Goal: Task Accomplishment & Management: Use online tool/utility

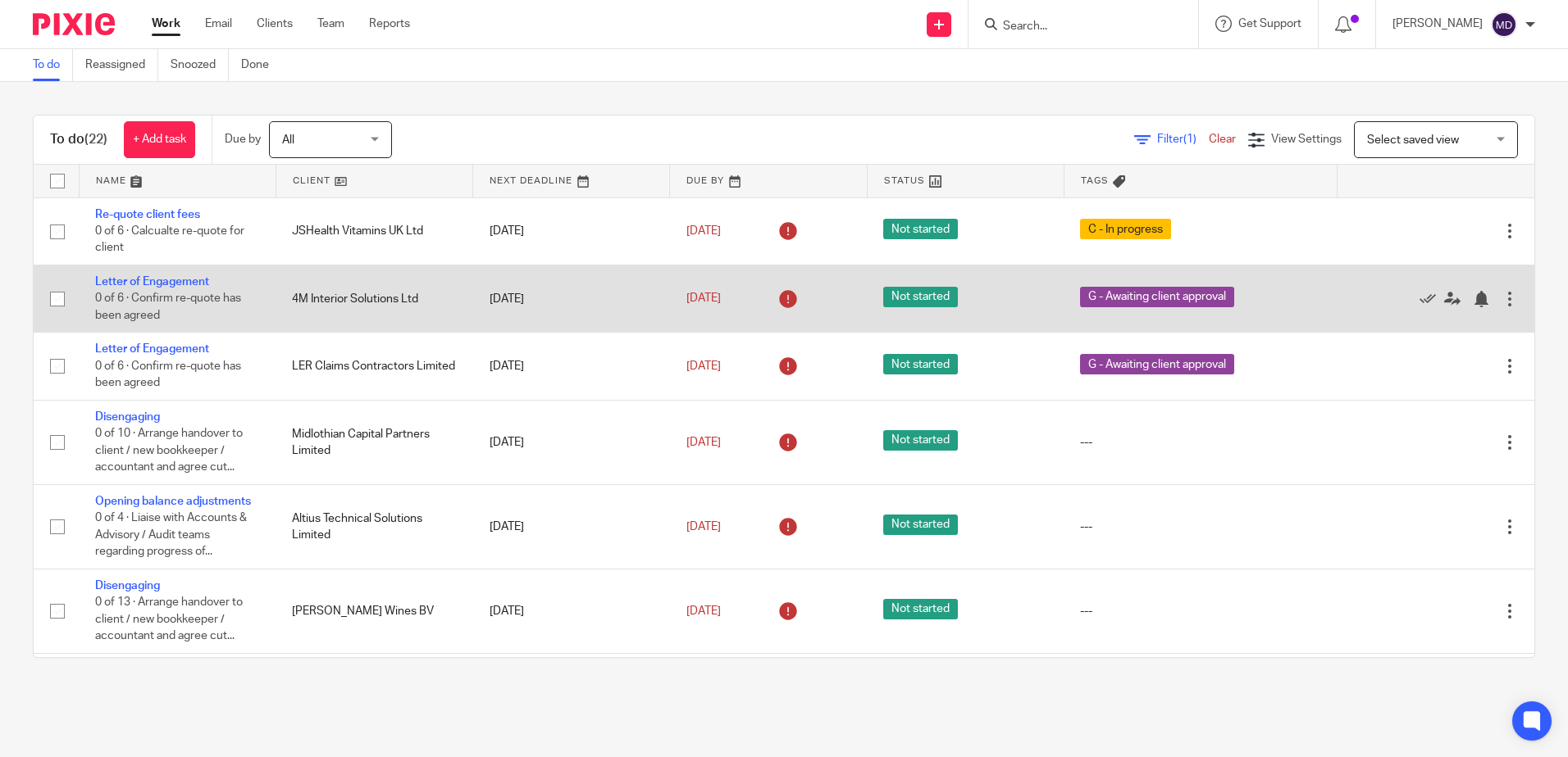
drag, startPoint x: 113, startPoint y: 180, endPoint x: 264, endPoint y: 296, distance: 190.4
click at [113, 180] on link at bounding box center [177, 180] width 196 height 33
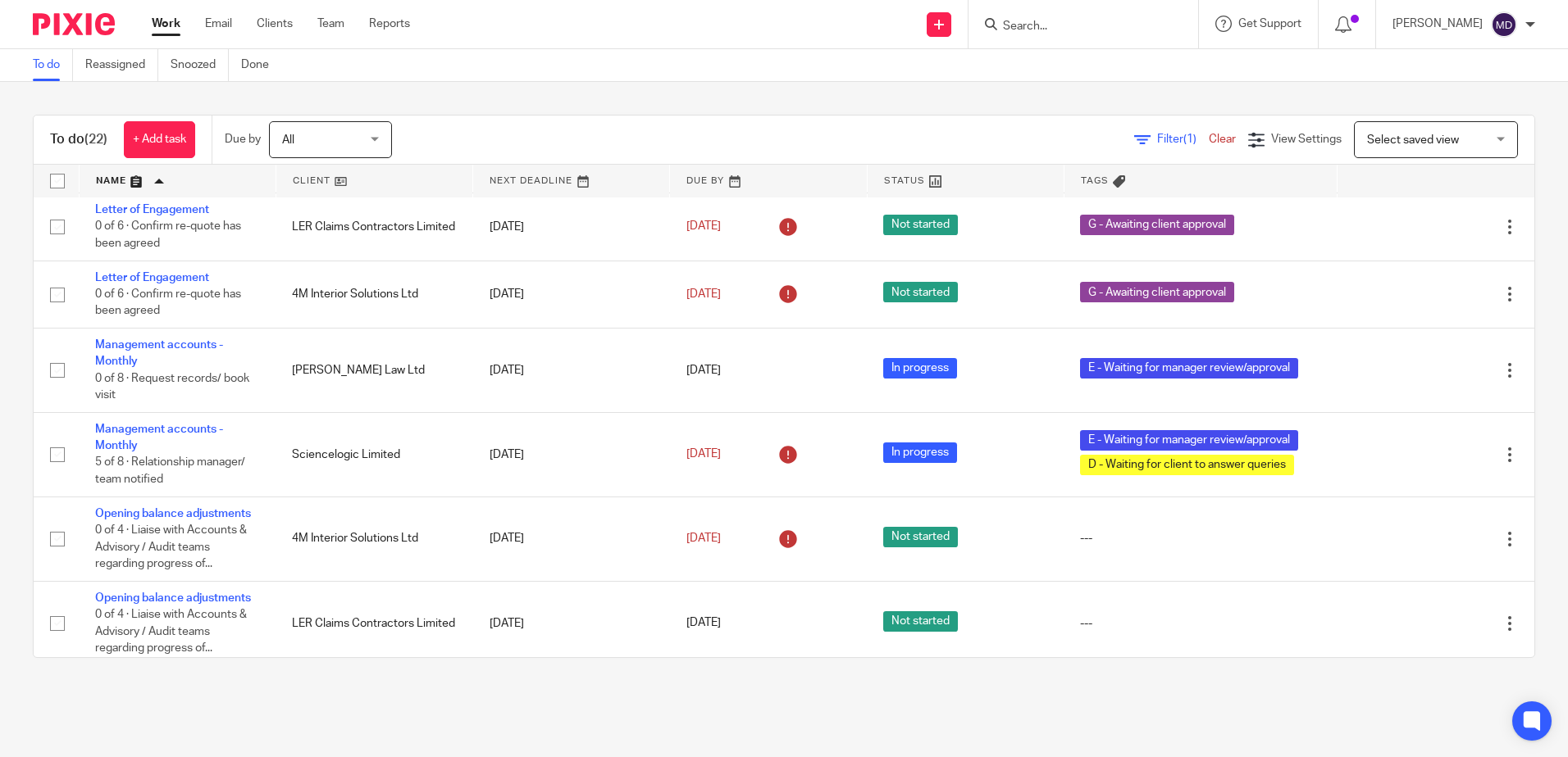
scroll to position [573, 0]
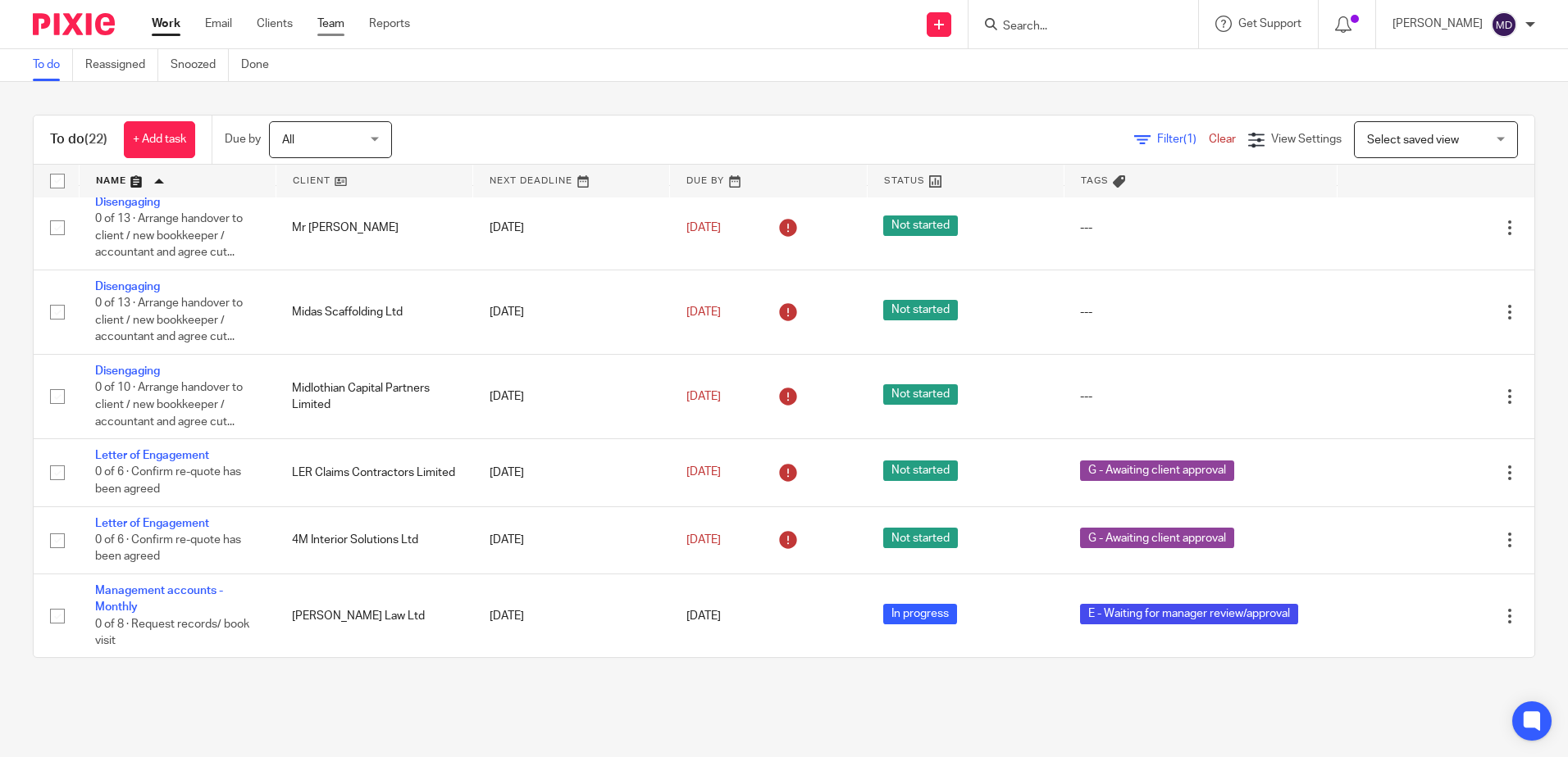
click at [322, 19] on link "Team" at bounding box center [331, 24] width 27 height 17
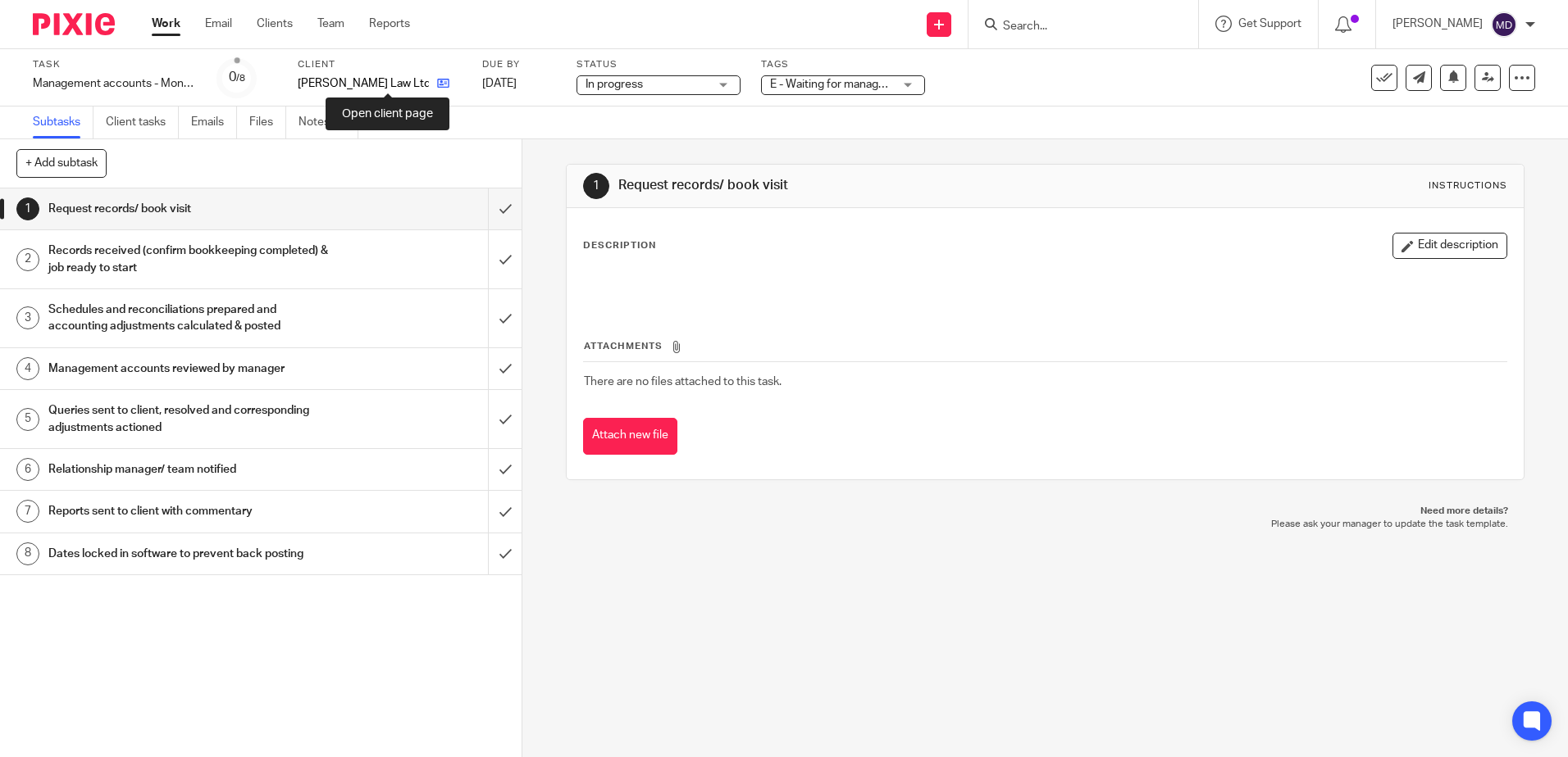
click at [437, 84] on icon at bounding box center [443, 83] width 13 height 13
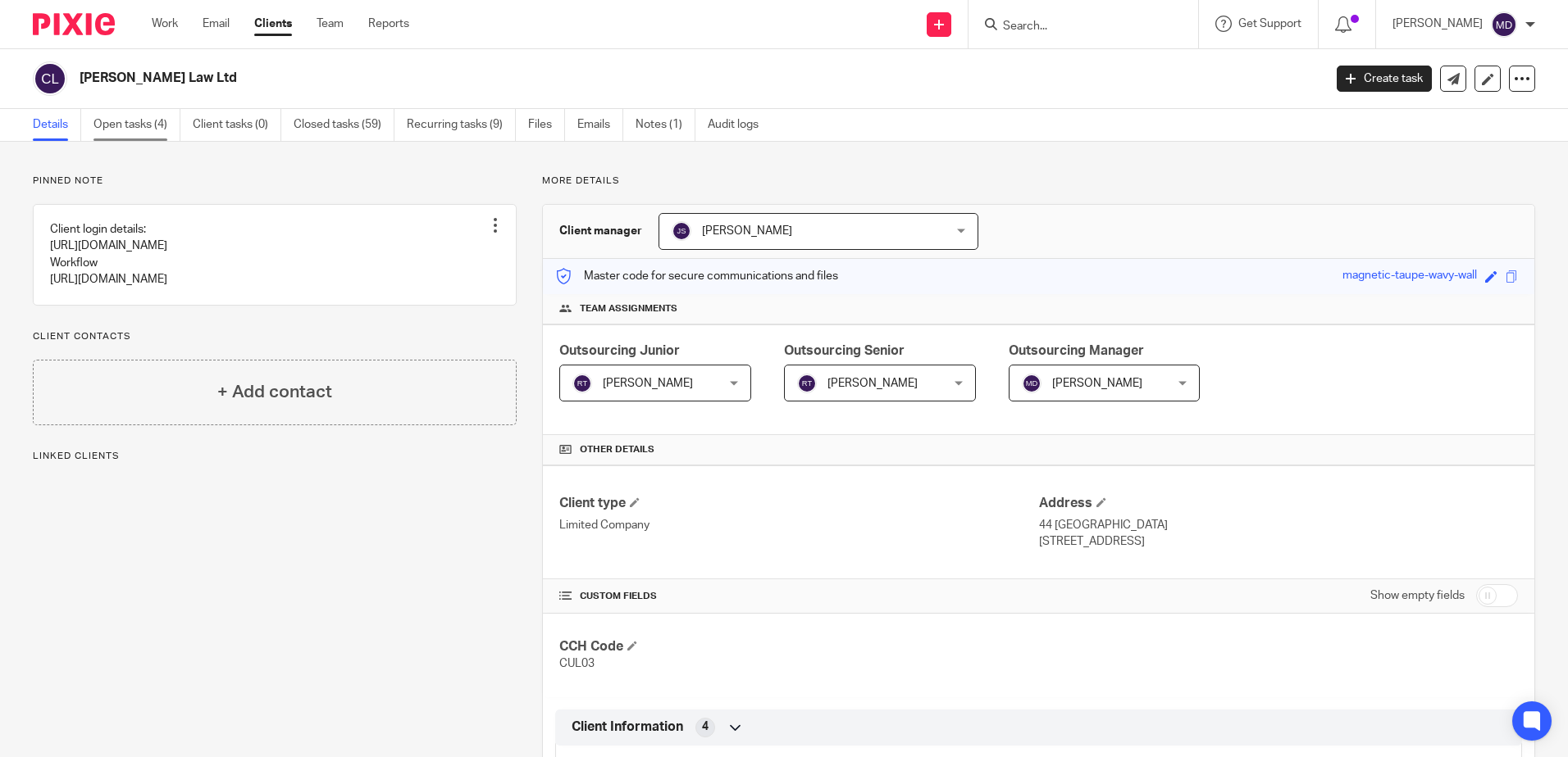
click at [119, 124] on link "Open tasks (4)" at bounding box center [137, 125] width 87 height 32
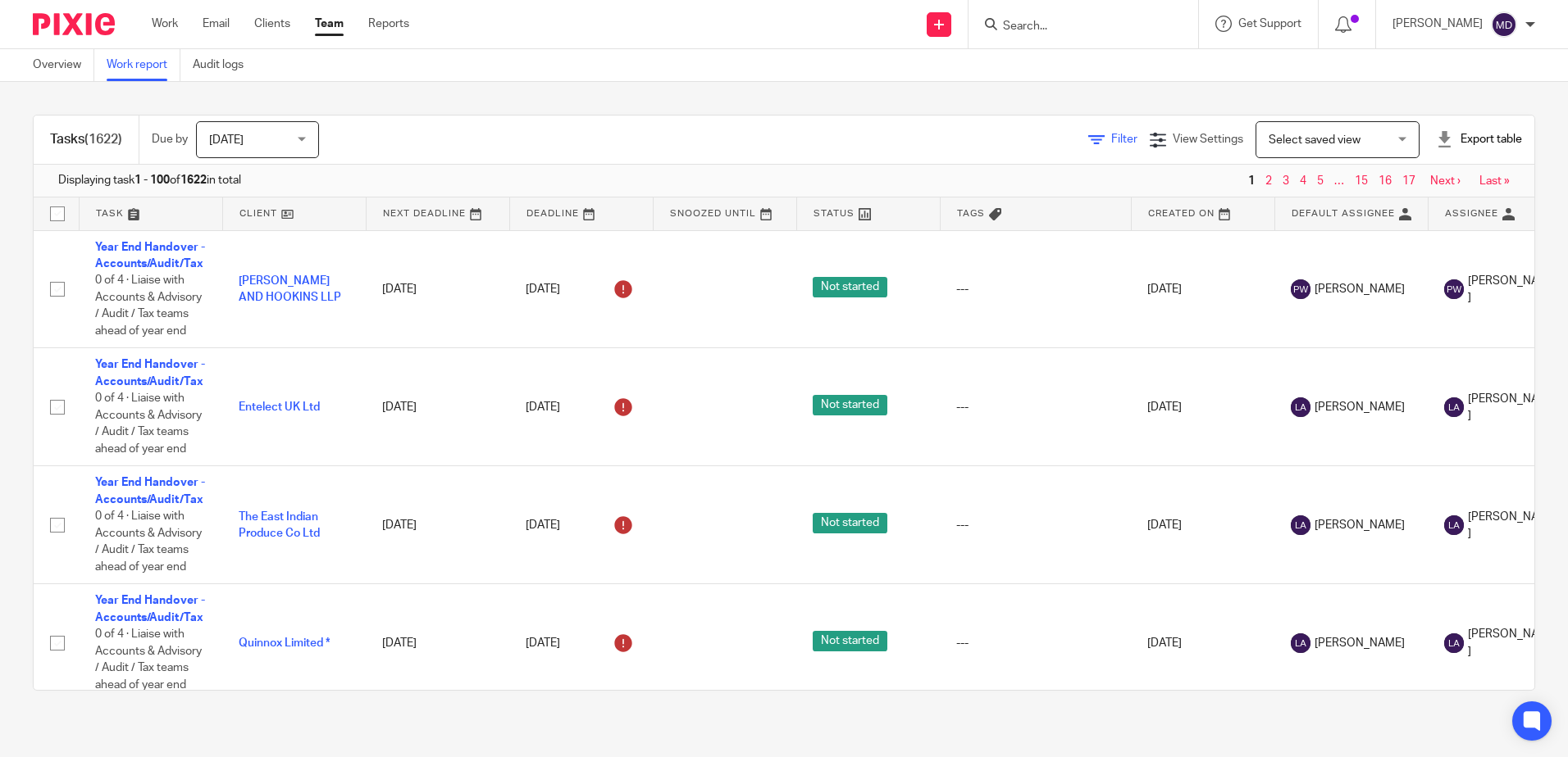
click at [1111, 140] on span "Filter" at bounding box center [1124, 139] width 26 height 12
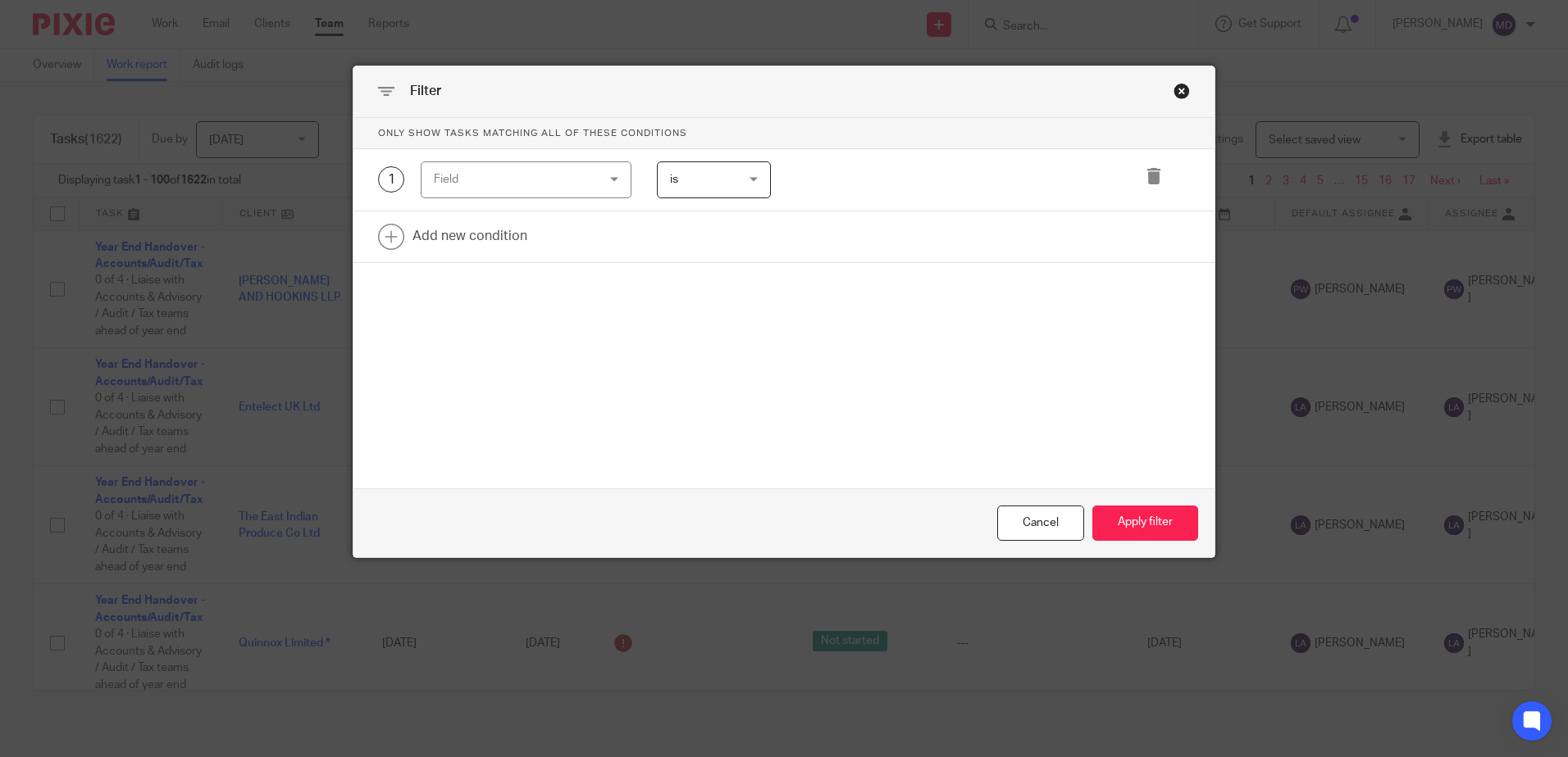
click at [548, 180] on div "Field" at bounding box center [512, 179] width 158 height 34
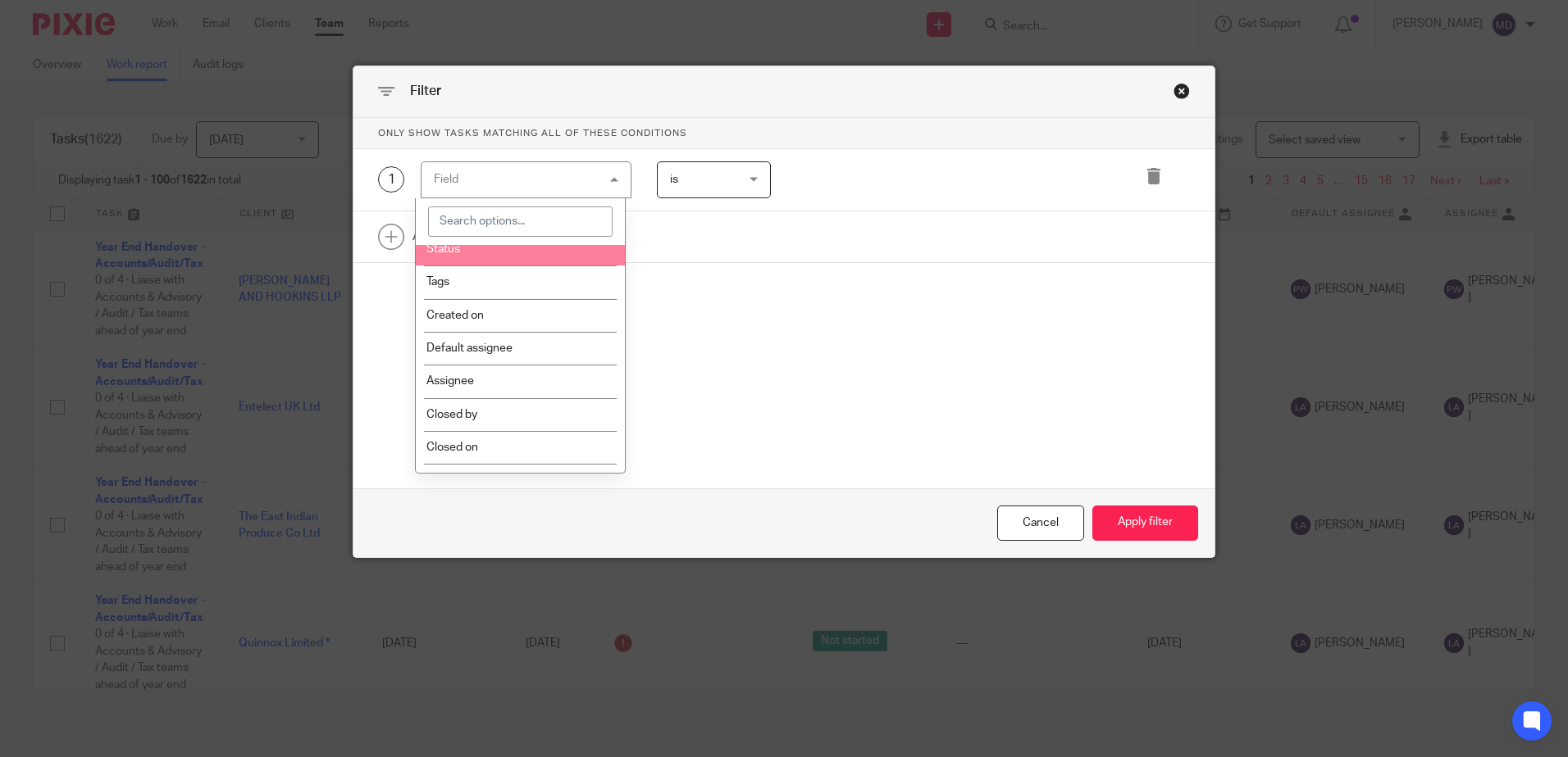
scroll to position [164, 0]
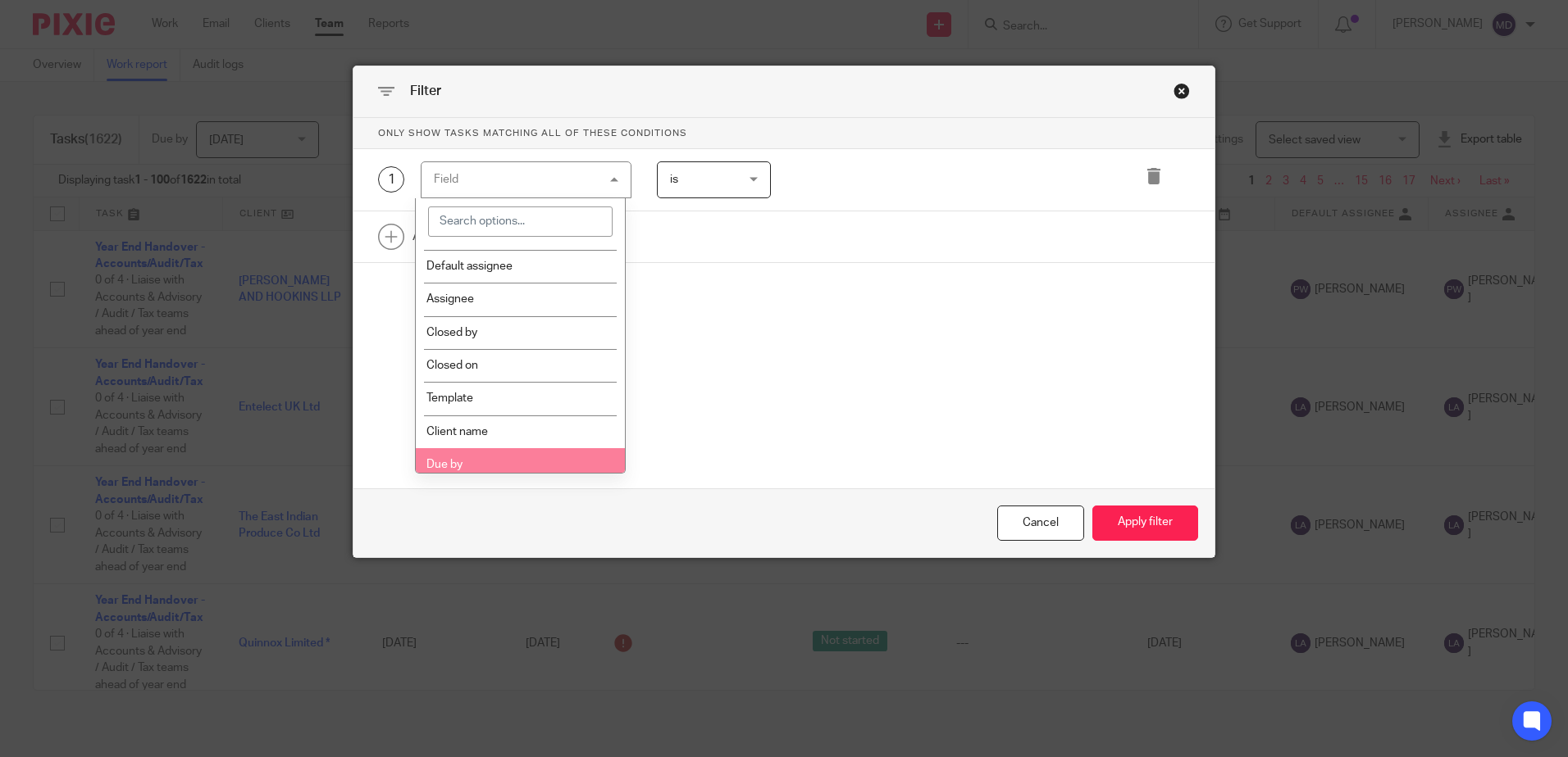
click at [496, 456] on li "Due by" at bounding box center [520, 464] width 209 height 33
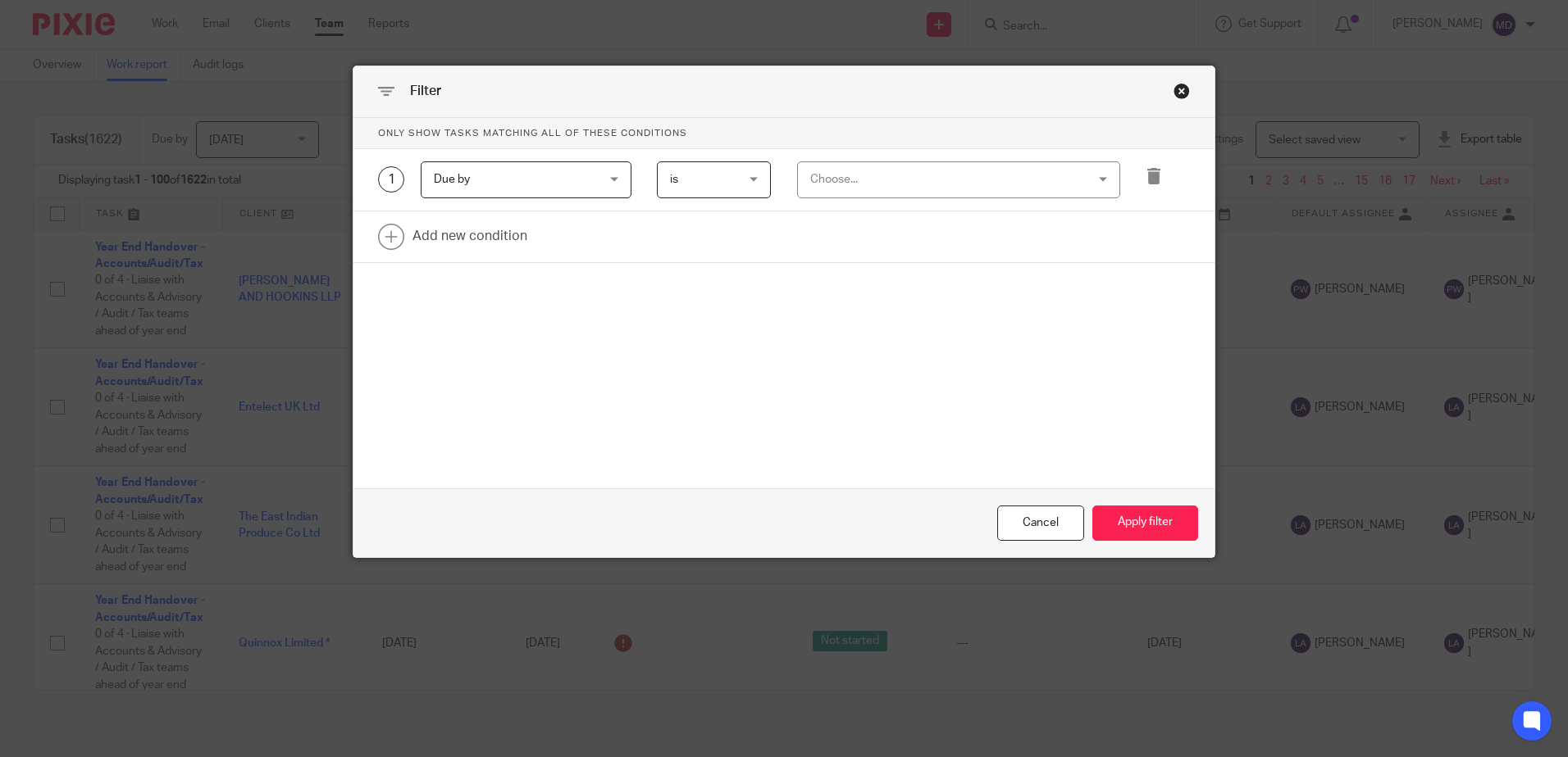
click at [842, 180] on div "Choose..." at bounding box center [933, 179] width 248 height 34
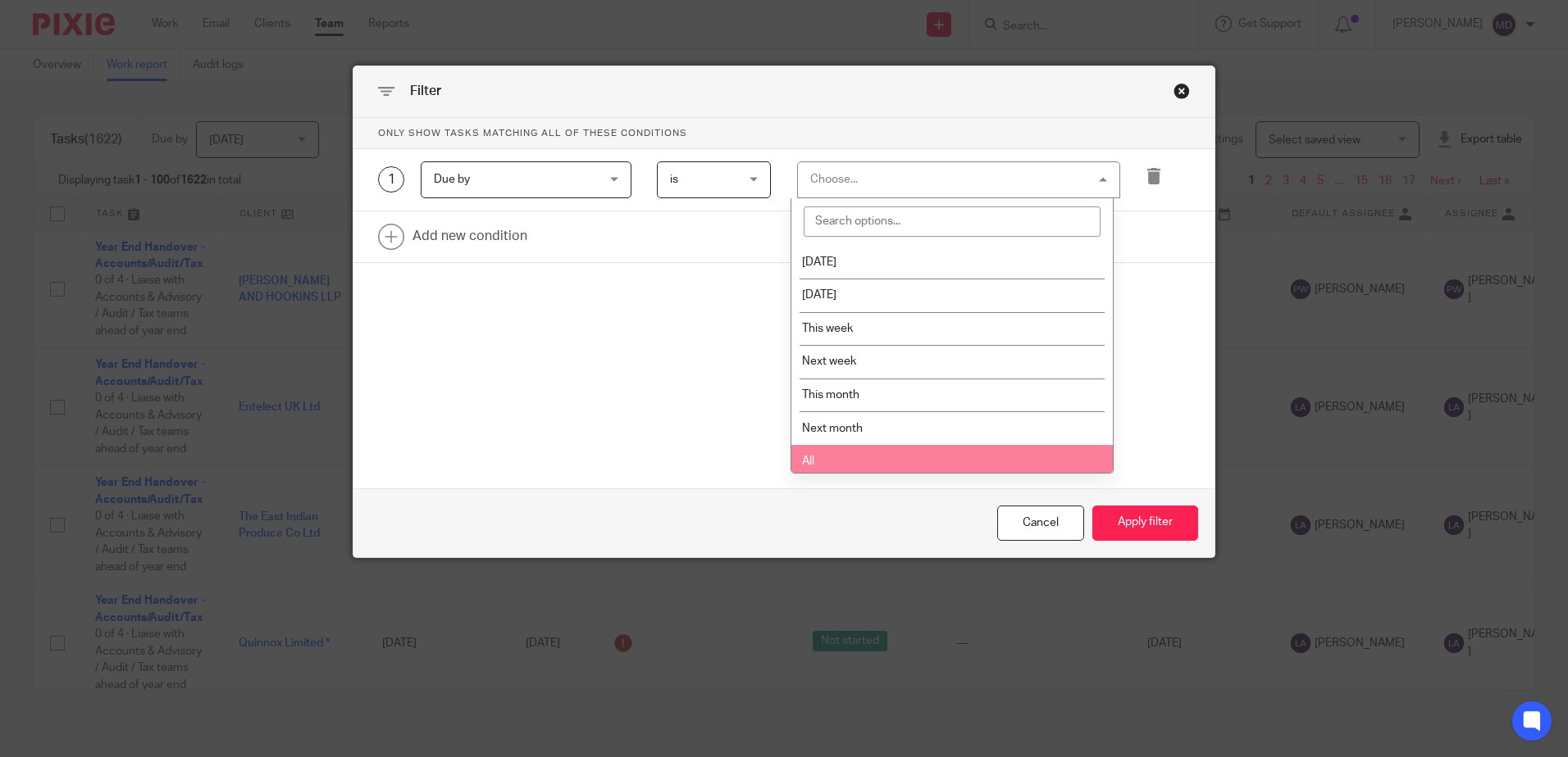
click at [848, 456] on li "All" at bounding box center [952, 462] width 321 height 33
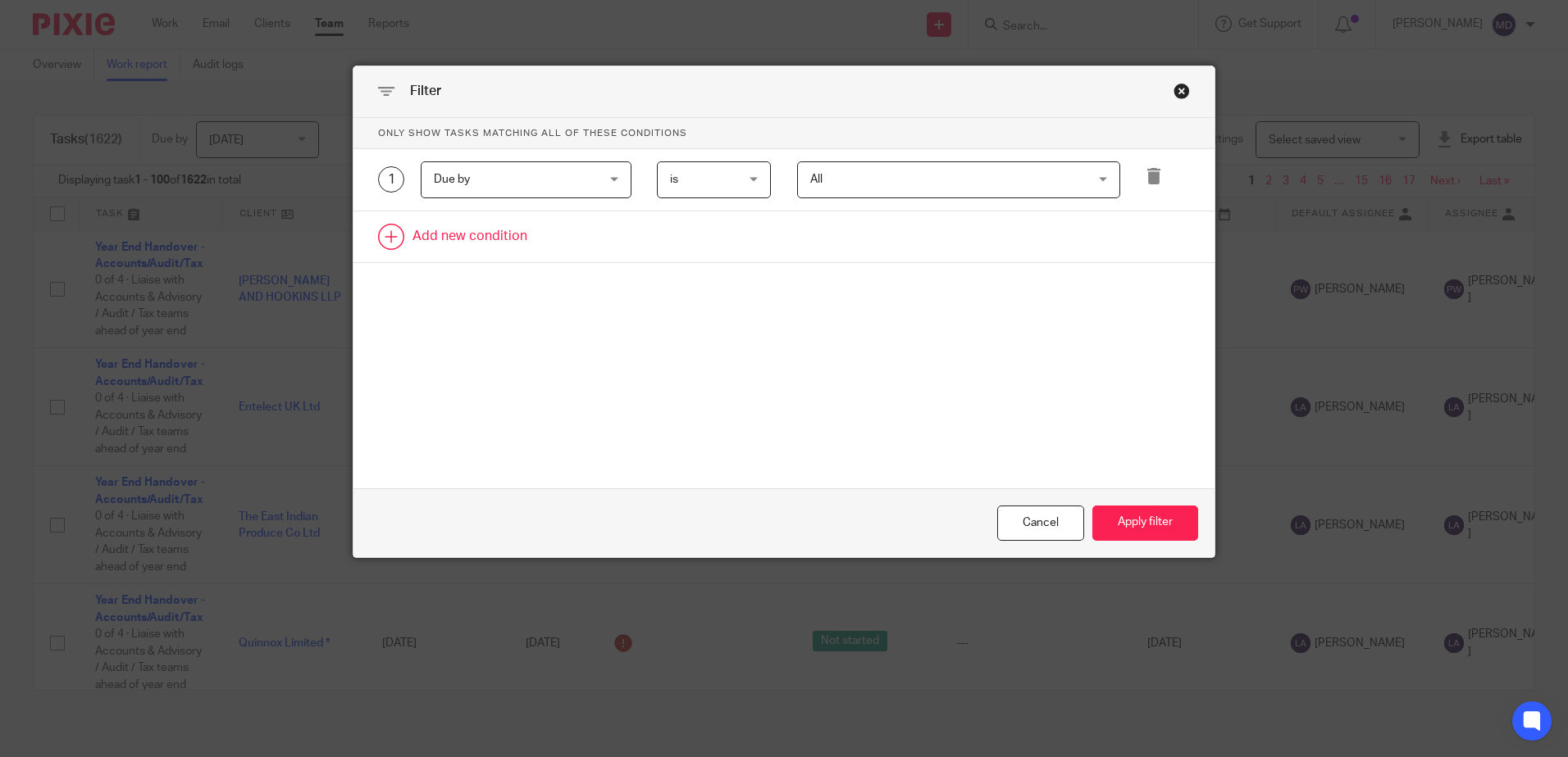
click at [450, 243] on link at bounding box center [783, 236] width 861 height 51
click at [463, 243] on div "Field" at bounding box center [512, 241] width 158 height 34
click at [1151, 170] on icon at bounding box center [1154, 176] width 17 height 17
click at [561, 173] on div "Field" at bounding box center [512, 179] width 158 height 34
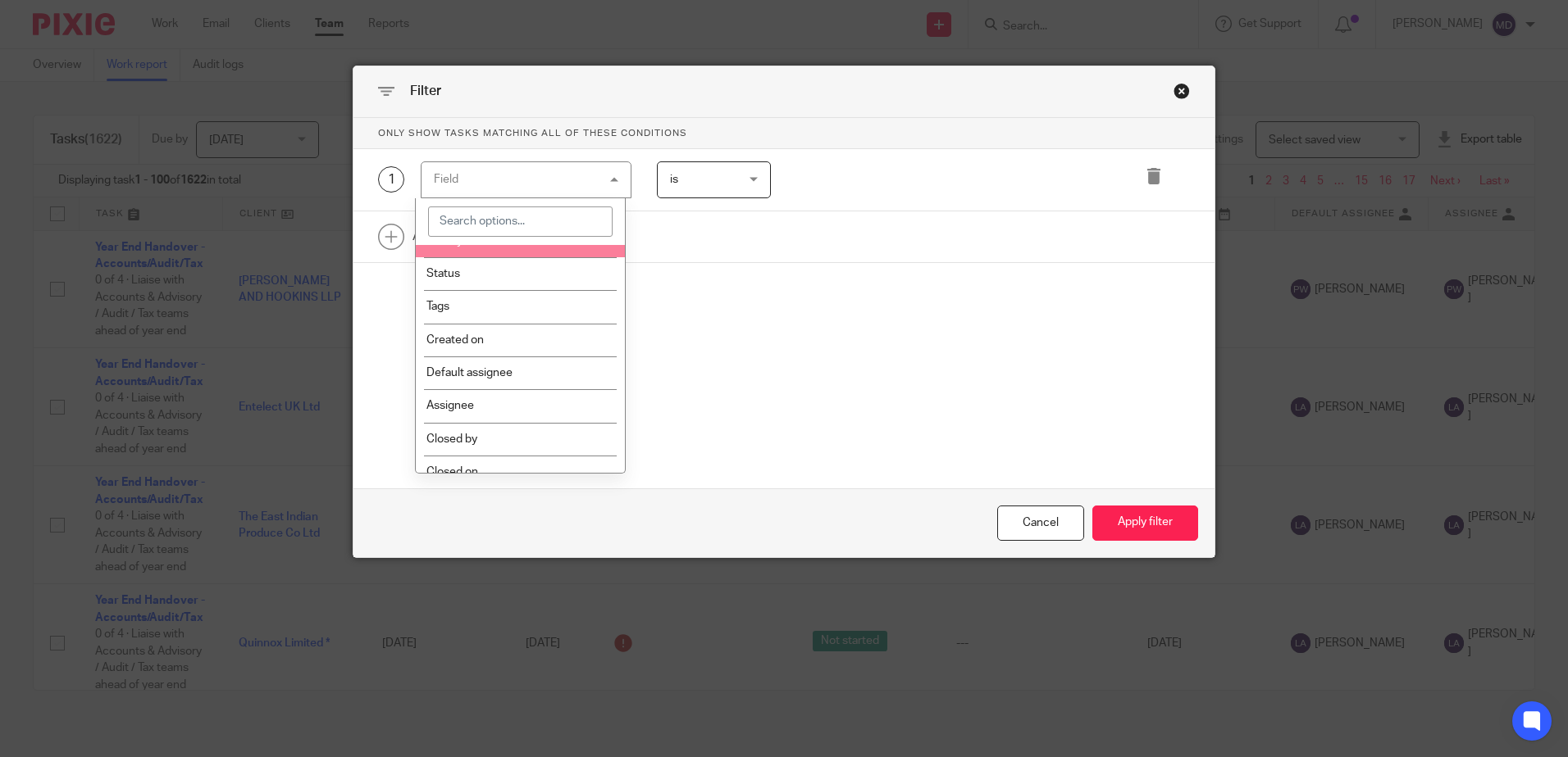
scroll to position [82, 0]
click at [503, 217] on input "search" at bounding box center [520, 221] width 185 height 31
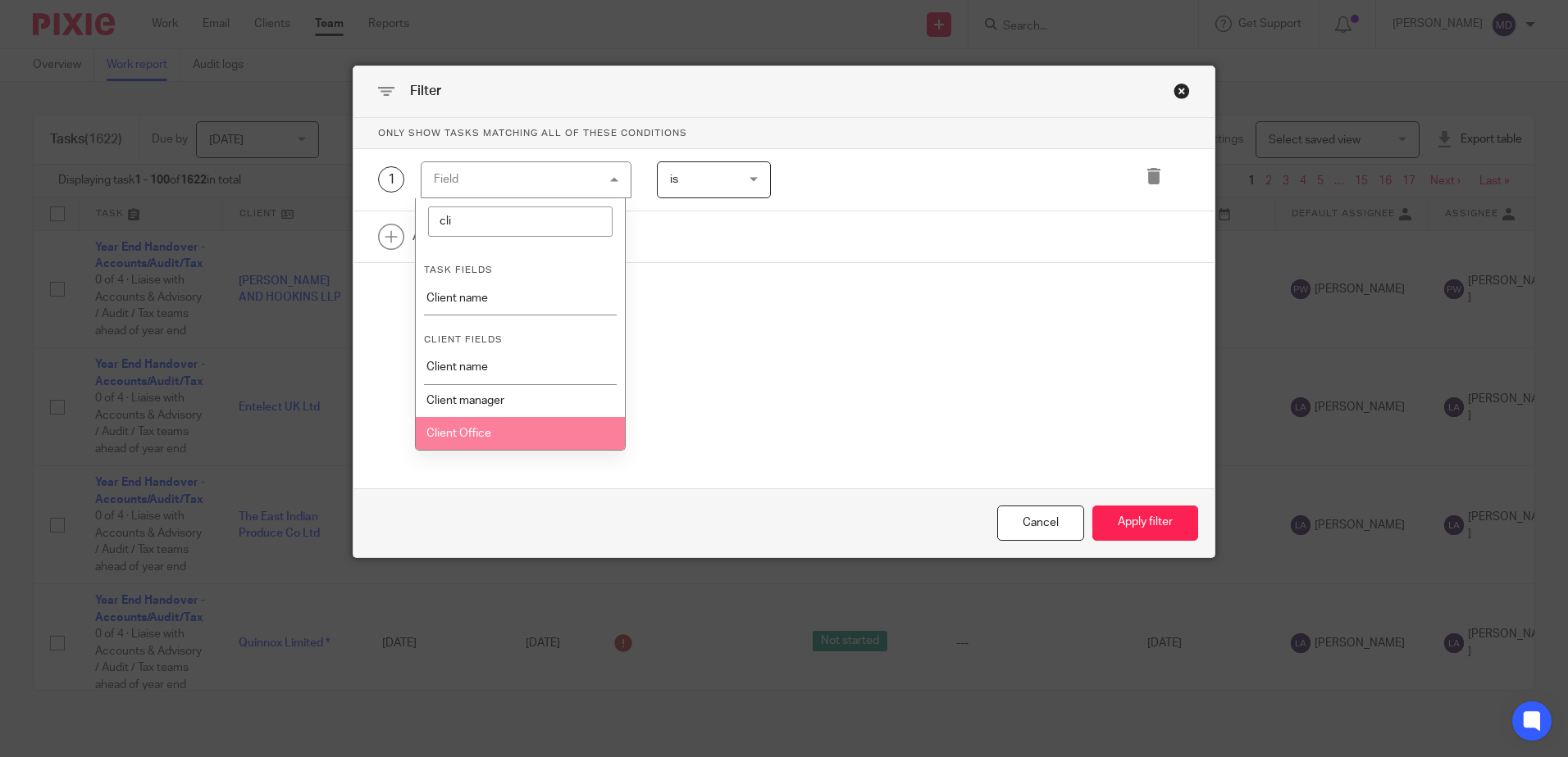
type input "cli"
click at [488, 424] on li "Client Office" at bounding box center [520, 433] width 209 height 33
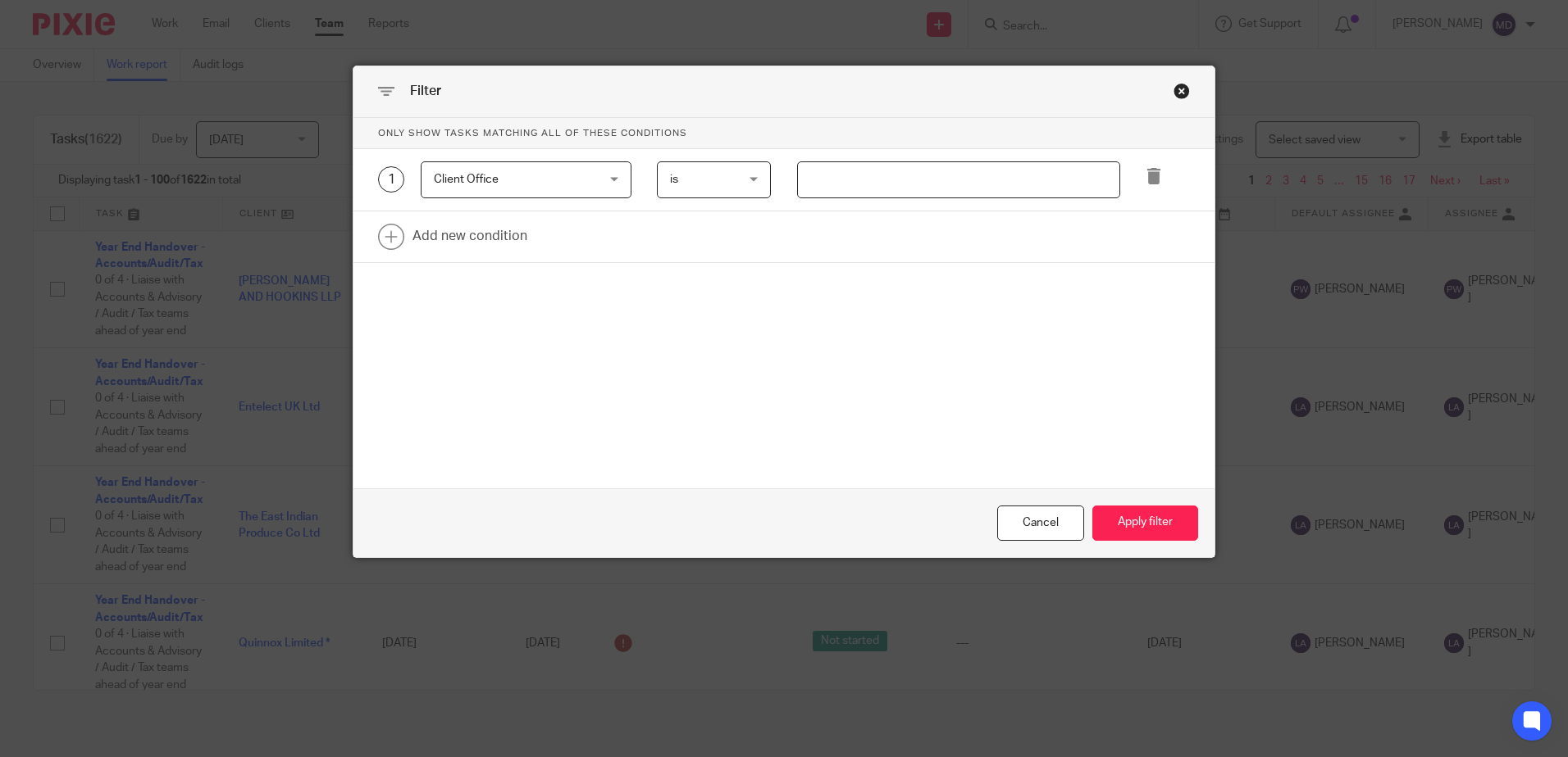
click at [844, 185] on input "text" at bounding box center [959, 179] width 323 height 37
type input "Stevenage"
click at [474, 227] on link at bounding box center [783, 236] width 861 height 51
click at [550, 250] on div "Field" at bounding box center [512, 241] width 158 height 34
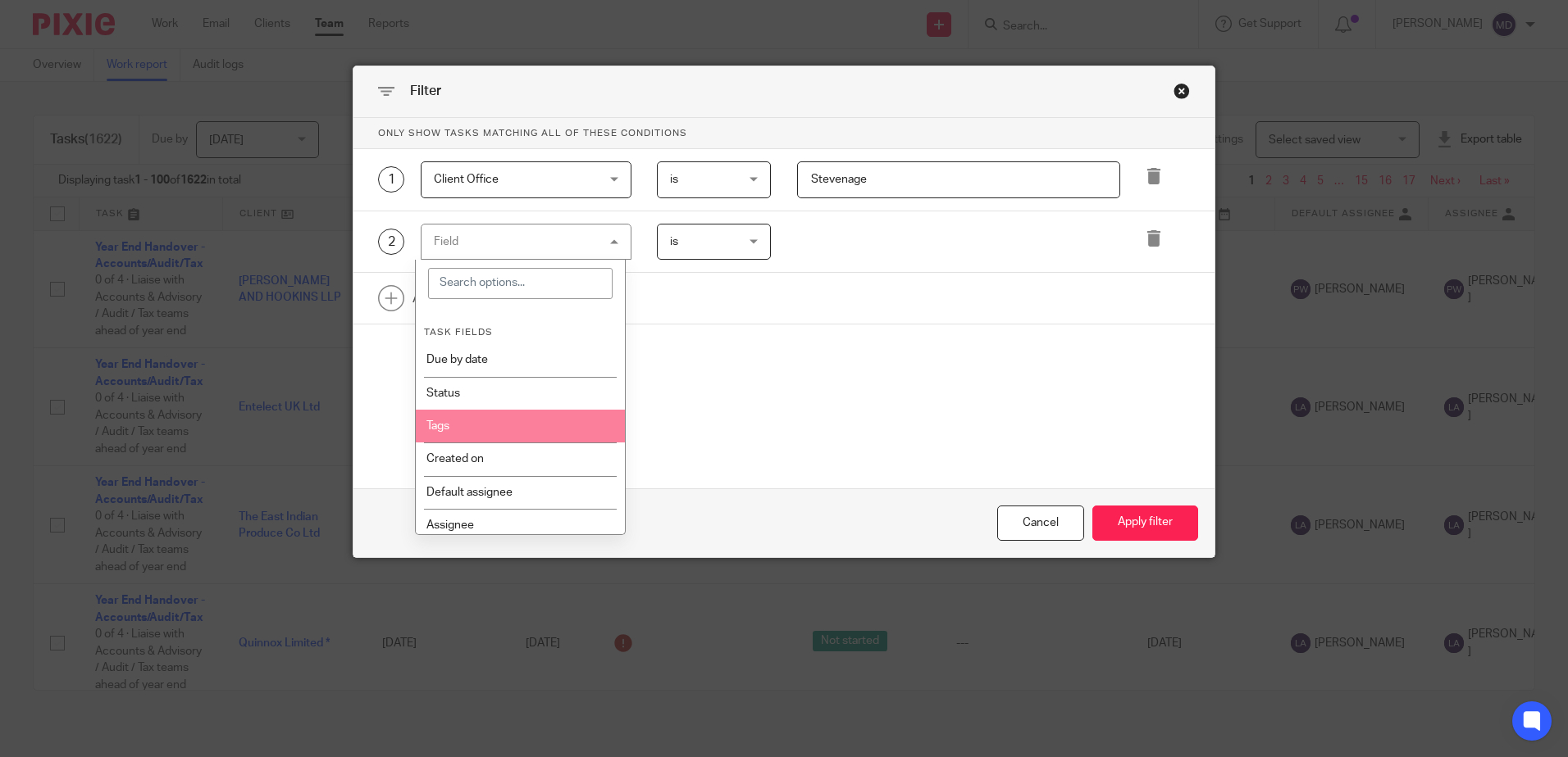
click at [470, 426] on li "Tags" at bounding box center [520, 426] width 209 height 33
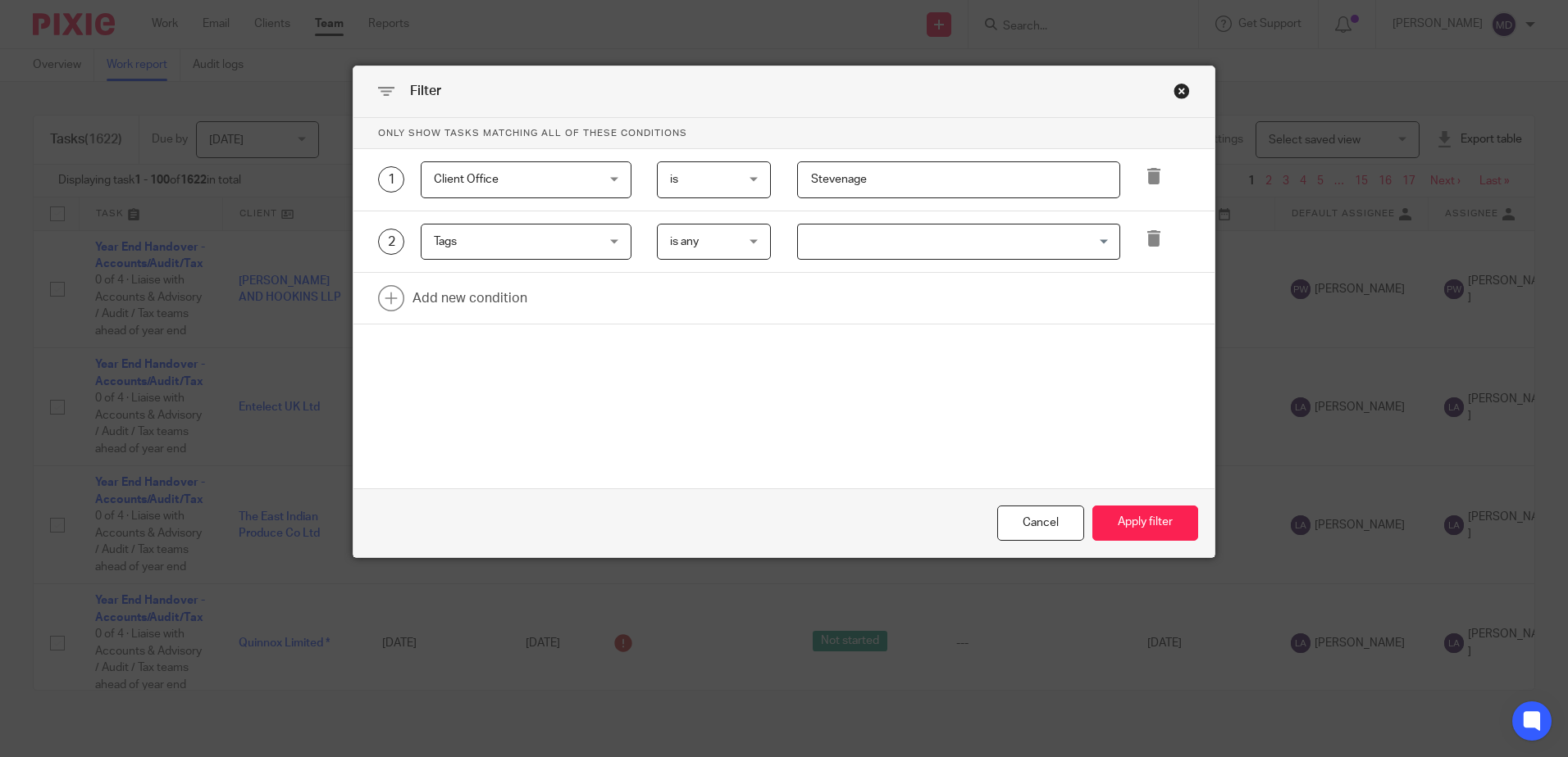
click at [947, 245] on input "Search for option" at bounding box center [954, 242] width 311 height 28
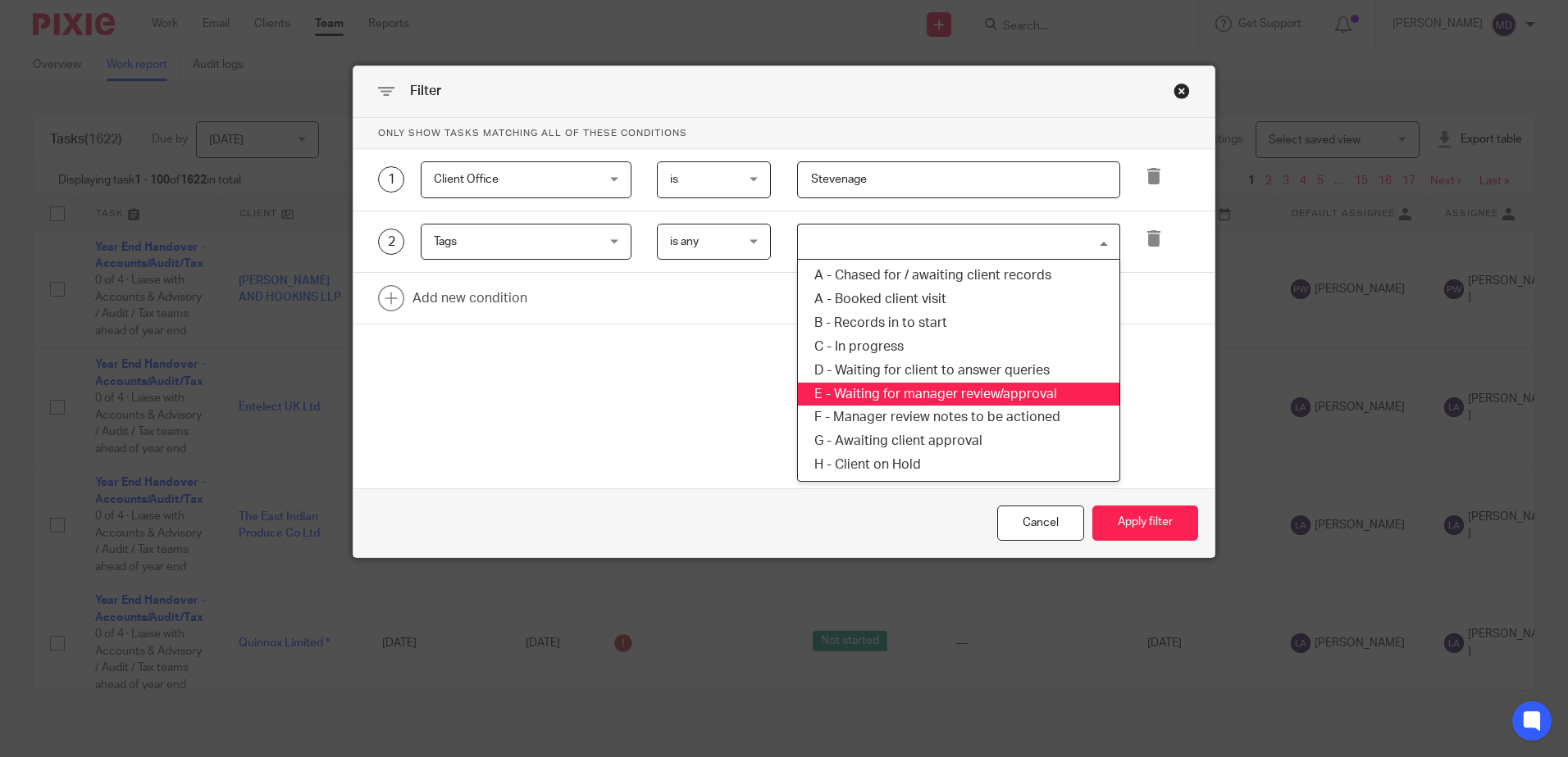
click at [909, 402] on li "E - Waiting for manager review/approval" at bounding box center [959, 395] width 321 height 23
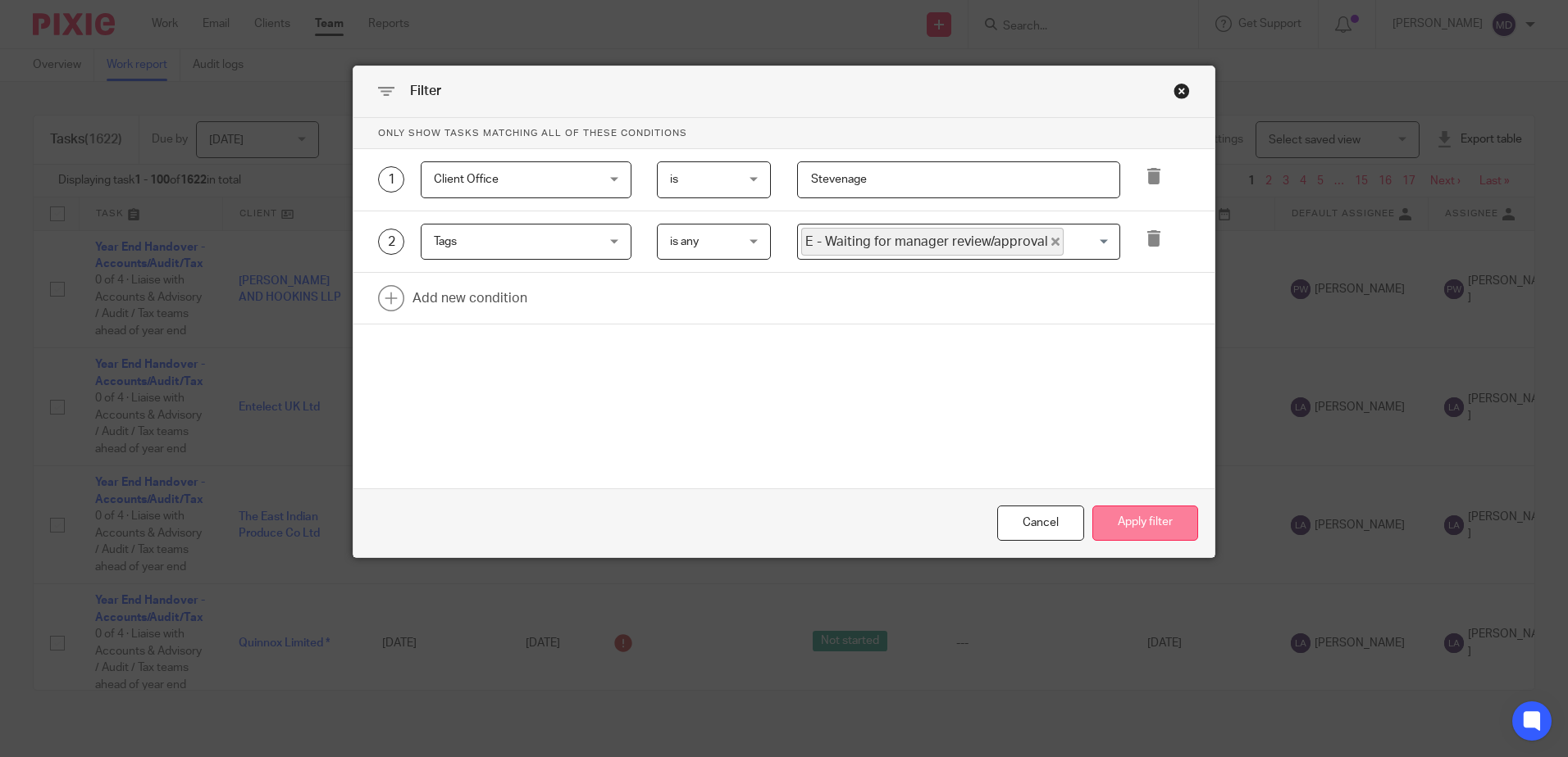
click at [1128, 526] on button "Apply filter" at bounding box center [1145, 523] width 106 height 35
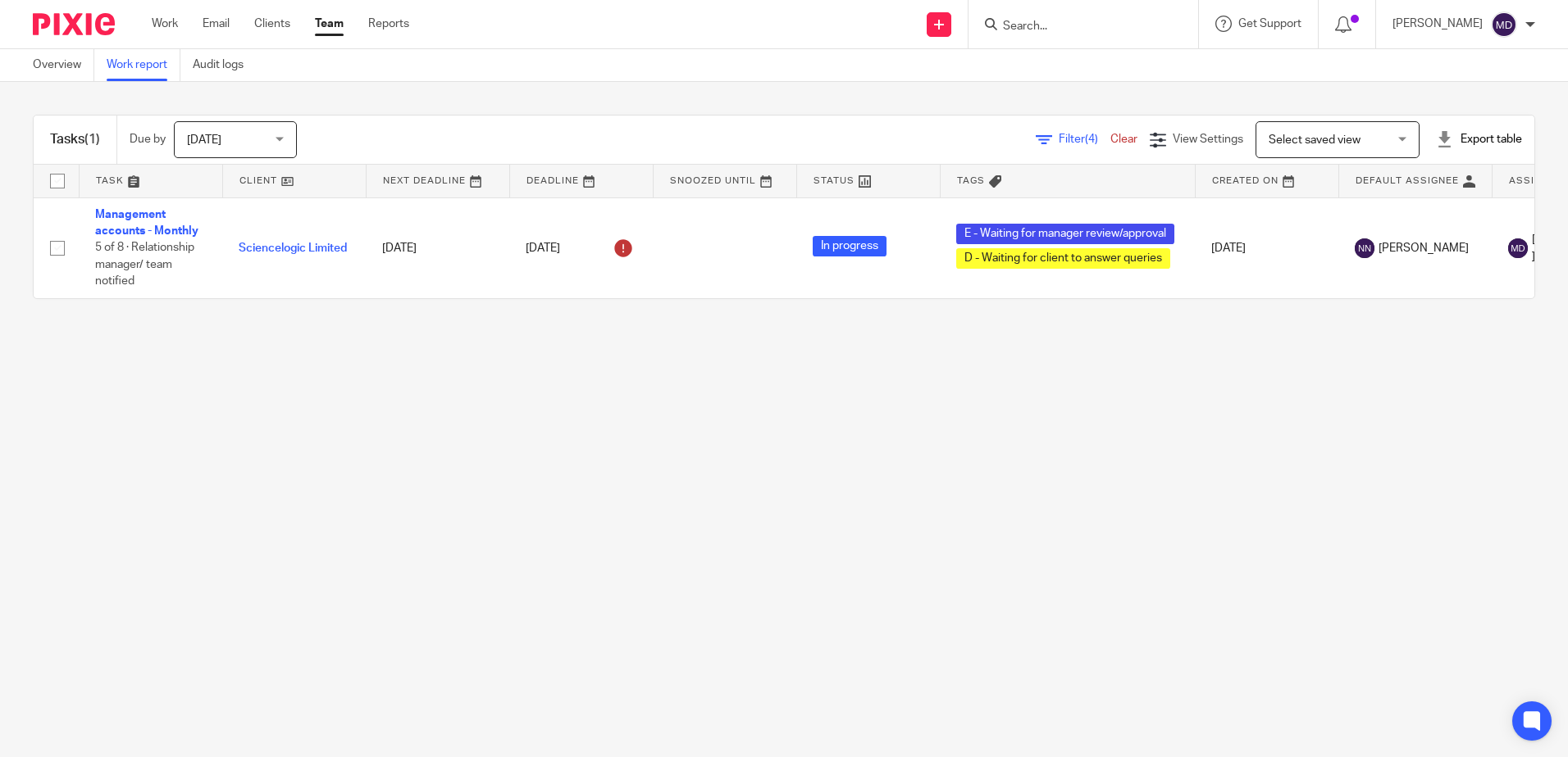
click at [286, 139] on div "Today Today" at bounding box center [235, 139] width 123 height 37
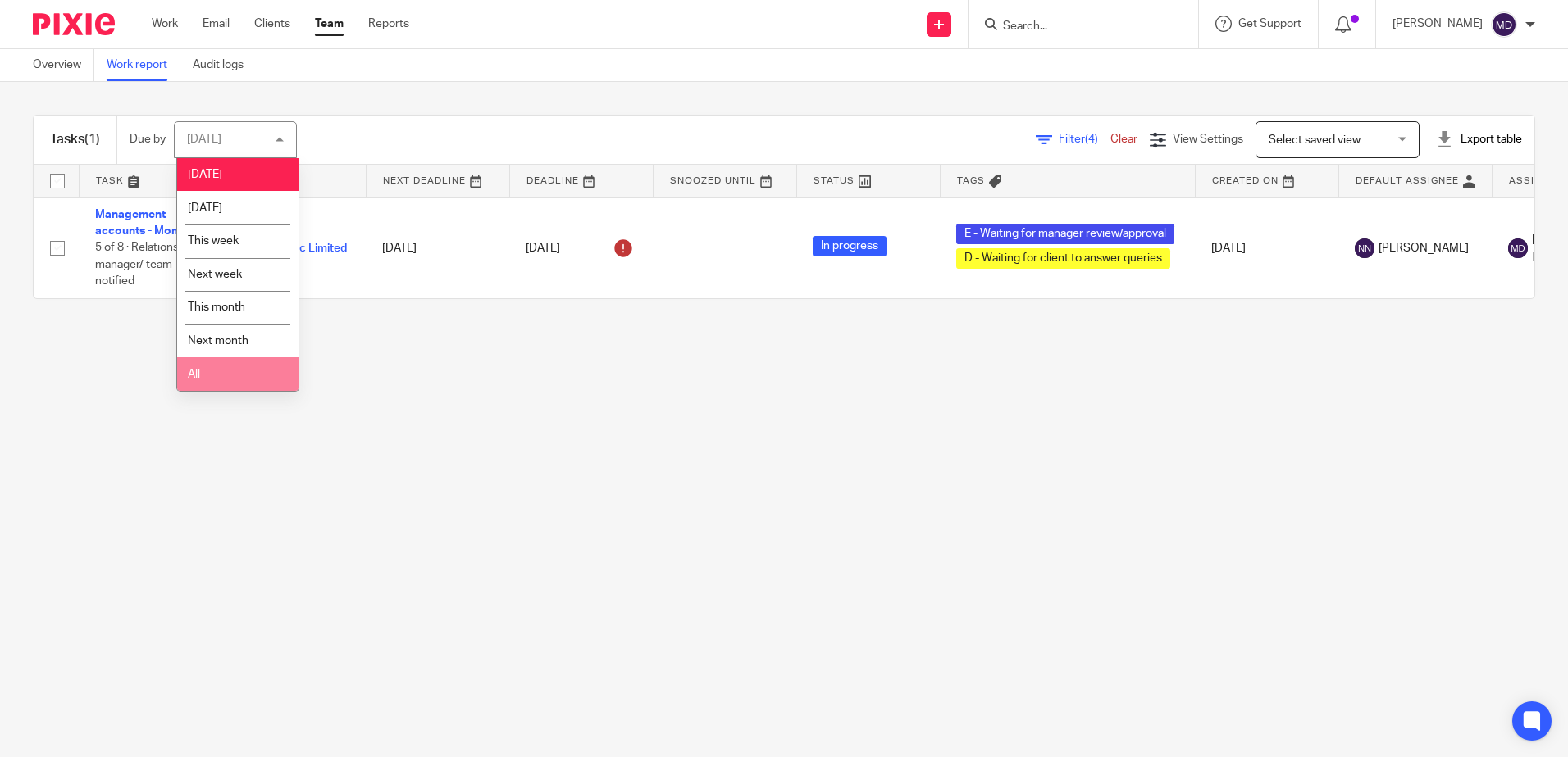
click at [247, 372] on li "All" at bounding box center [237, 374] width 121 height 33
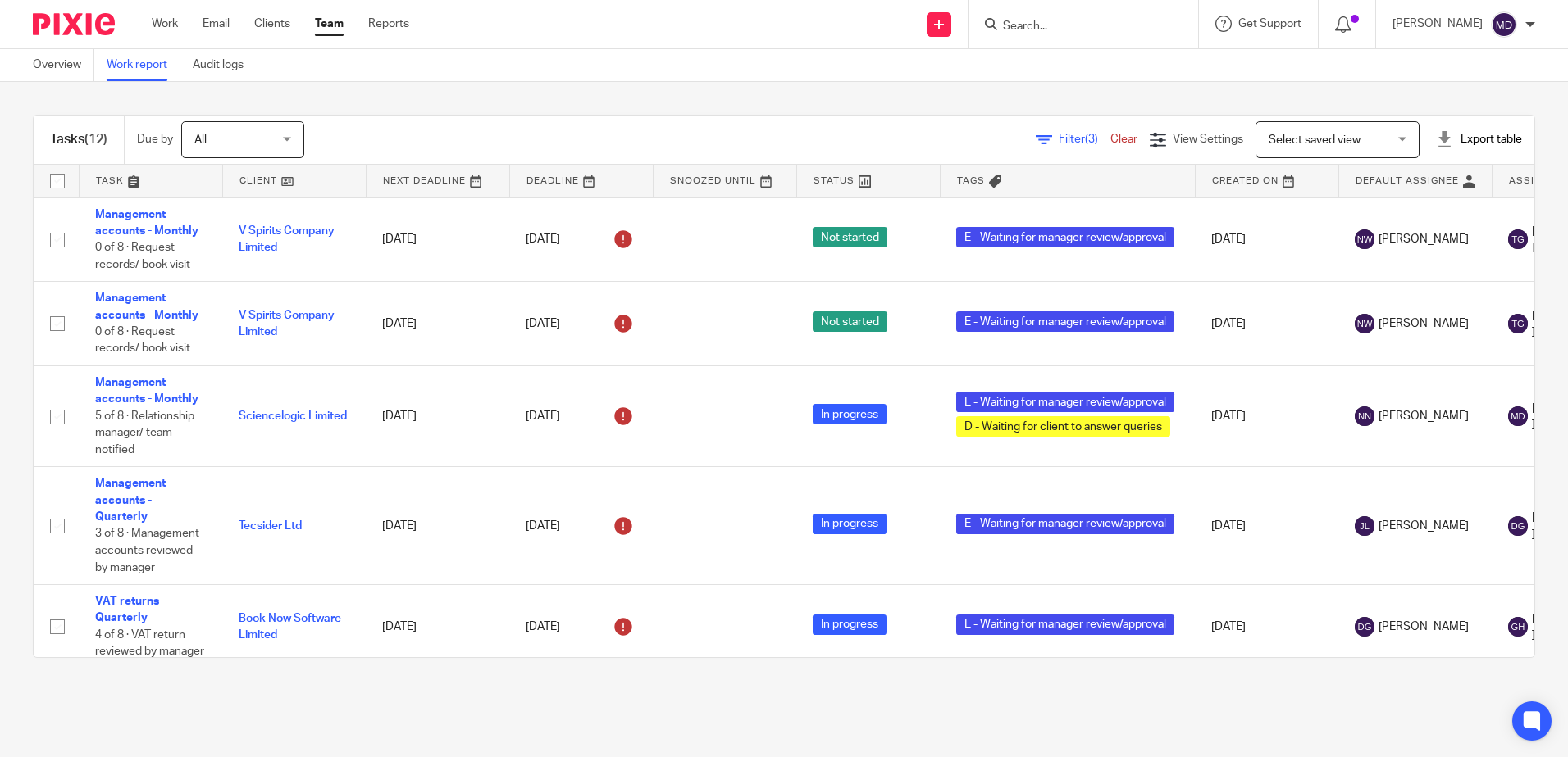
click at [1059, 143] on span "Filter (3)" at bounding box center [1085, 139] width 52 height 12
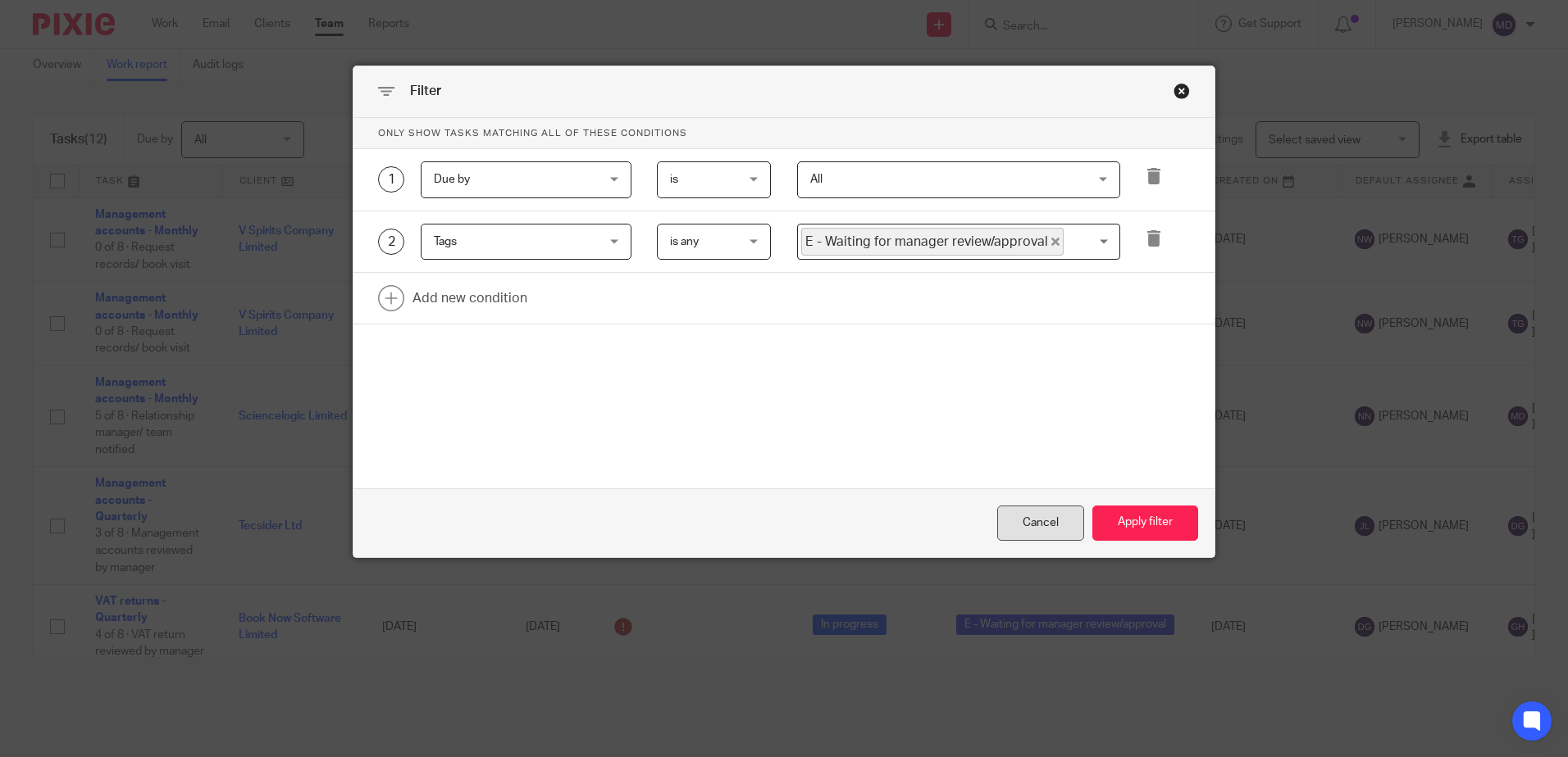
click at [1050, 527] on div "Cancel" at bounding box center [1040, 523] width 87 height 35
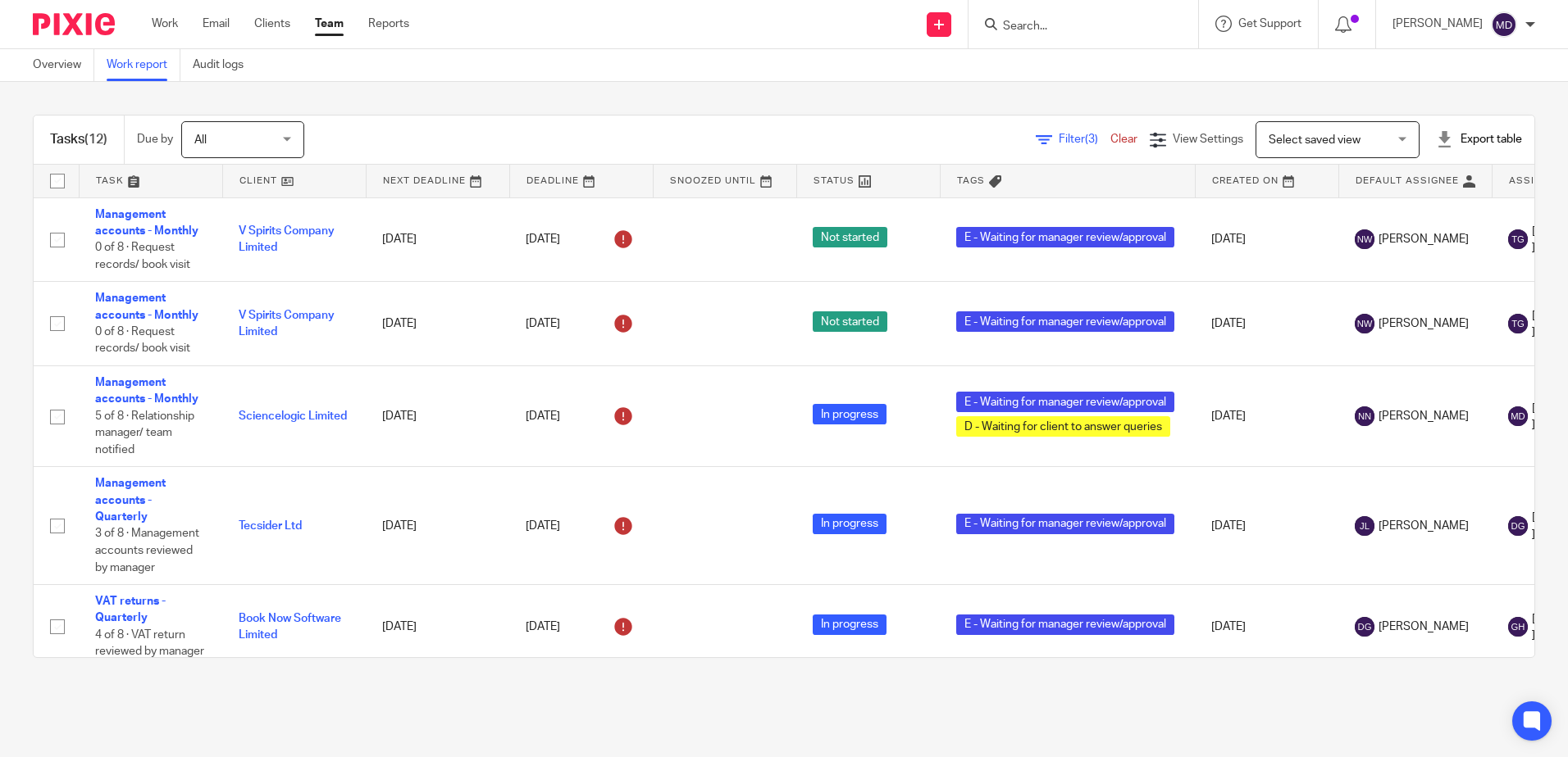
click at [1059, 139] on span "Filter (3)" at bounding box center [1085, 139] width 52 height 12
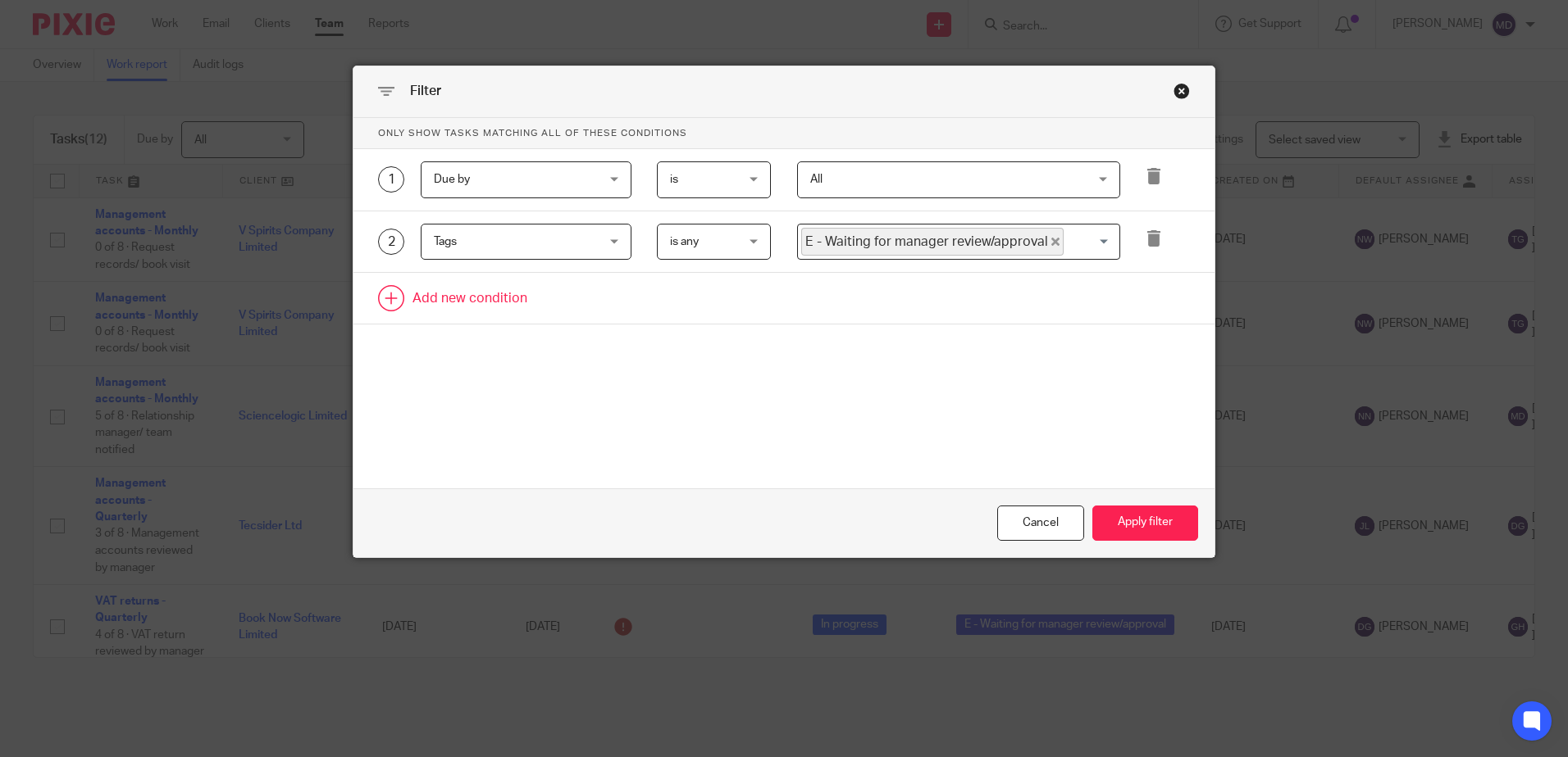
click at [430, 297] on link at bounding box center [783, 298] width 861 height 51
click at [447, 308] on div "Field" at bounding box center [512, 303] width 158 height 34
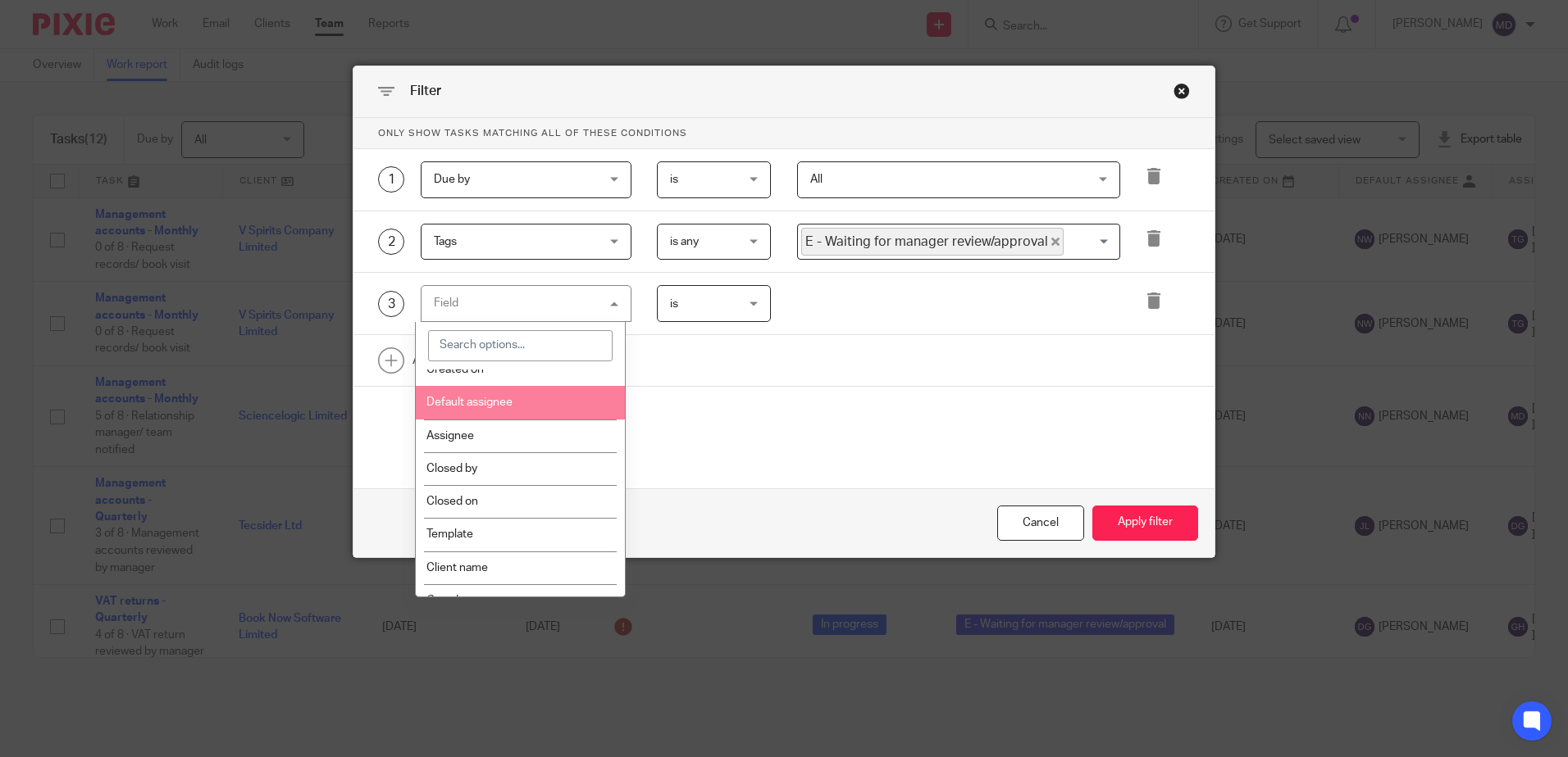
scroll to position [82, 0]
click at [516, 351] on input "search" at bounding box center [520, 346] width 185 height 31
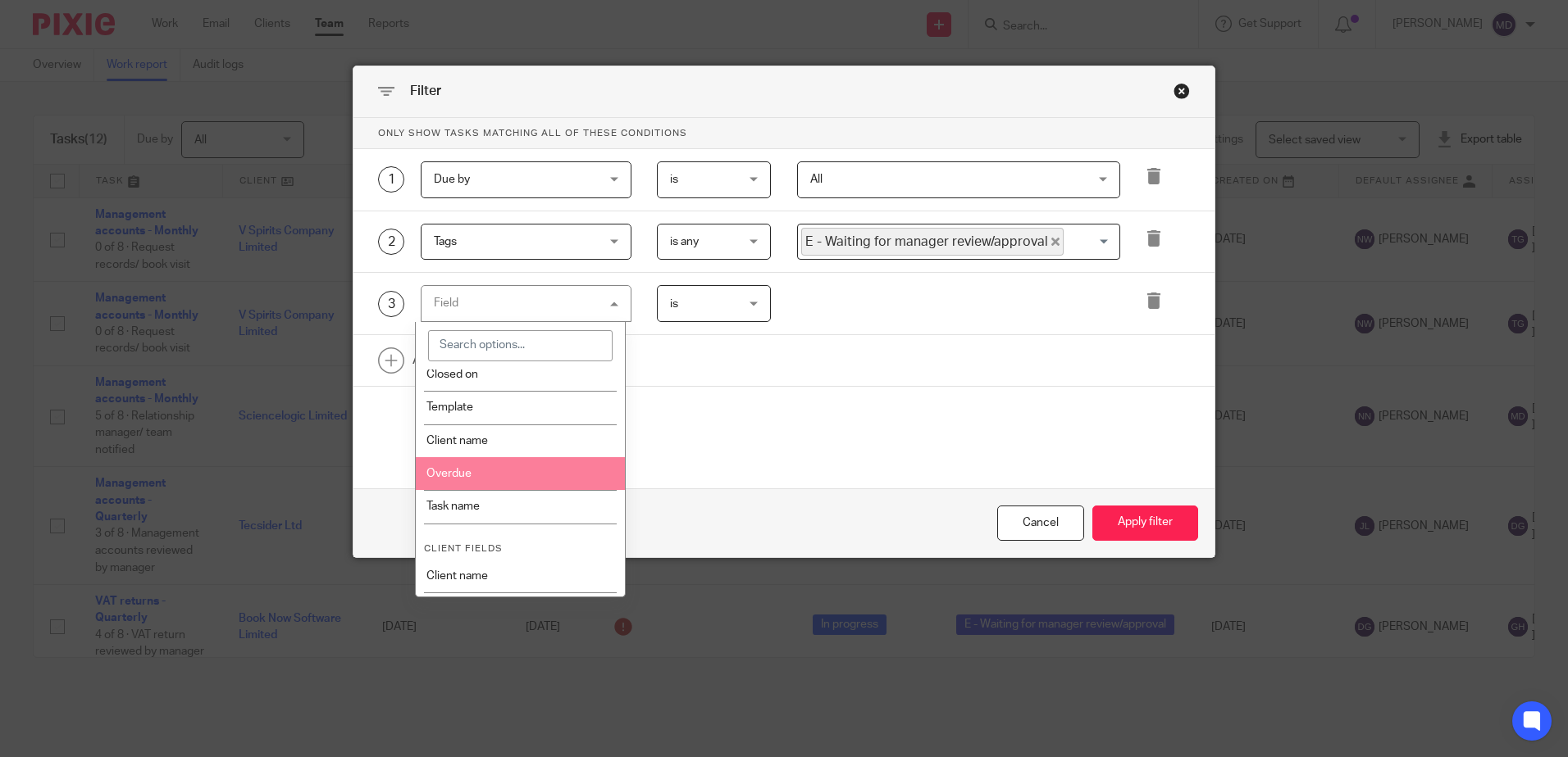
scroll to position [328, 0]
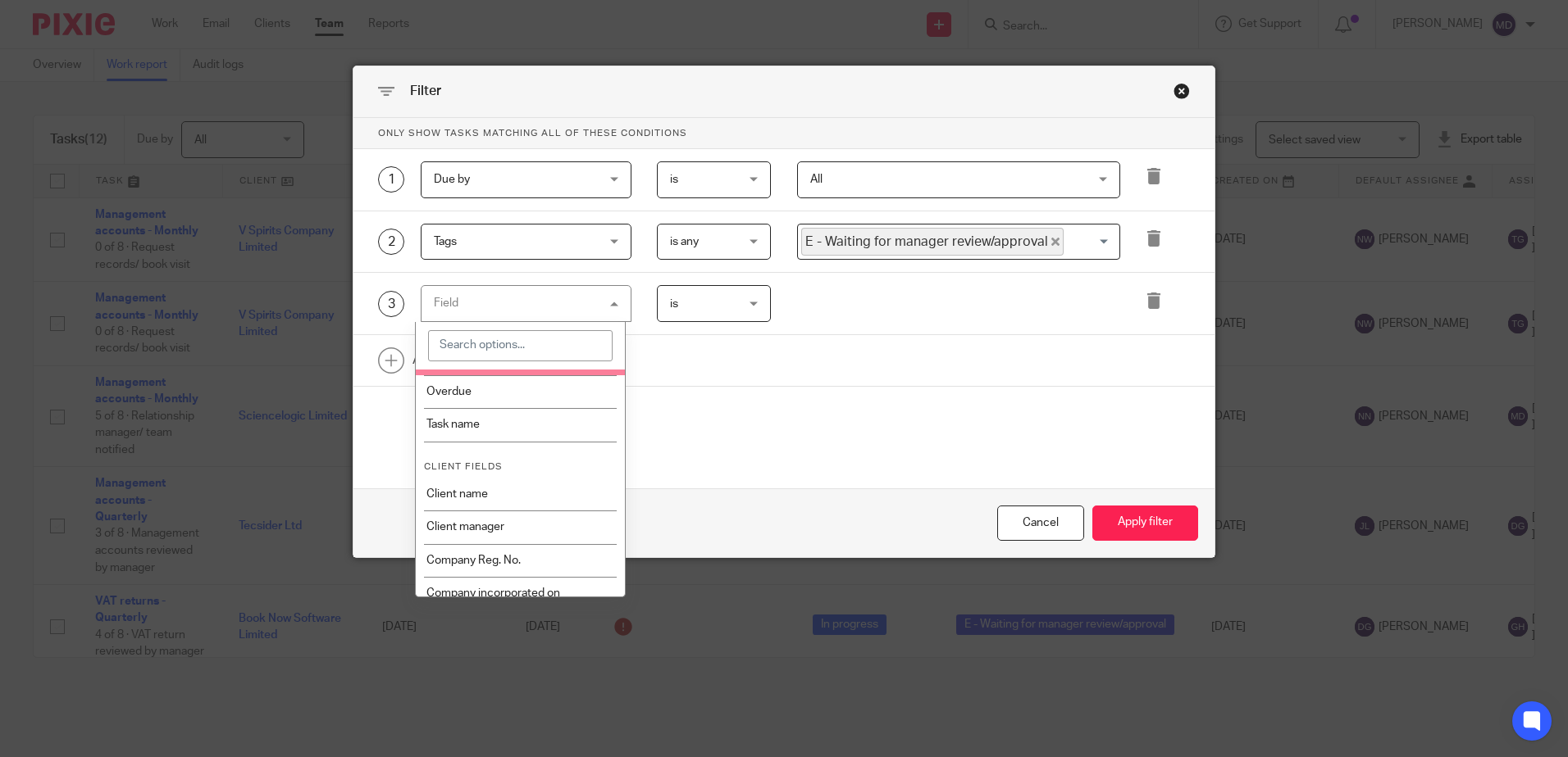
click at [499, 351] on input "search" at bounding box center [520, 346] width 185 height 31
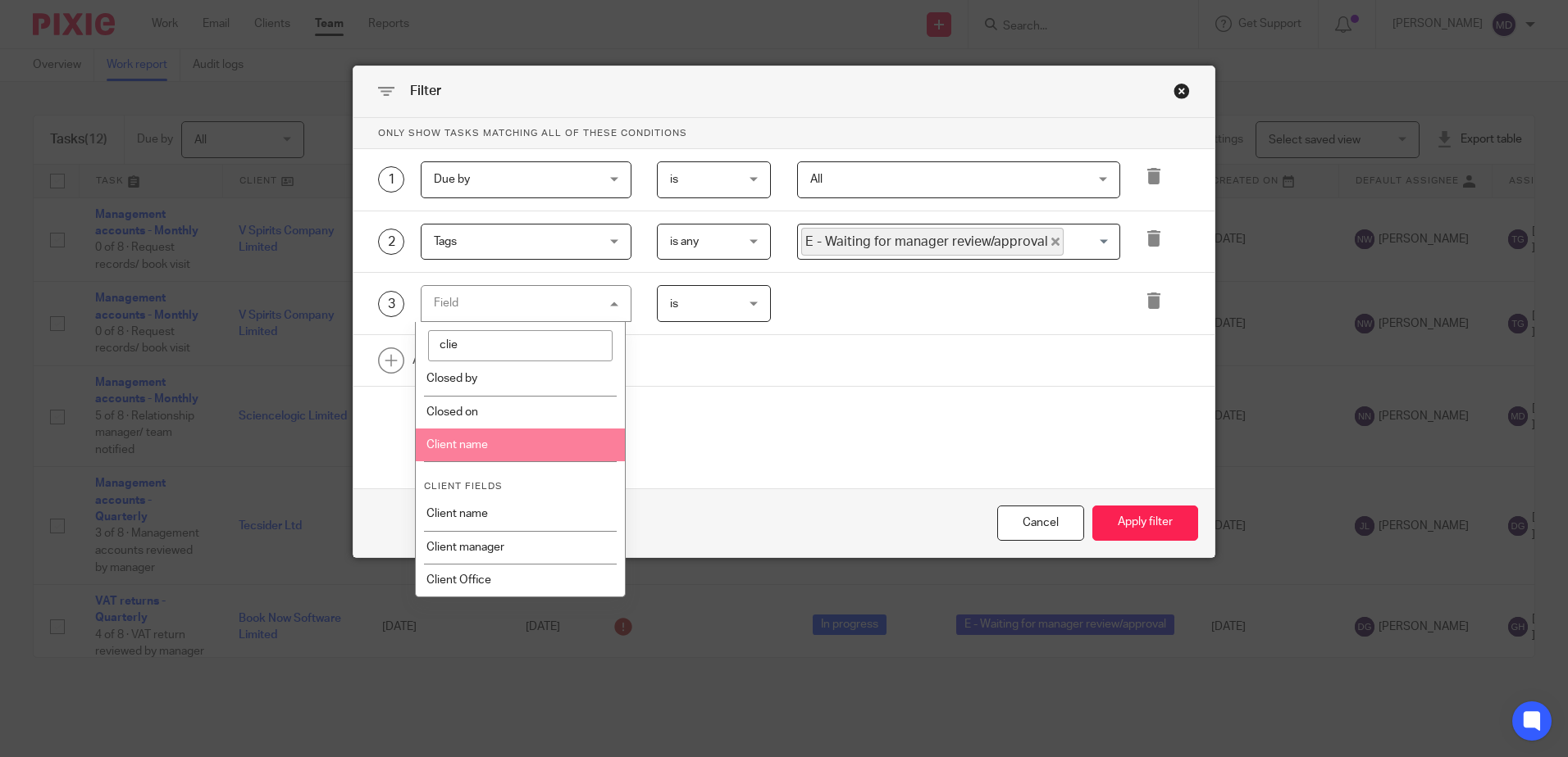
scroll to position [0, 0]
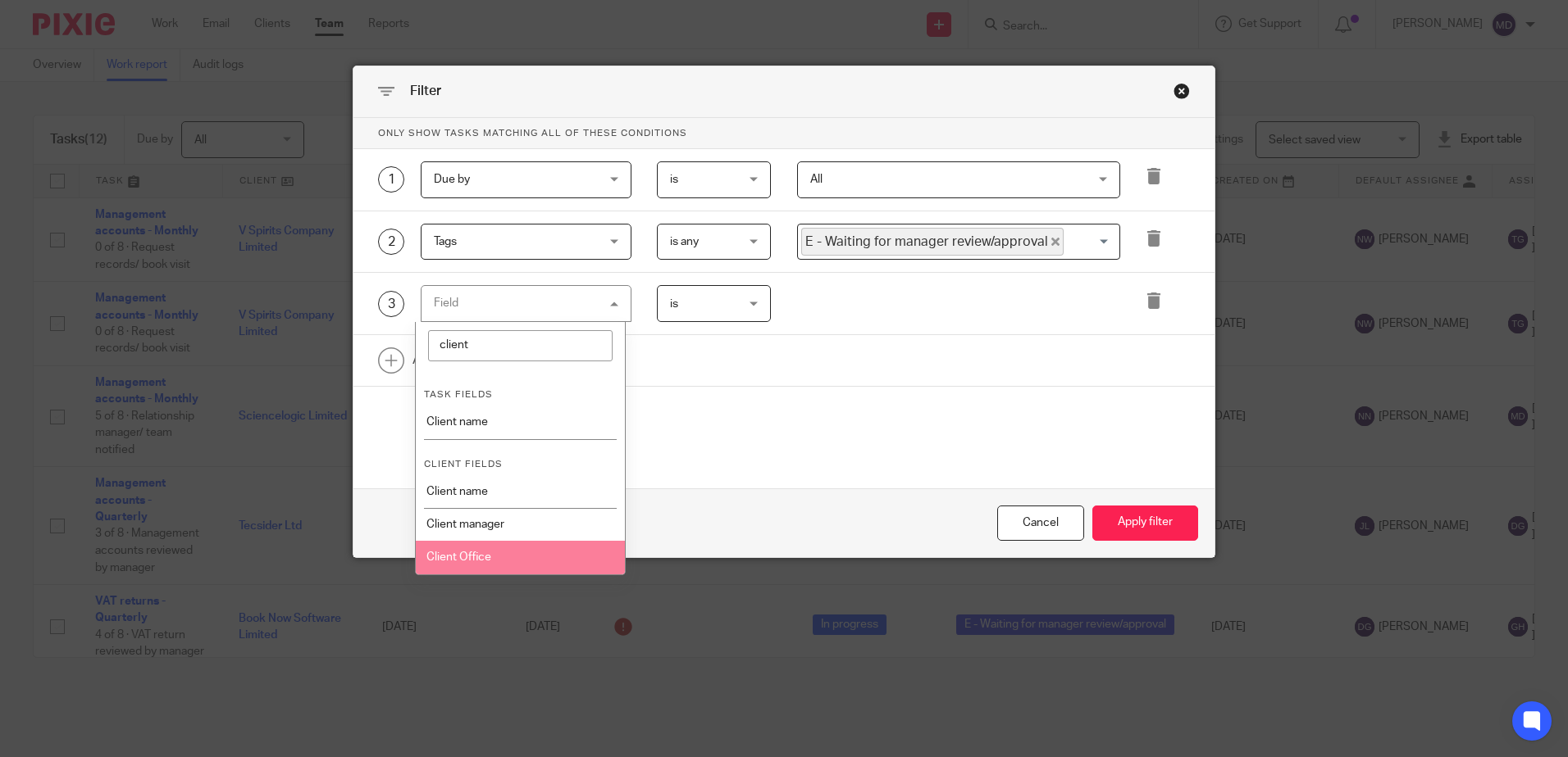
type input "client"
click at [501, 557] on li "Client Office" at bounding box center [520, 557] width 209 height 33
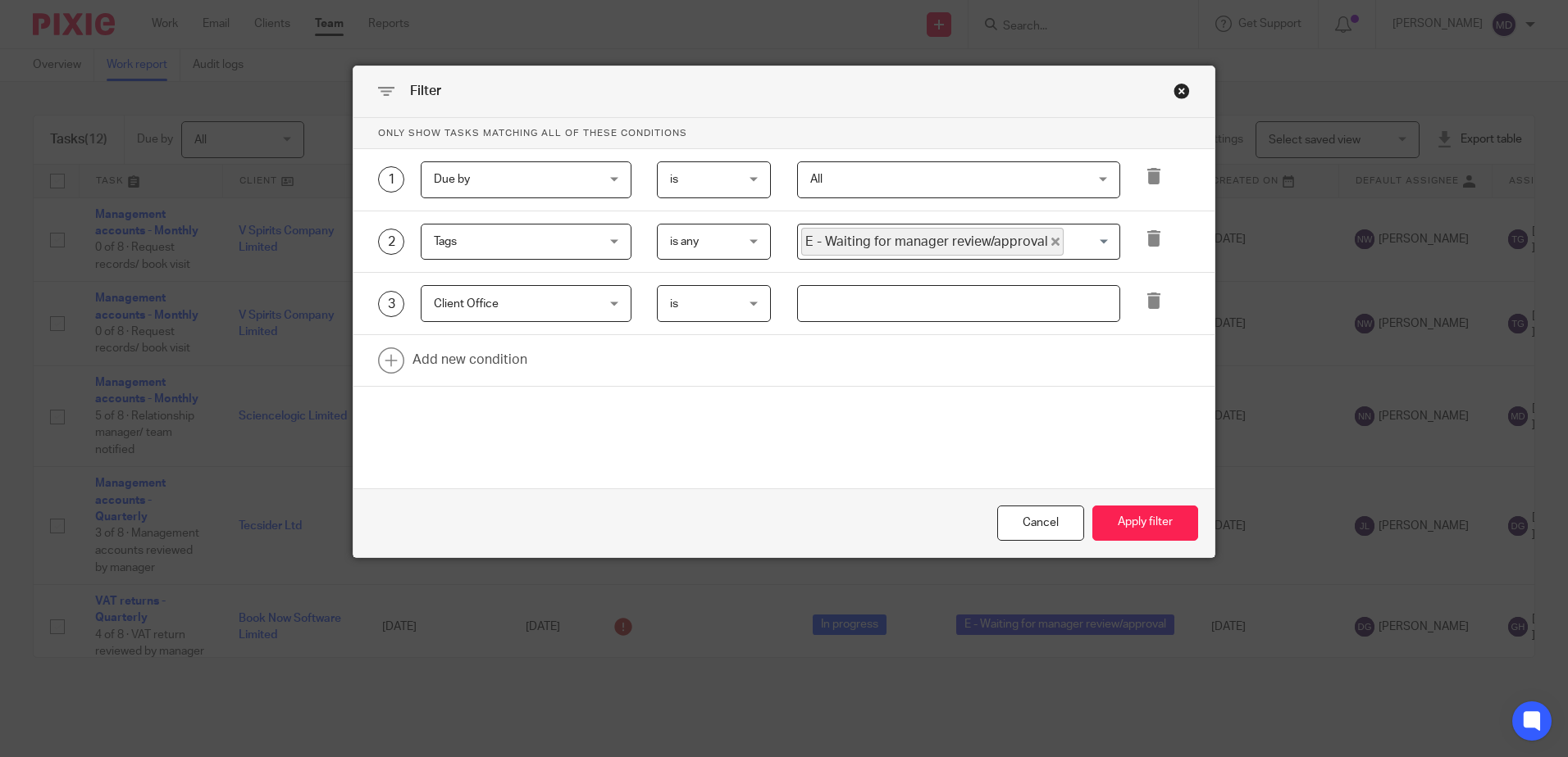
click at [856, 308] on input "text" at bounding box center [959, 304] width 323 height 37
type input "Stevenage"
click at [1115, 521] on button "Apply filter" at bounding box center [1145, 523] width 106 height 35
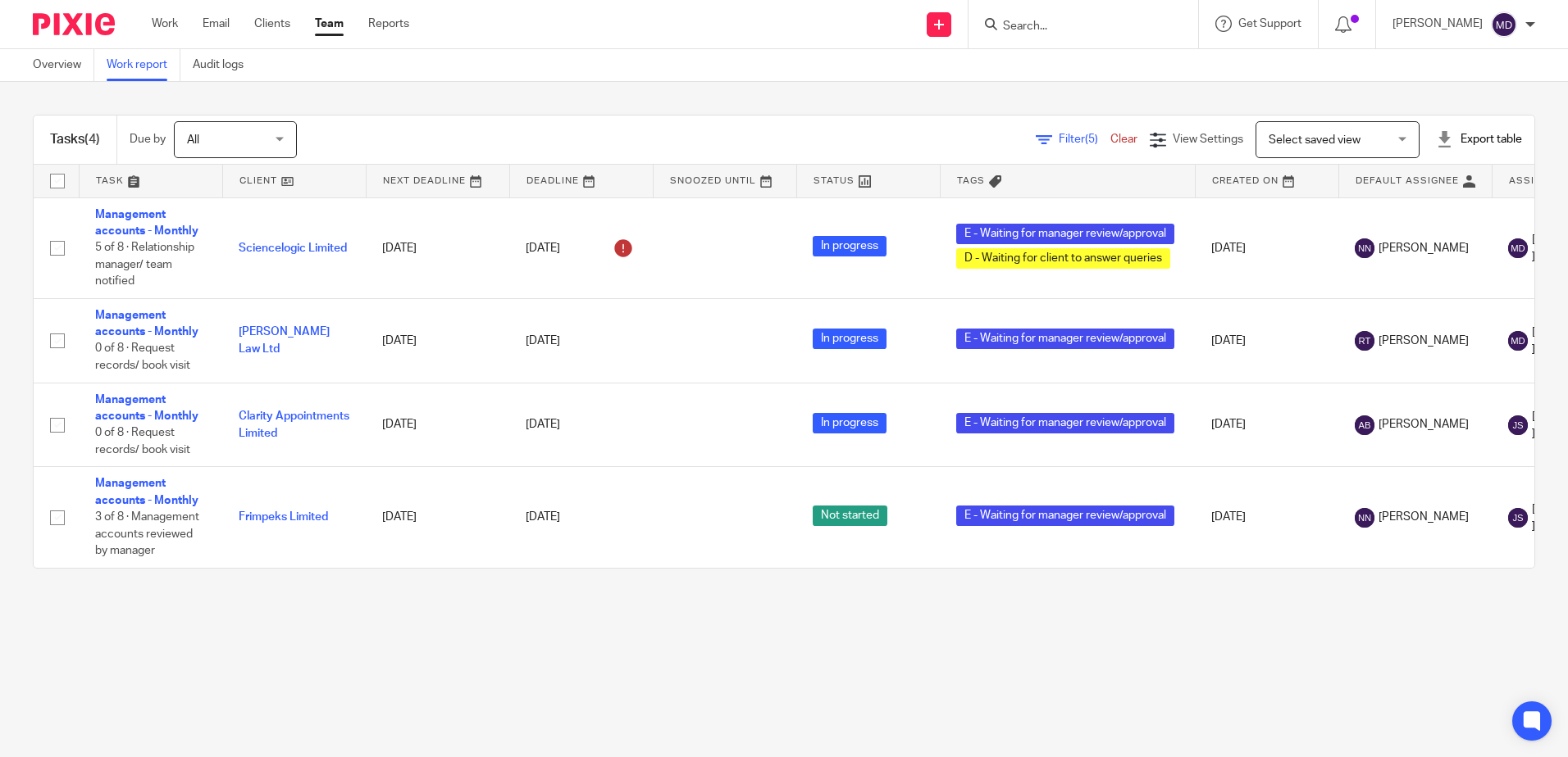
click at [1059, 139] on span "Filter (5)" at bounding box center [1085, 139] width 52 height 12
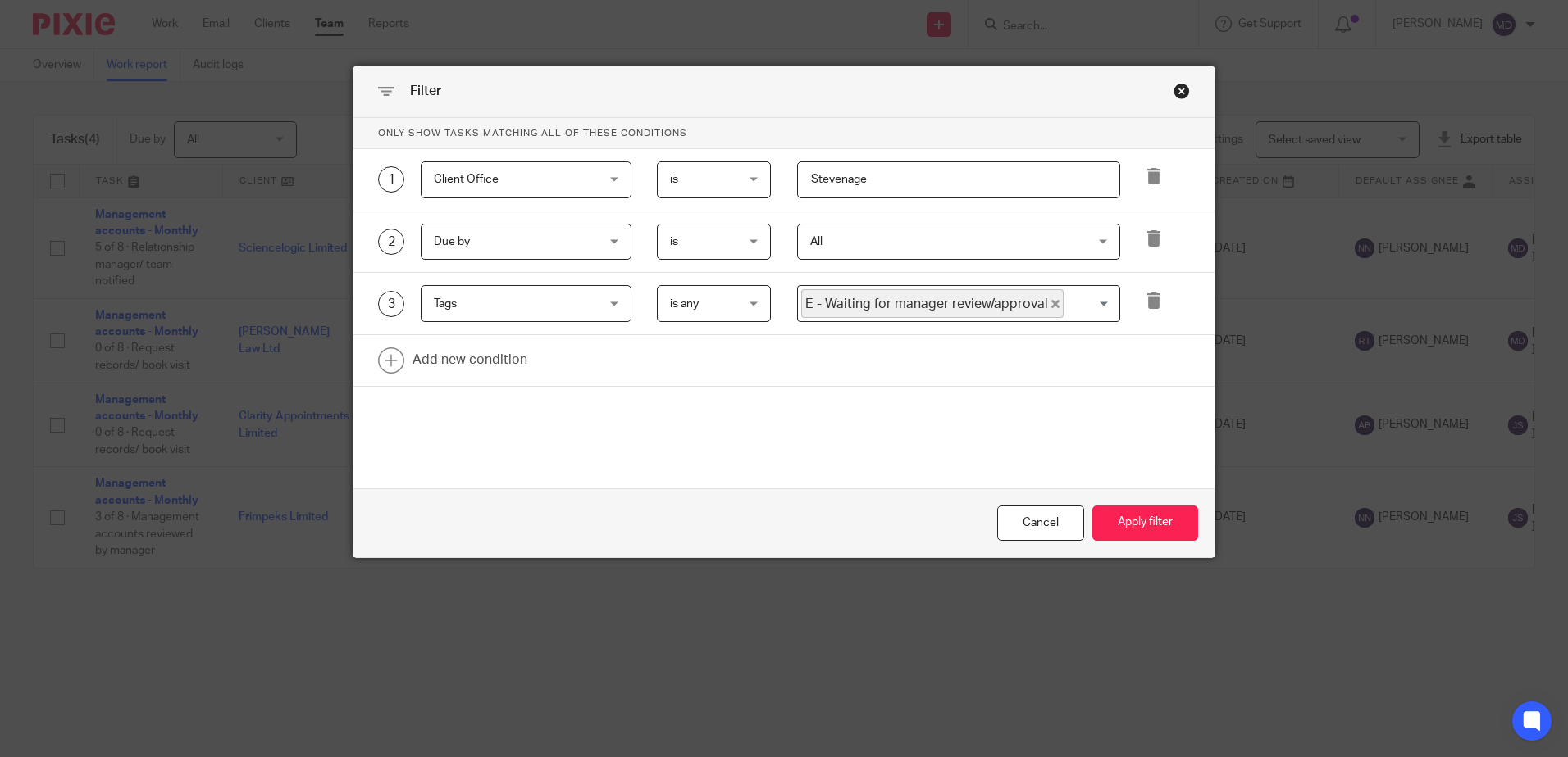
click at [1176, 98] on div "Close this dialog window" at bounding box center [1181, 91] width 17 height 17
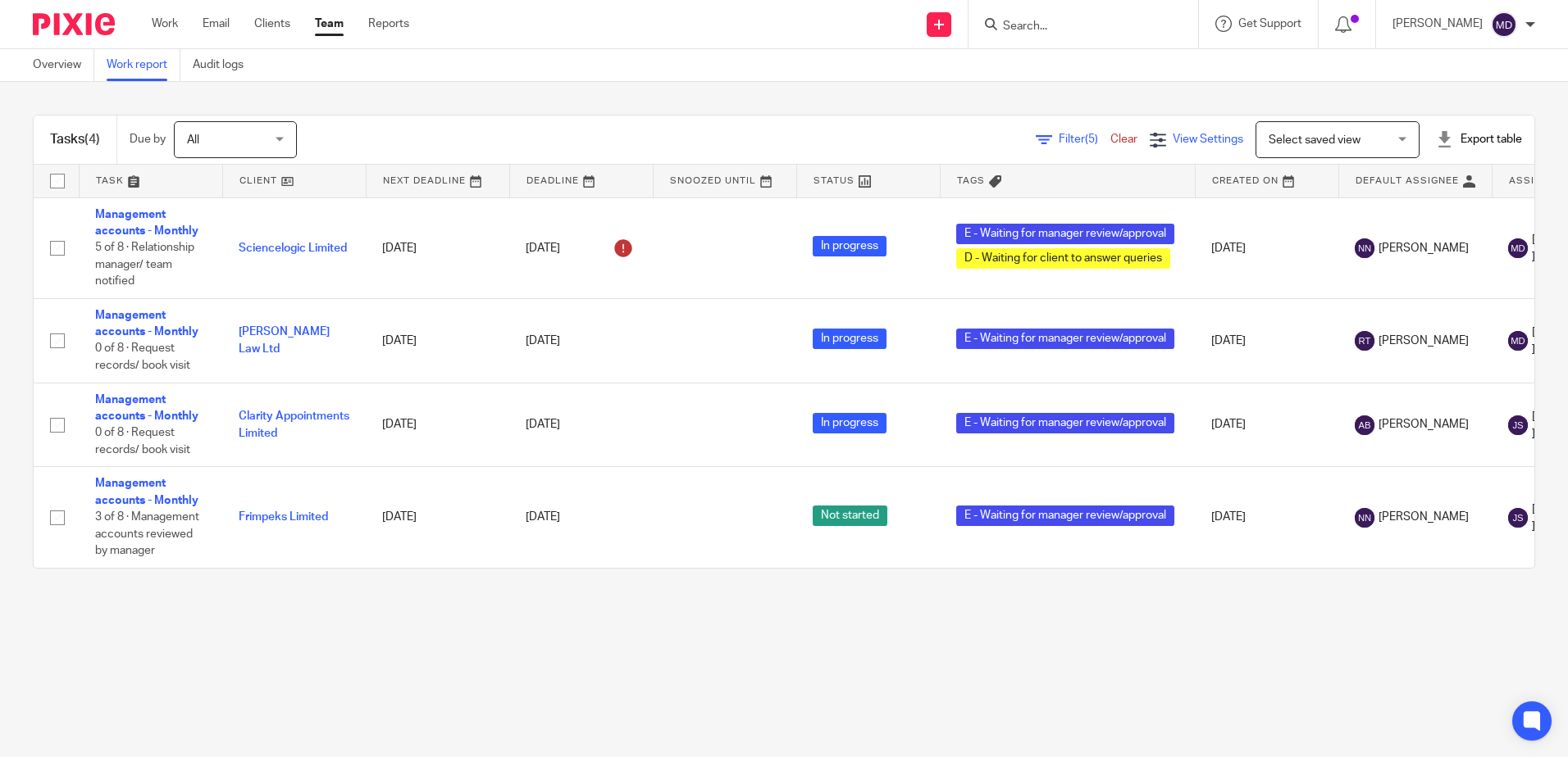
click at [1179, 143] on span "View Settings" at bounding box center [1207, 139] width 70 height 12
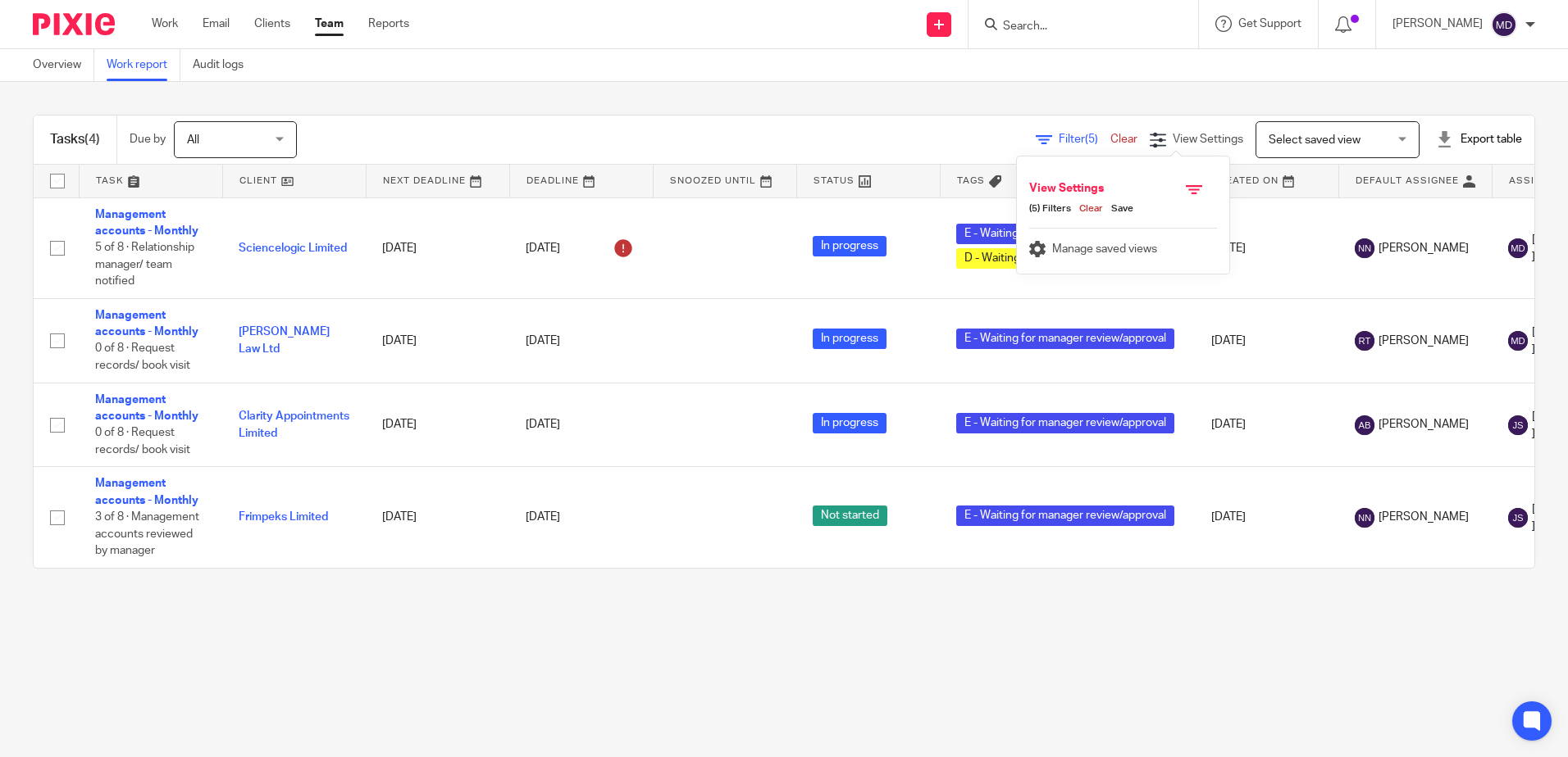
click at [1059, 139] on span "Filter (5)" at bounding box center [1085, 139] width 52 height 12
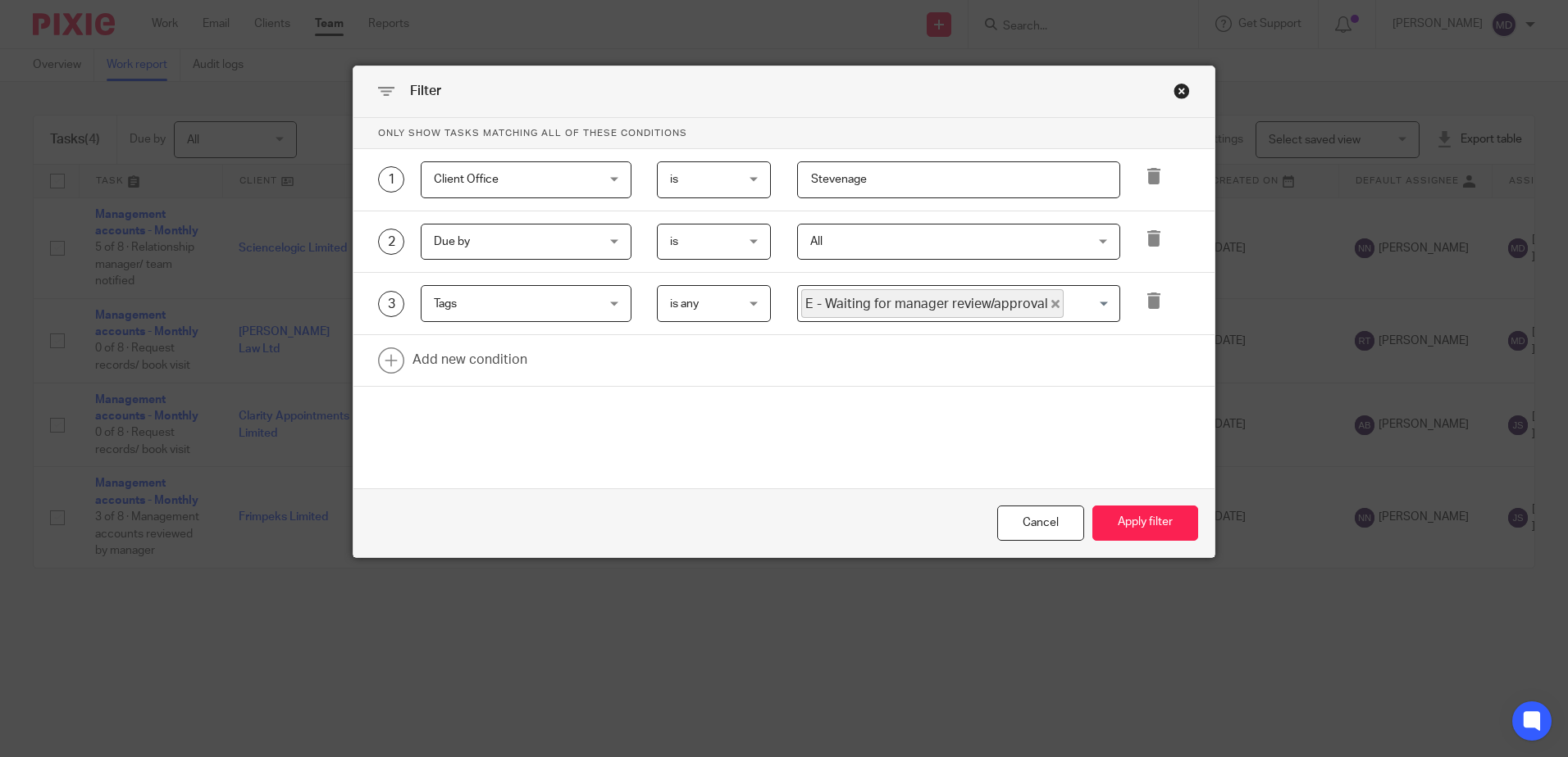
click at [1178, 89] on div "Close this dialog window" at bounding box center [1181, 91] width 17 height 17
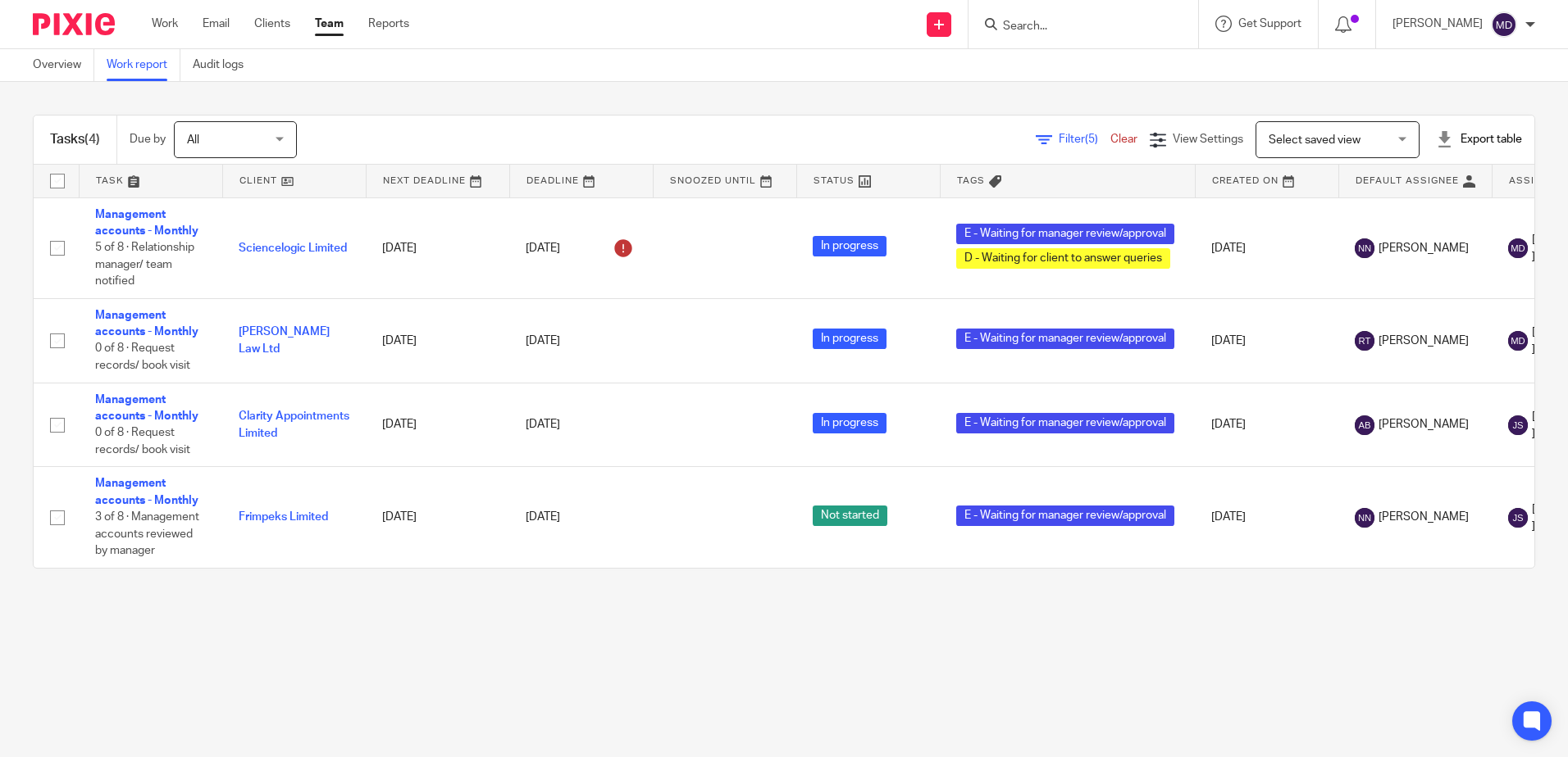
click at [1059, 139] on span "Filter (5)" at bounding box center [1085, 139] width 52 height 12
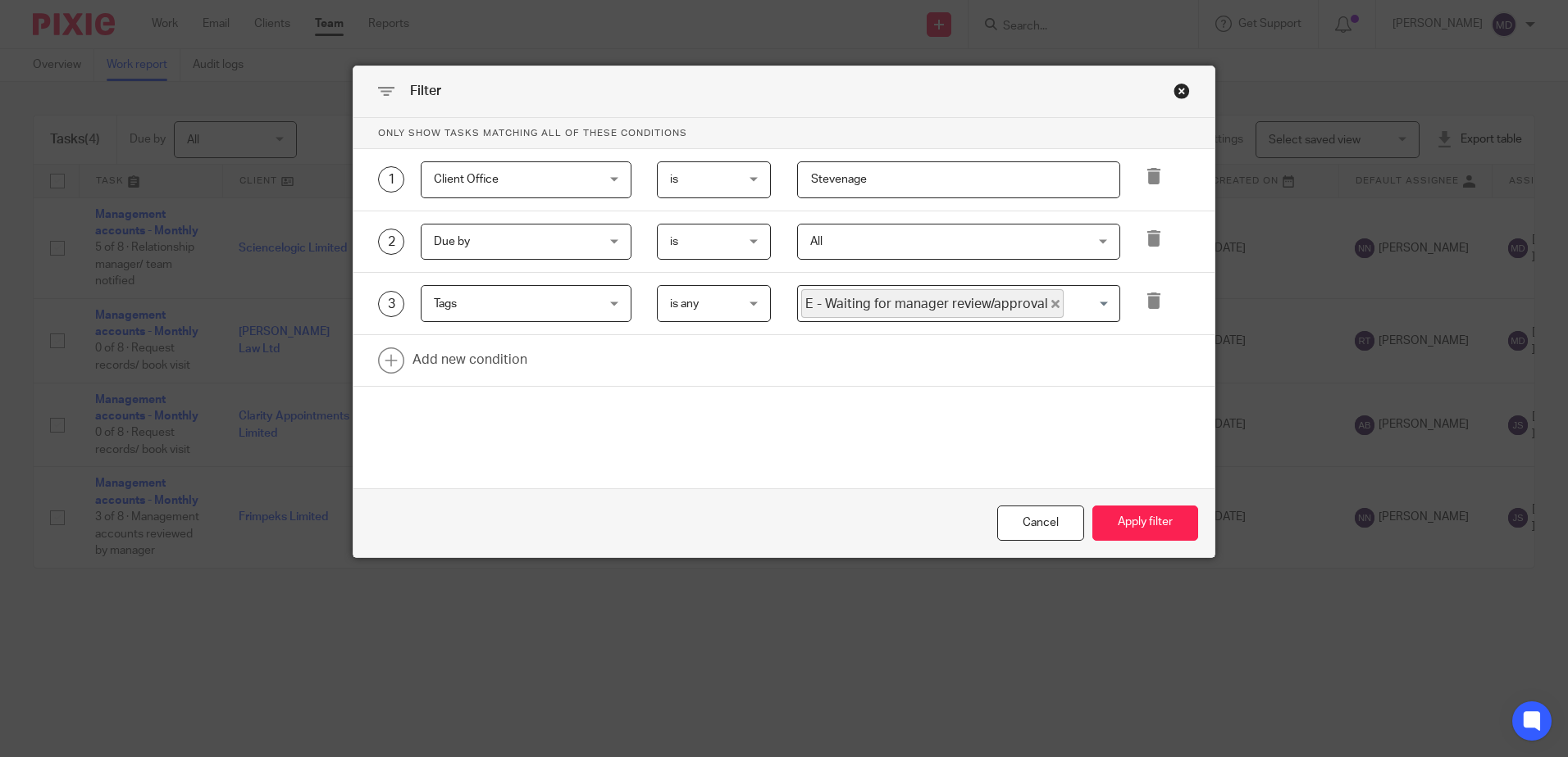
click at [1173, 89] on div "Close this dialog window" at bounding box center [1181, 91] width 17 height 17
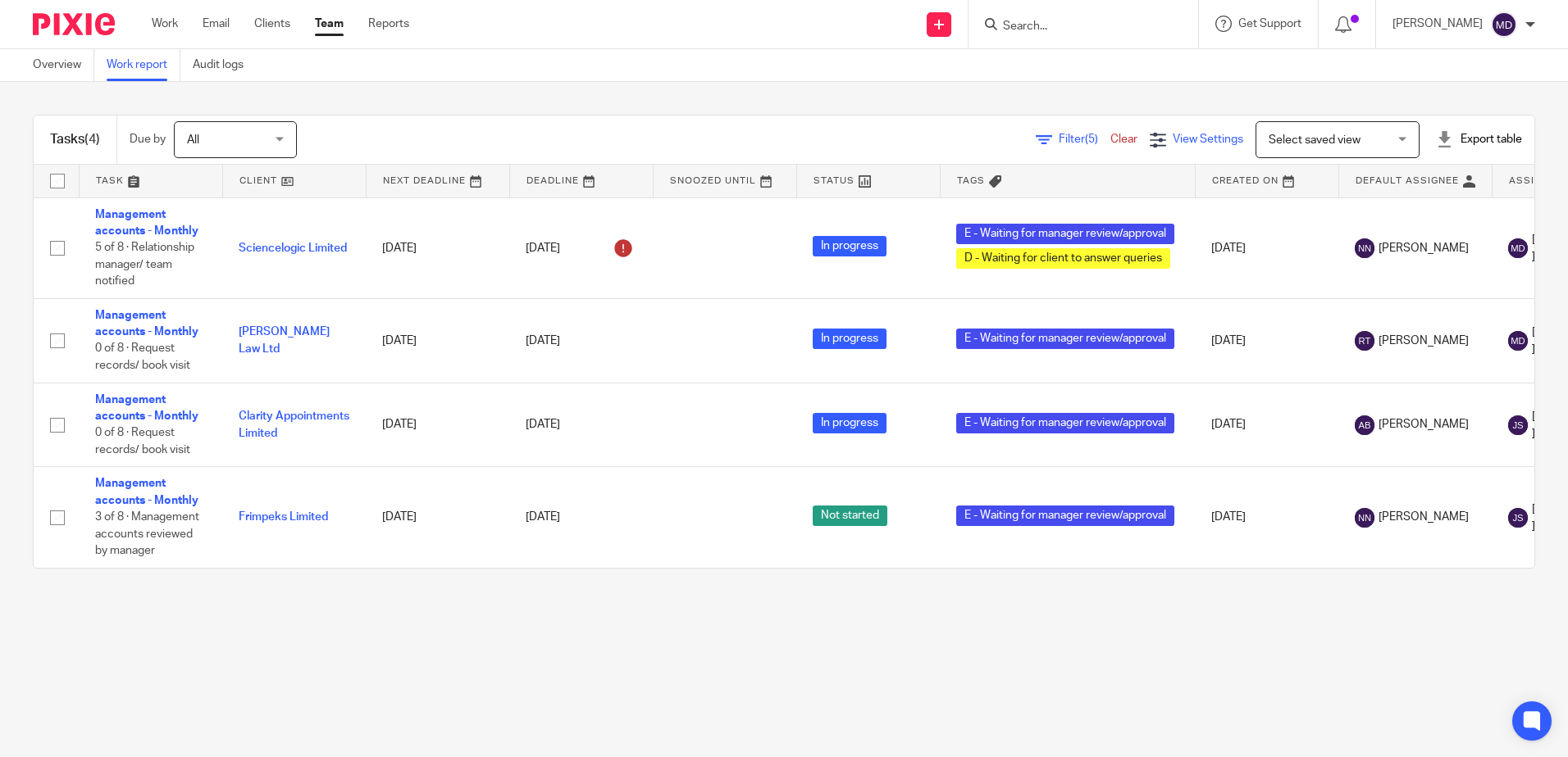
click at [1172, 142] on span "View Settings" at bounding box center [1207, 139] width 70 height 12
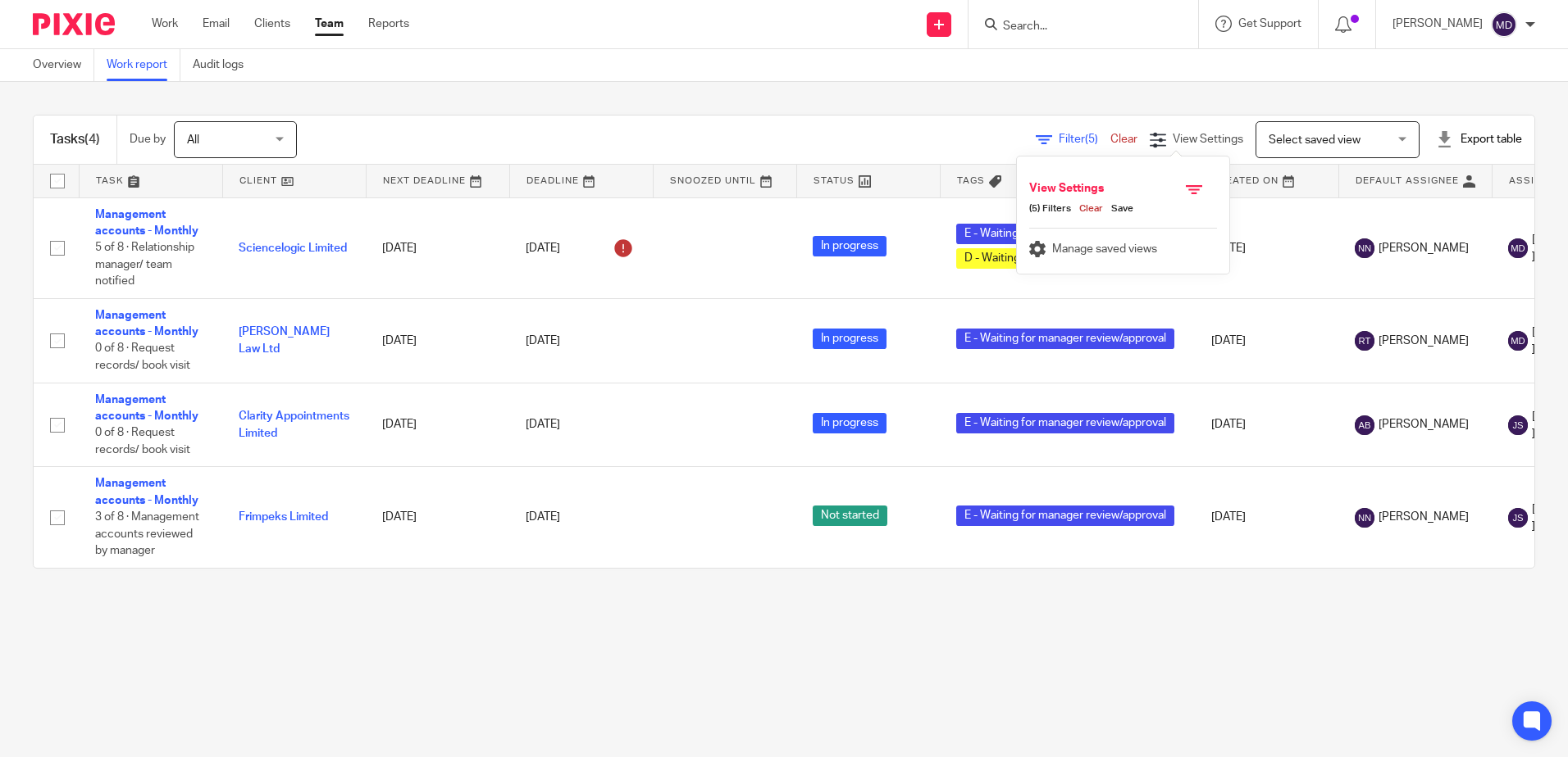
click at [1195, 188] on icon at bounding box center [1194, 189] width 17 height 17
click at [1065, 185] on h4 "View Settings" at bounding box center [1086, 192] width 116 height 22
click at [1222, 645] on main "Overview Work report Audit logs Tasks (4) Due by All All Today Tomorrow This we…" at bounding box center [784, 378] width 1568 height 757
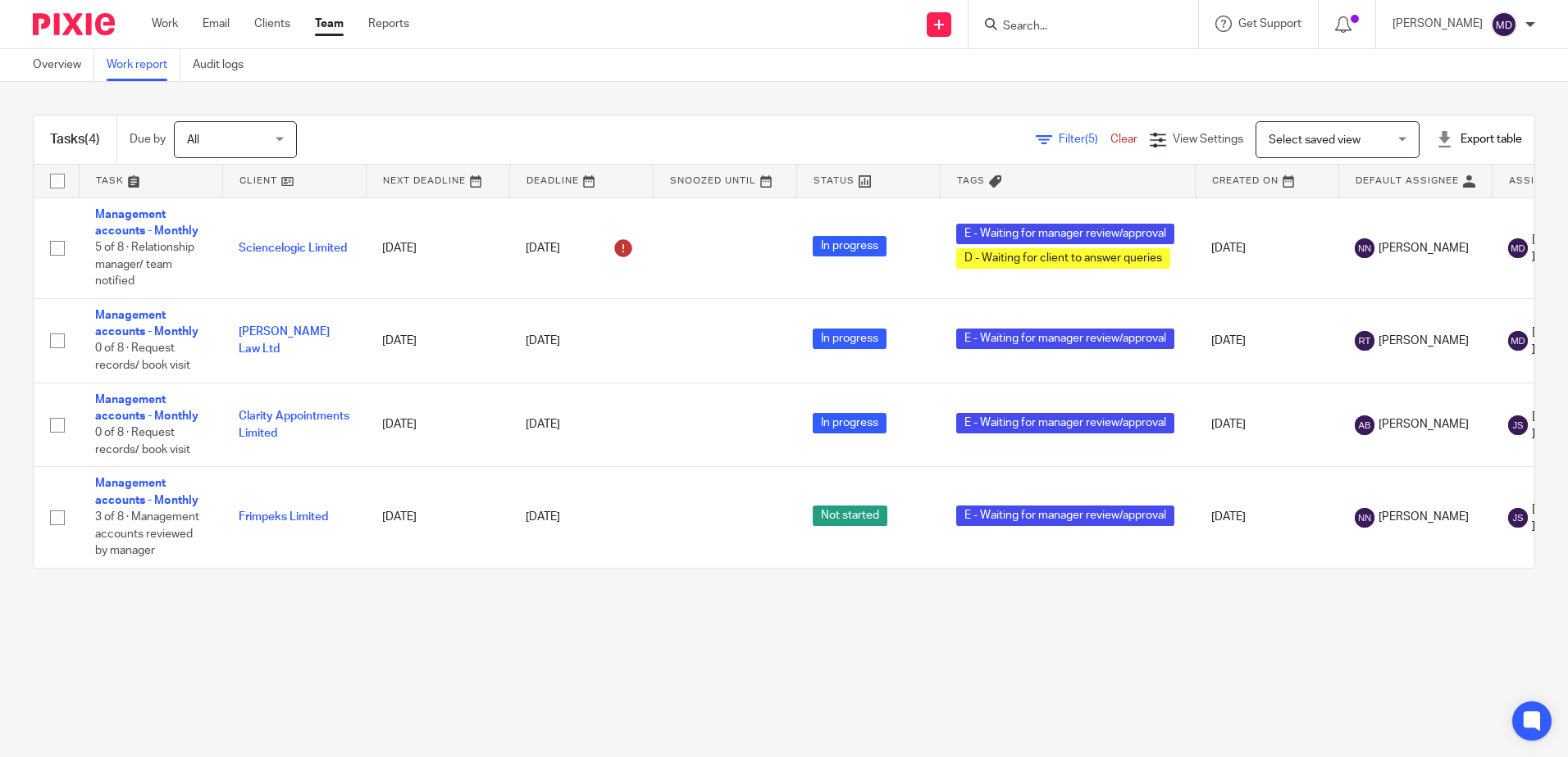
click at [1308, 137] on span "Select saved view" at bounding box center [1314, 140] width 92 height 12
click at [1289, 87] on div "Tasks (4) Due by All All Today Tomorrow This week Next week This month Next mon…" at bounding box center [784, 341] width 1568 height 520
click at [1059, 136] on span "Filter (5)" at bounding box center [1085, 139] width 52 height 12
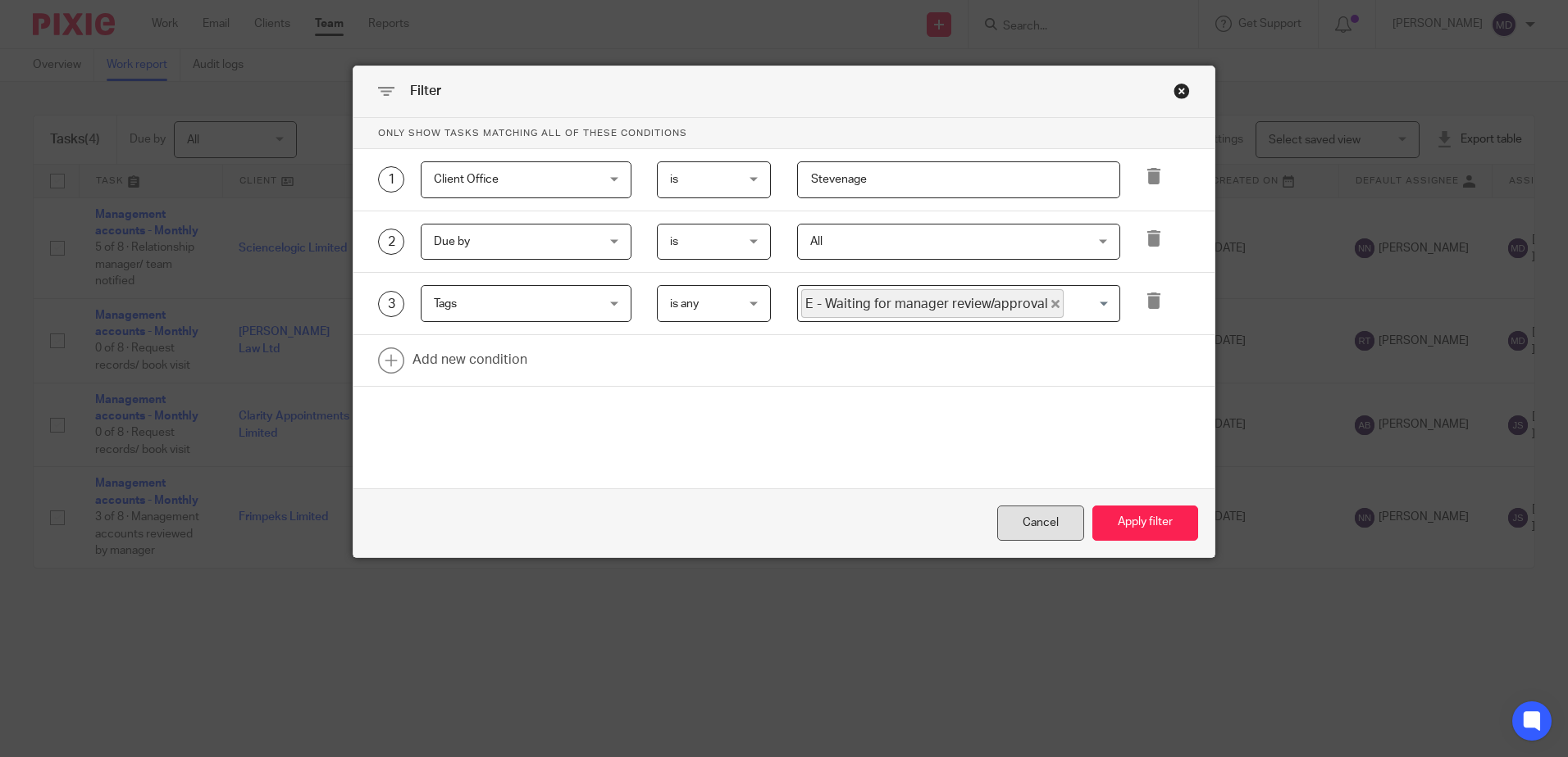
click at [1035, 527] on div "Cancel" at bounding box center [1040, 523] width 87 height 35
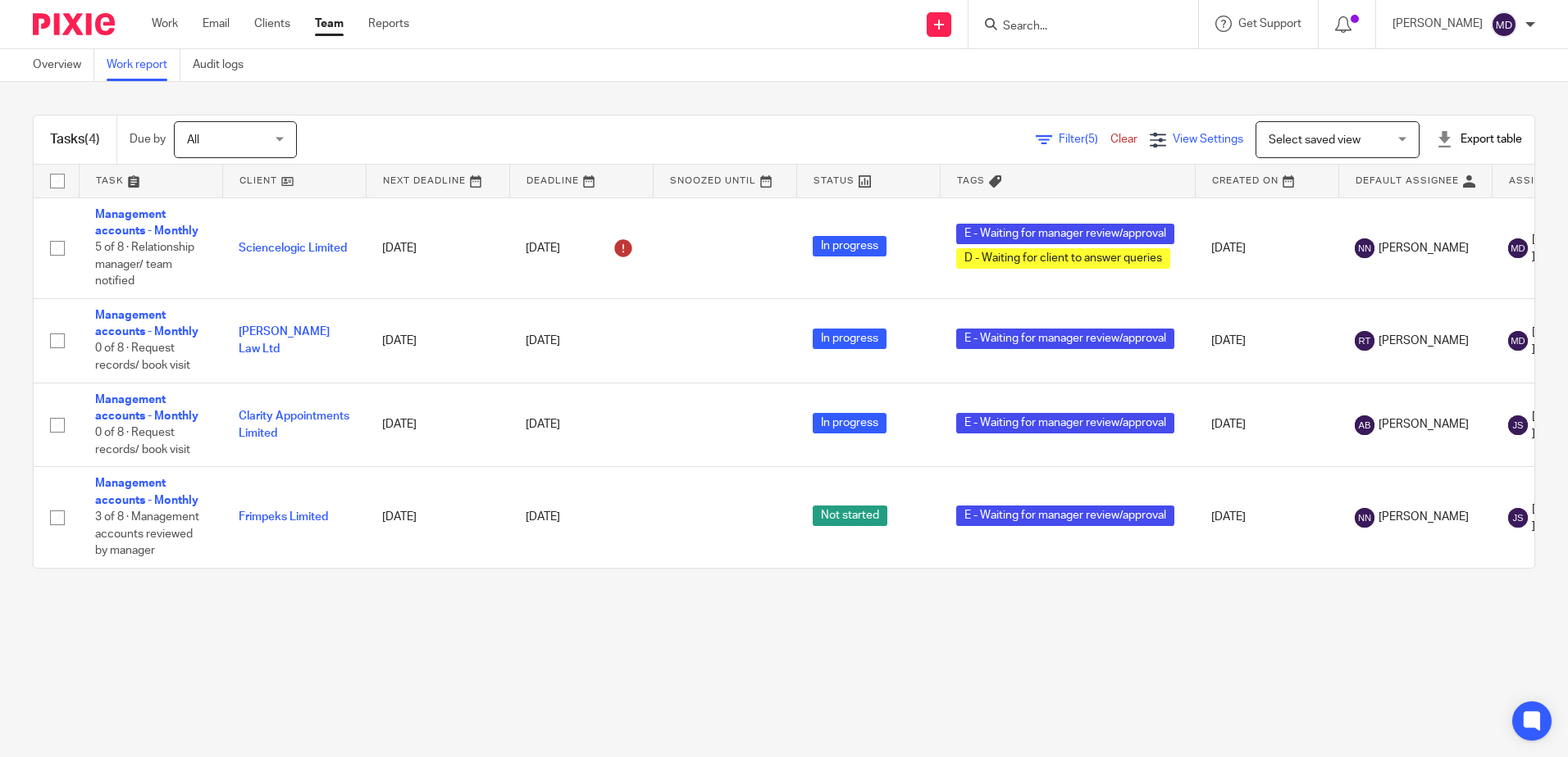
click at [1172, 135] on span "View Settings" at bounding box center [1207, 139] width 70 height 12
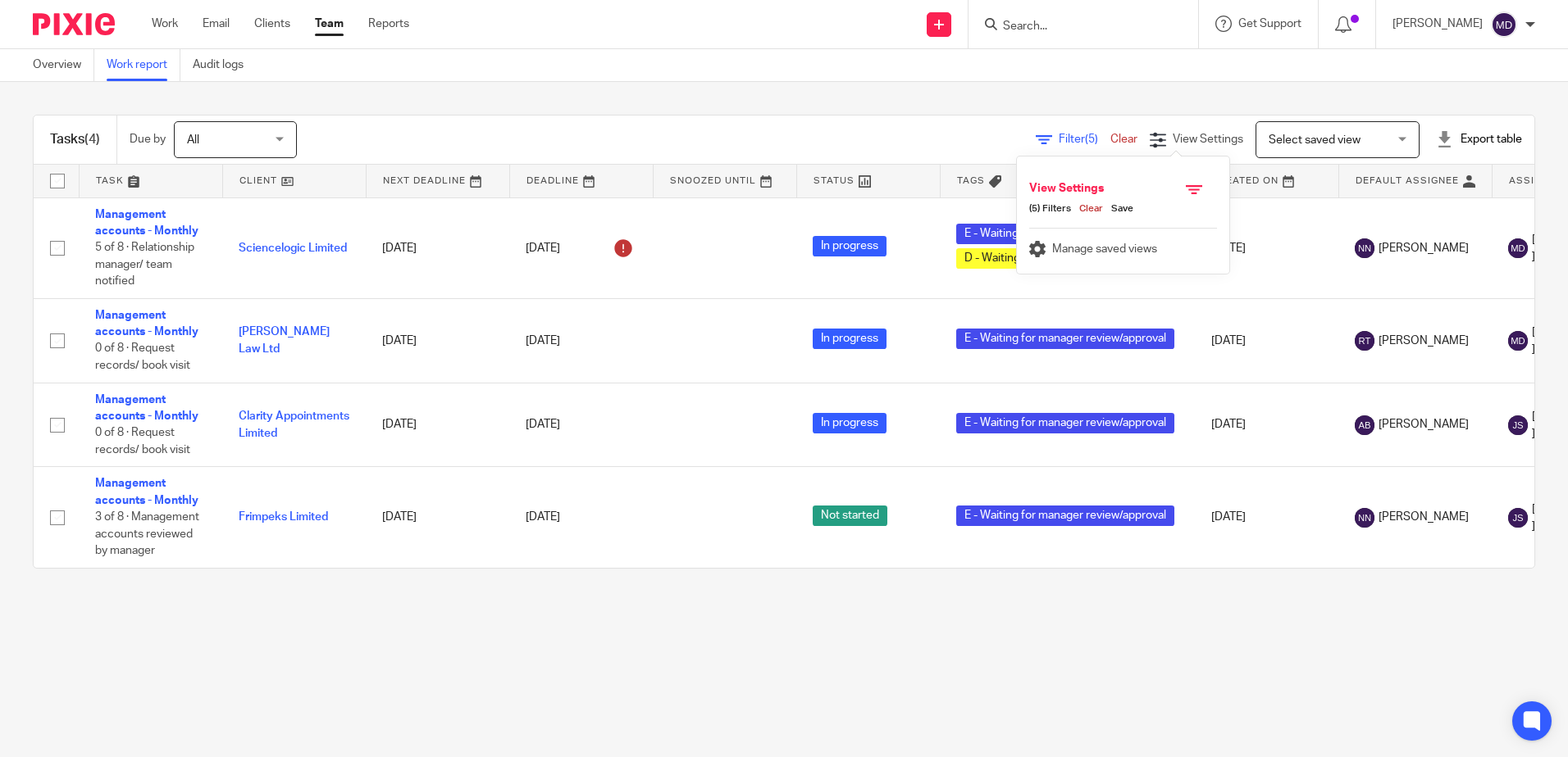
click at [1056, 207] on span "(5) Filters" at bounding box center [1050, 209] width 42 height 13
click at [1090, 207] on link "Clear" at bounding box center [1087, 209] width 32 height 13
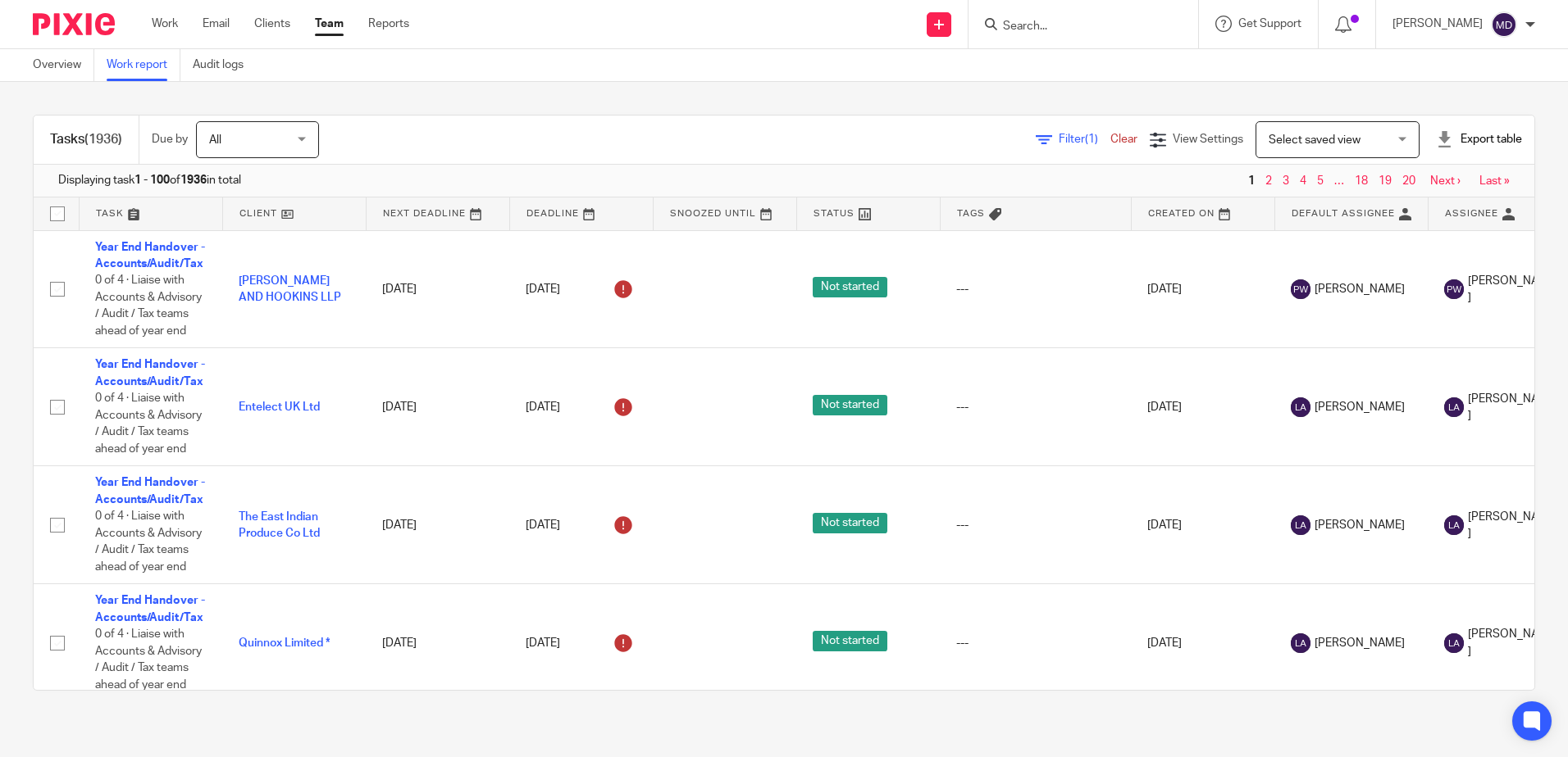
click at [1059, 141] on span "Filter (1)" at bounding box center [1085, 139] width 52 height 12
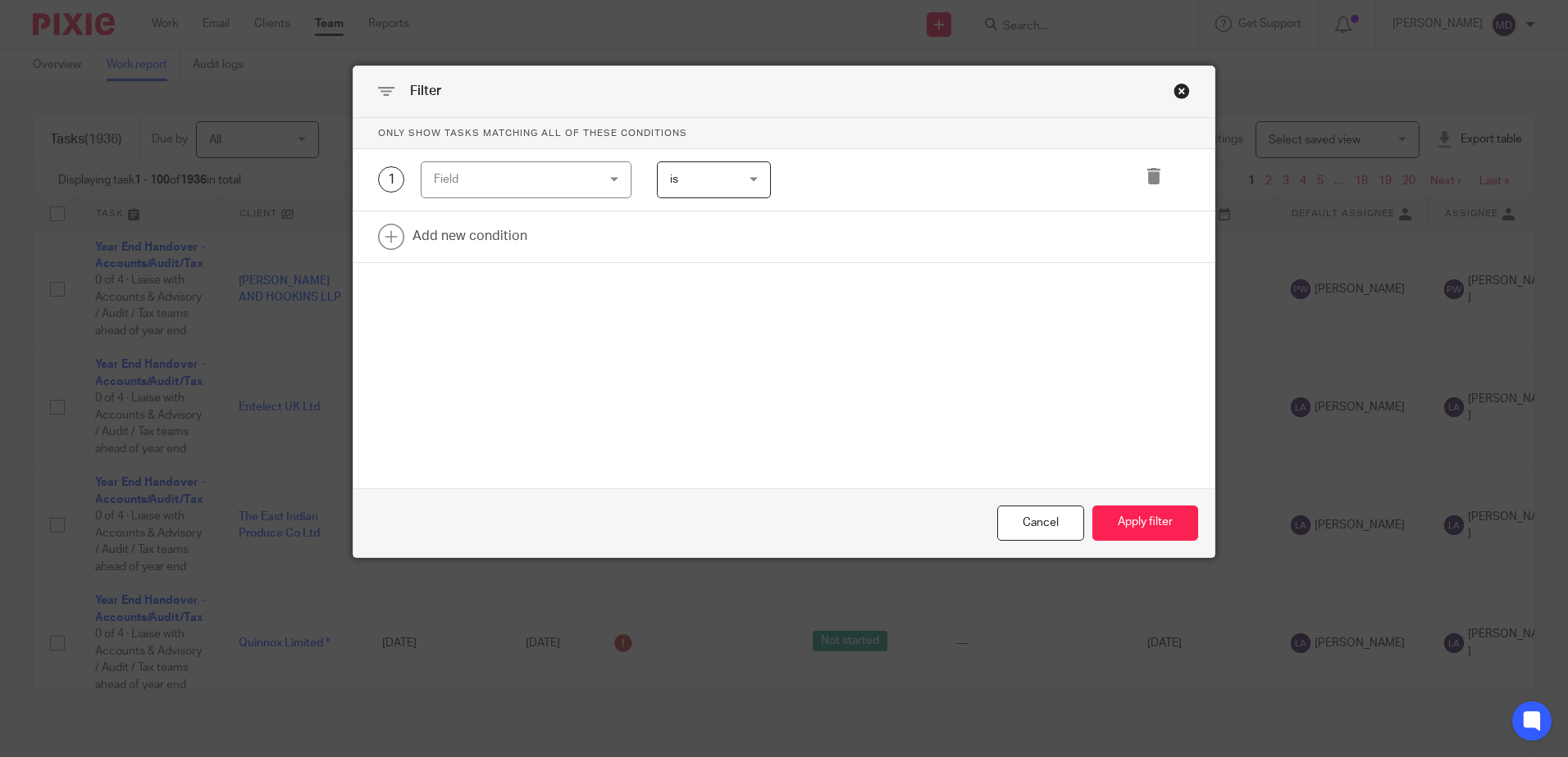
click at [1159, 175] on div at bounding box center [1154, 179] width 69 height 37
click at [1148, 177] on icon at bounding box center [1154, 176] width 17 height 17
click at [1159, 522] on button "Apply filter" at bounding box center [1145, 523] width 106 height 35
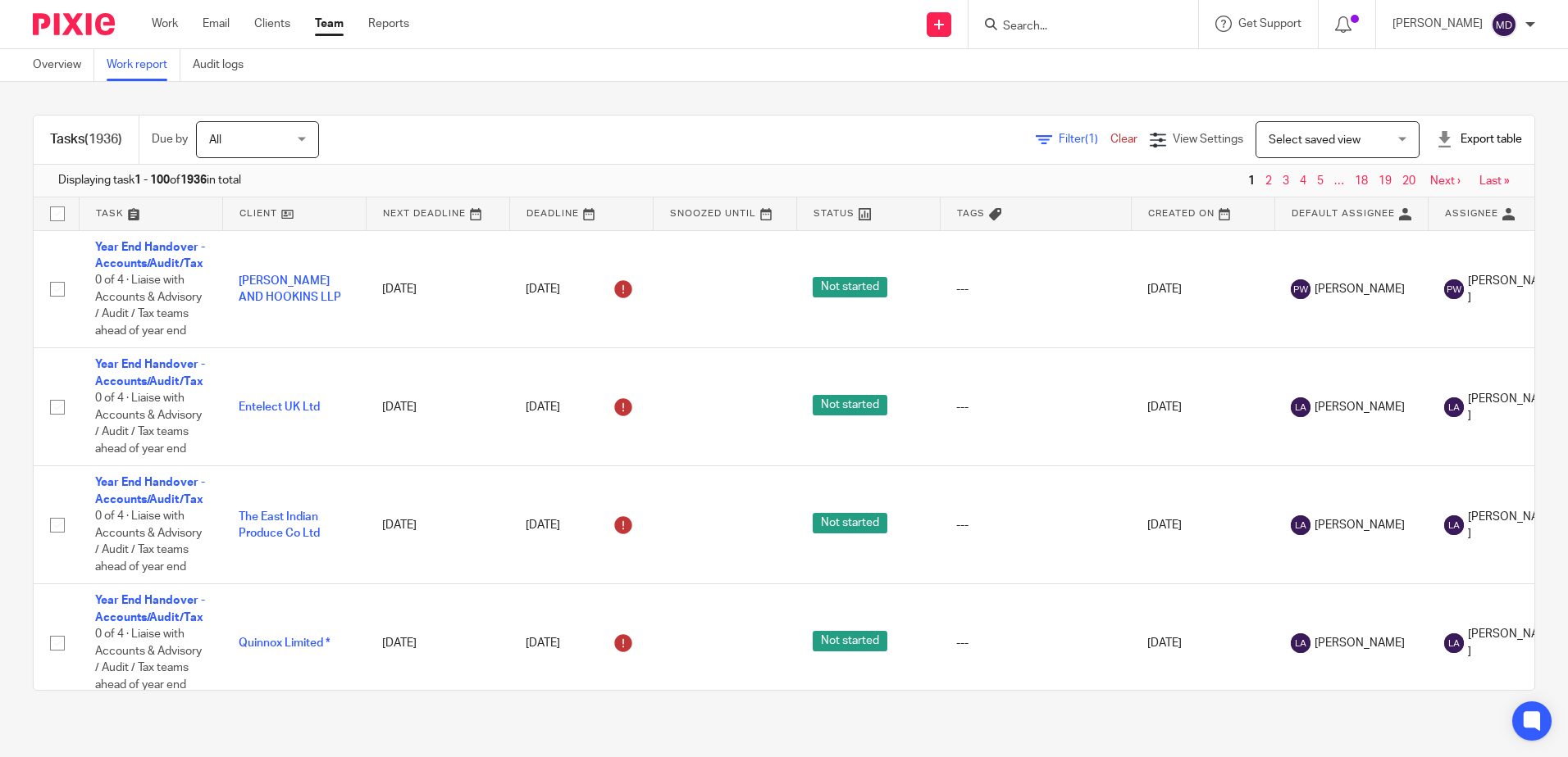
click at [1063, 147] on div "Filter (1) Clear" at bounding box center [1092, 139] width 114 height 18
click at [1062, 132] on div "Filter (1) Clear" at bounding box center [1092, 139] width 114 height 18
click at [1085, 141] on span "(1)" at bounding box center [1091, 139] width 13 height 12
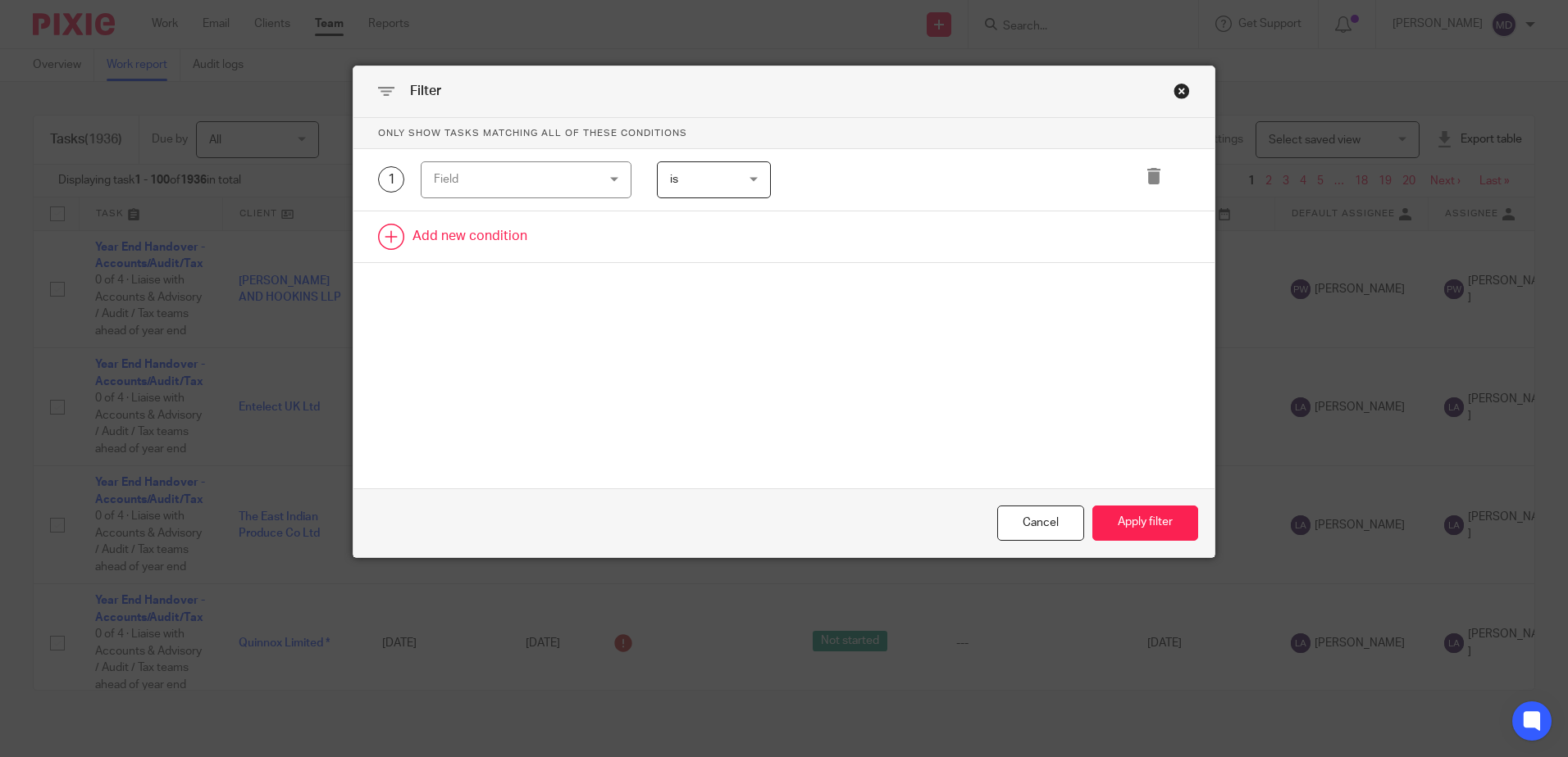
click at [485, 235] on link at bounding box center [783, 236] width 861 height 51
click at [488, 245] on div "Field" at bounding box center [512, 241] width 158 height 34
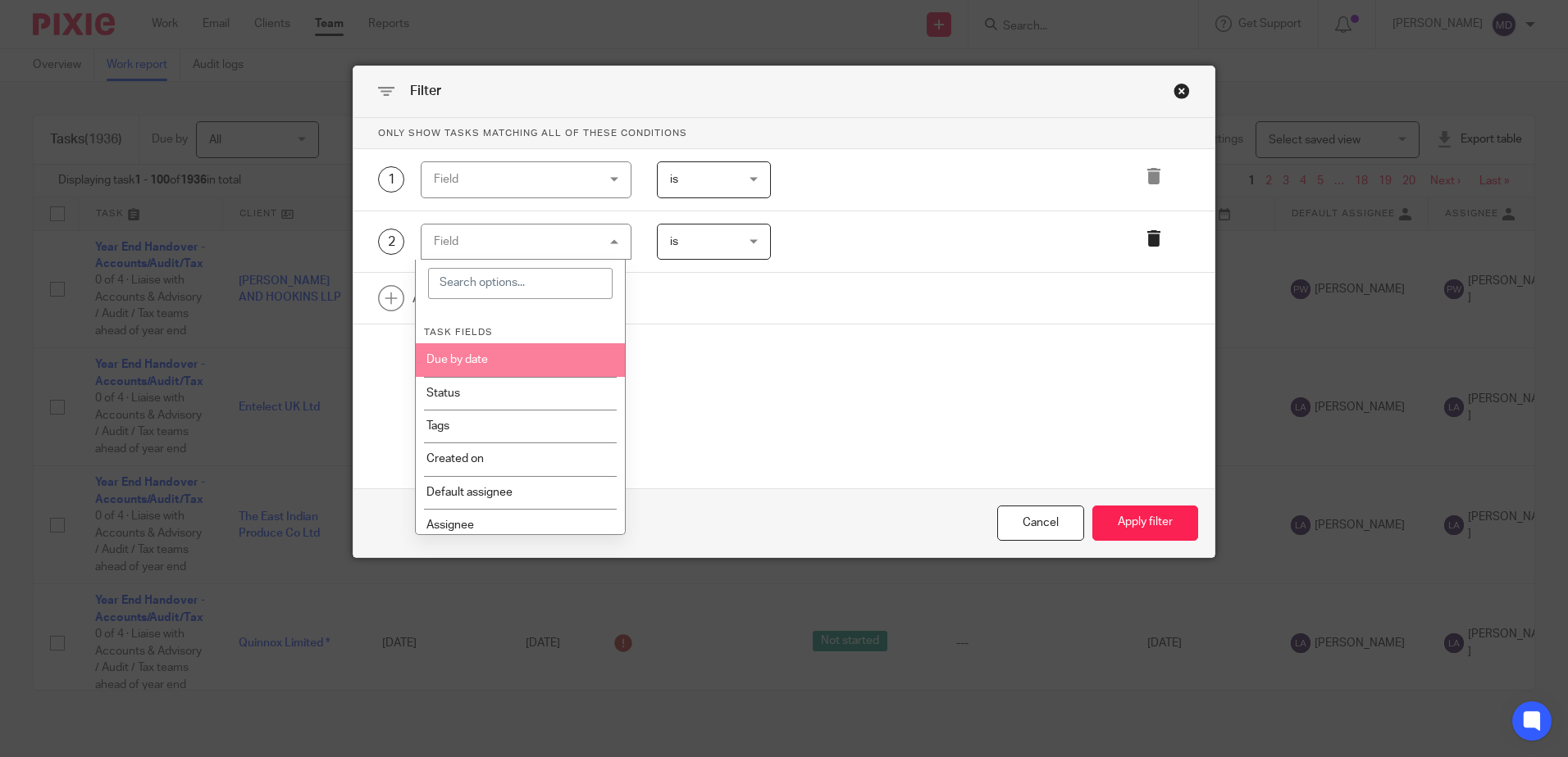
click at [1151, 243] on icon at bounding box center [1154, 239] width 17 height 17
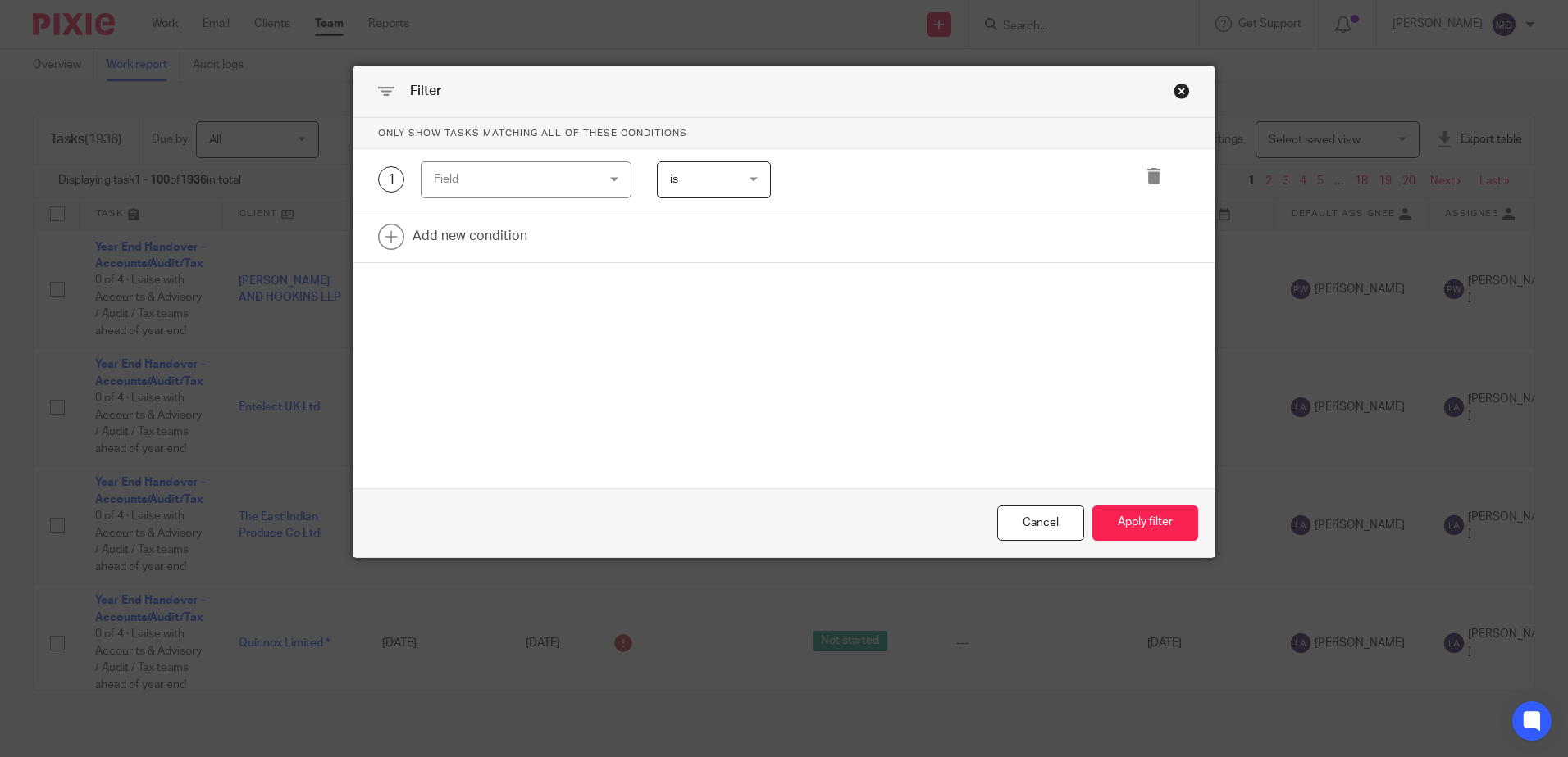
click at [538, 173] on div "Field" at bounding box center [512, 179] width 158 height 34
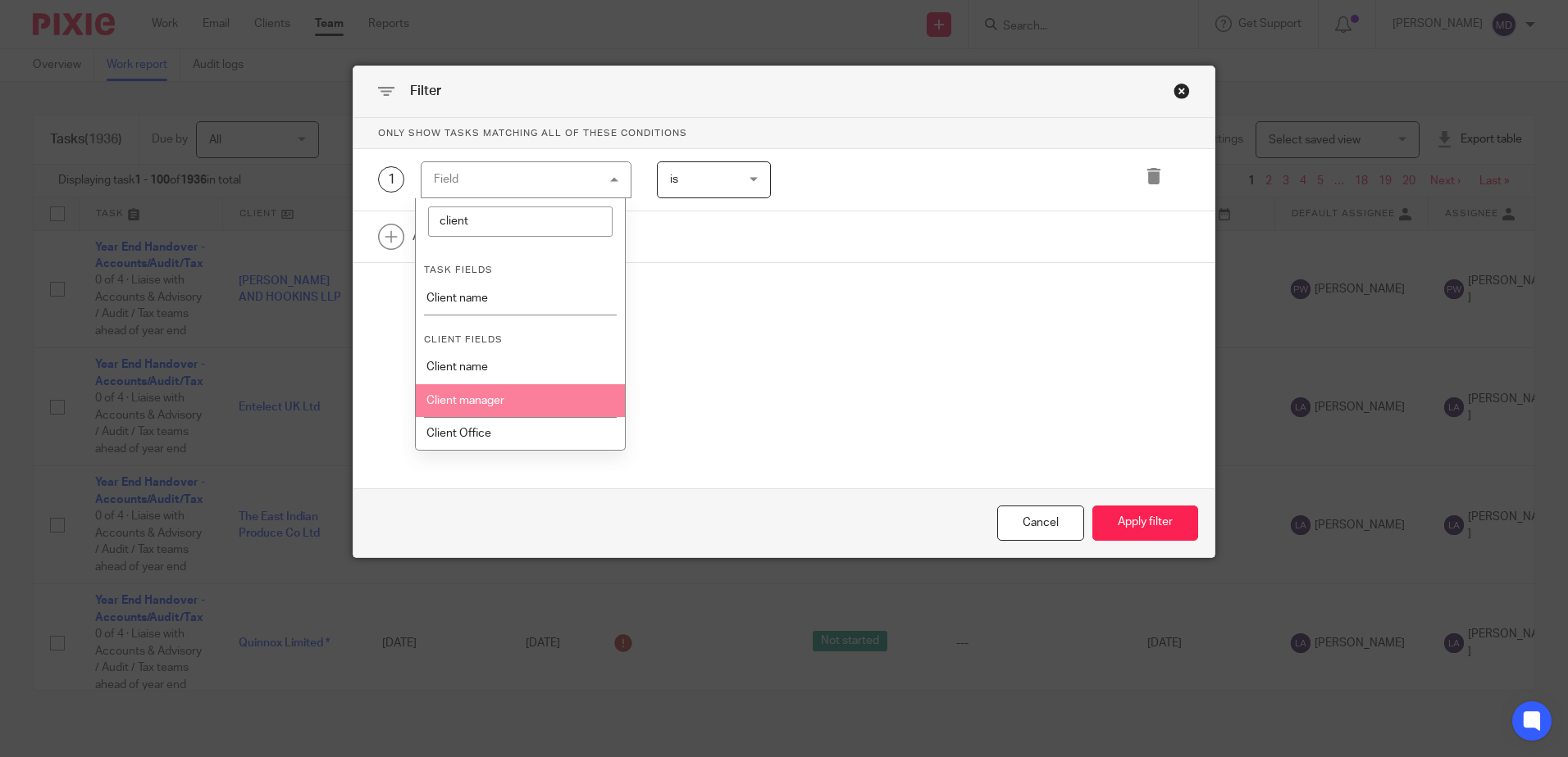
type input "client"
click at [493, 424] on li "Client Office" at bounding box center [520, 433] width 209 height 33
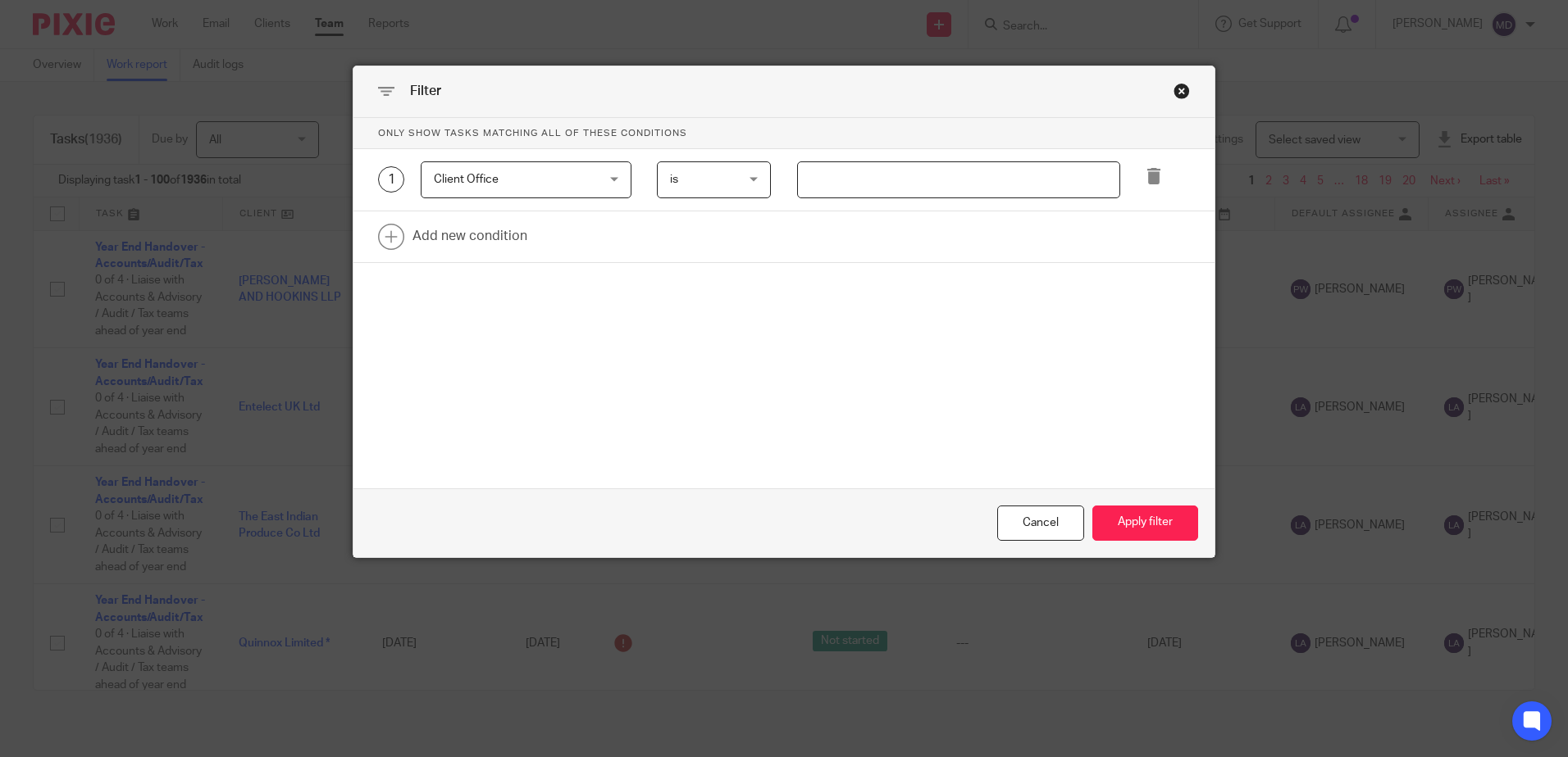
click at [889, 167] on input "text" at bounding box center [959, 179] width 323 height 37
type input "Stevenage"
click at [1141, 526] on button "Apply filter" at bounding box center [1145, 523] width 106 height 35
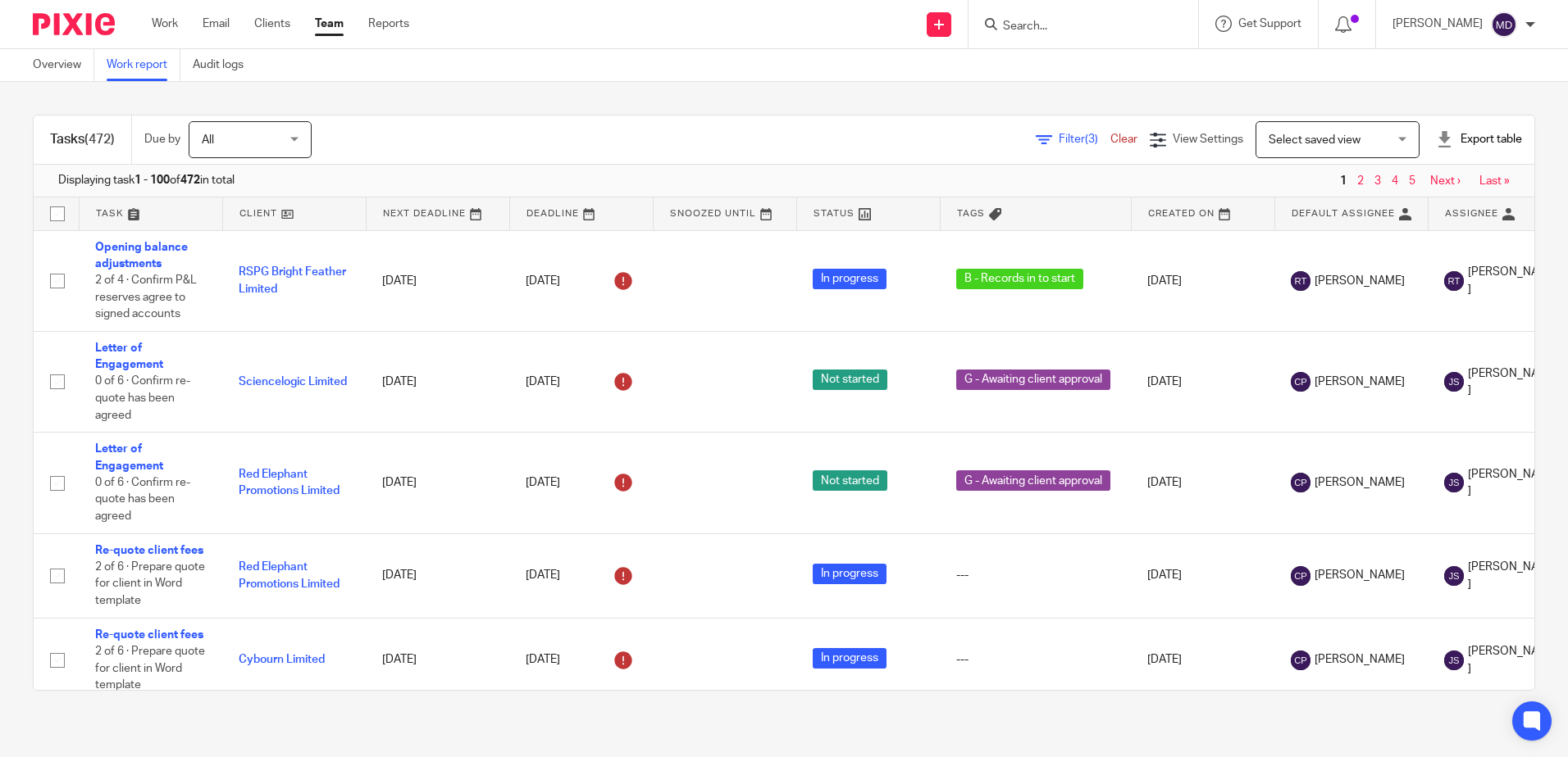
click at [1085, 139] on span "(3)" at bounding box center [1091, 139] width 13 height 12
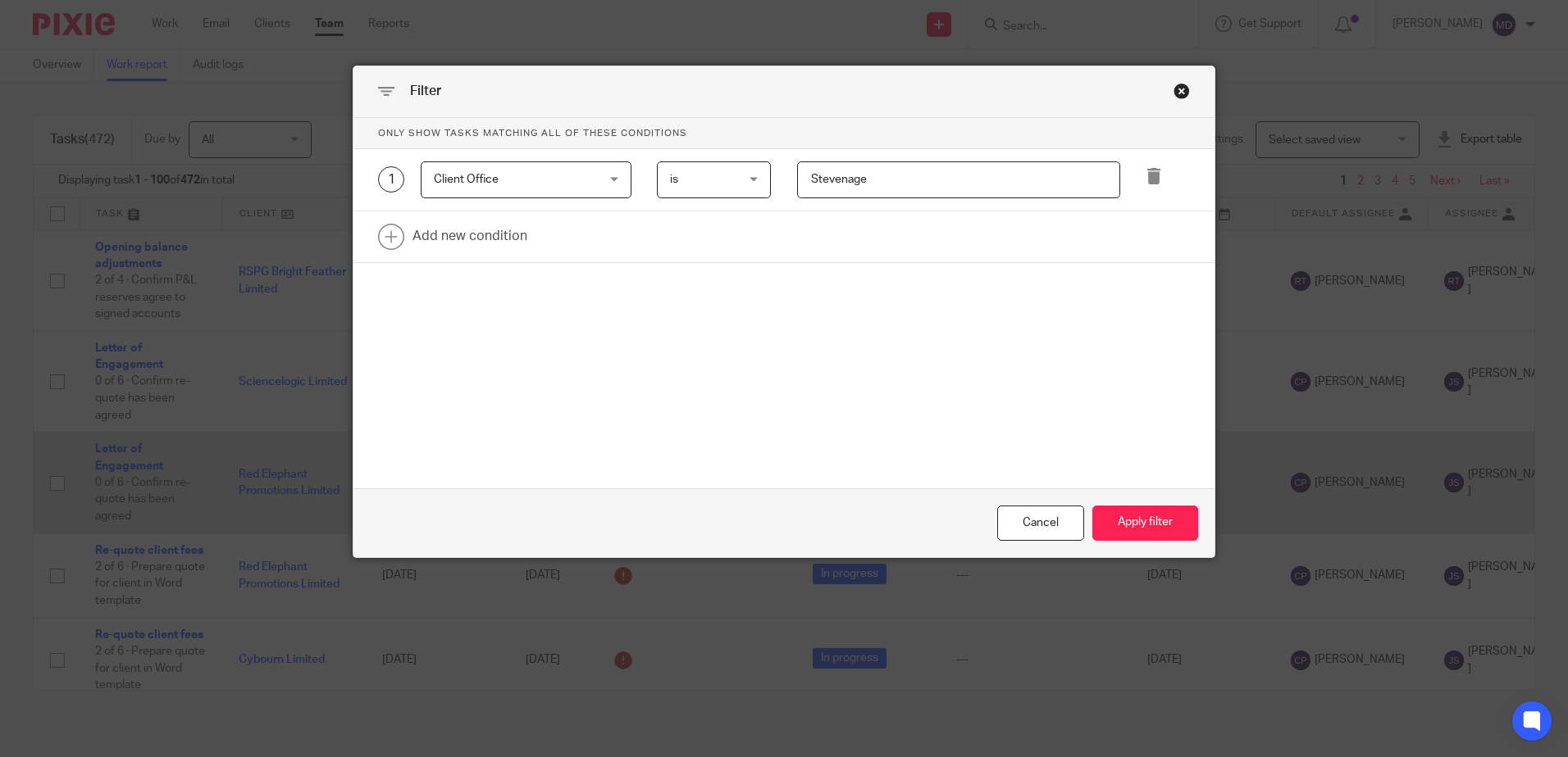
click at [1034, 513] on div "Cancel" at bounding box center [1040, 523] width 87 height 35
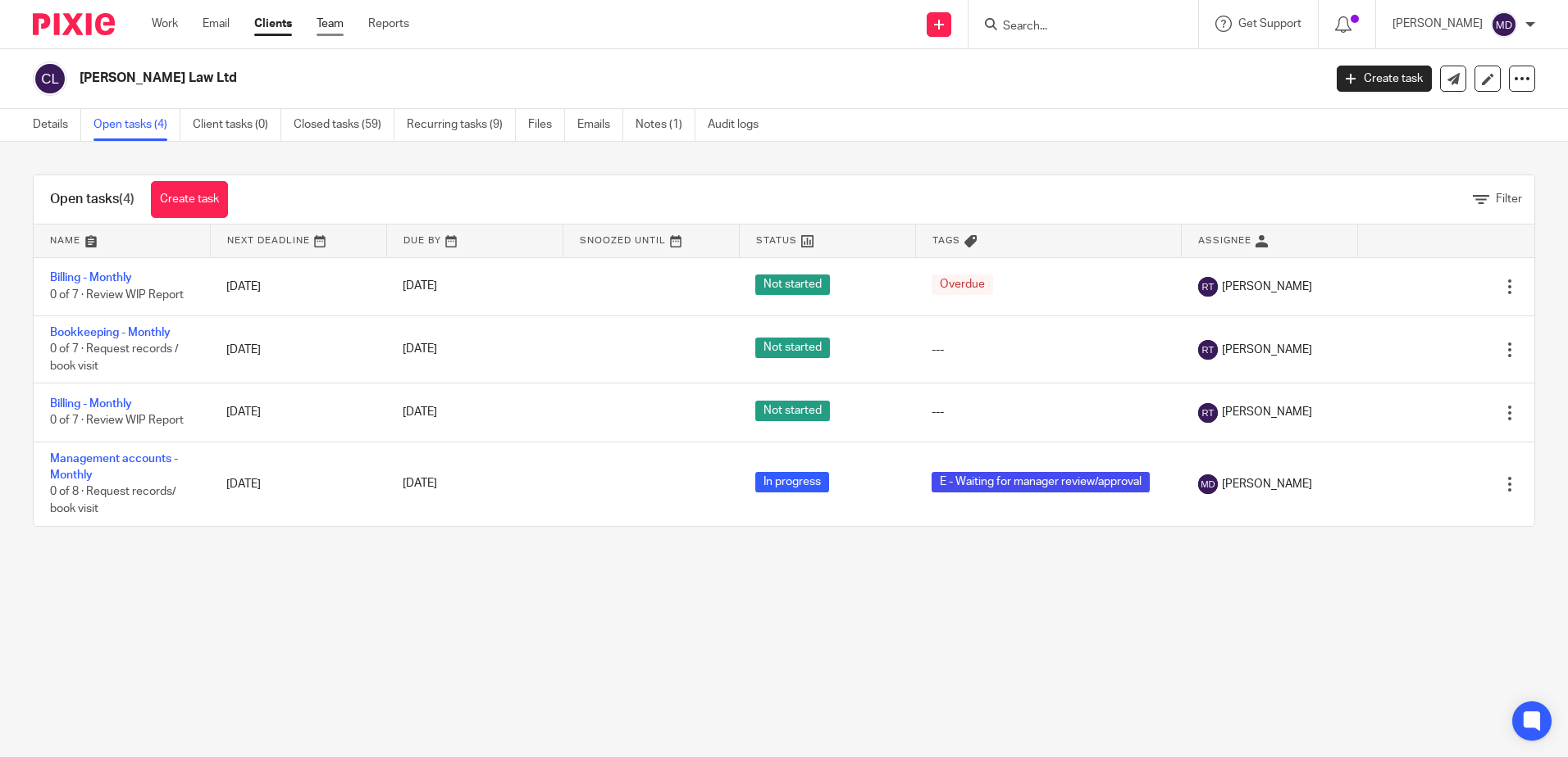
click at [335, 28] on link "Team" at bounding box center [330, 24] width 27 height 17
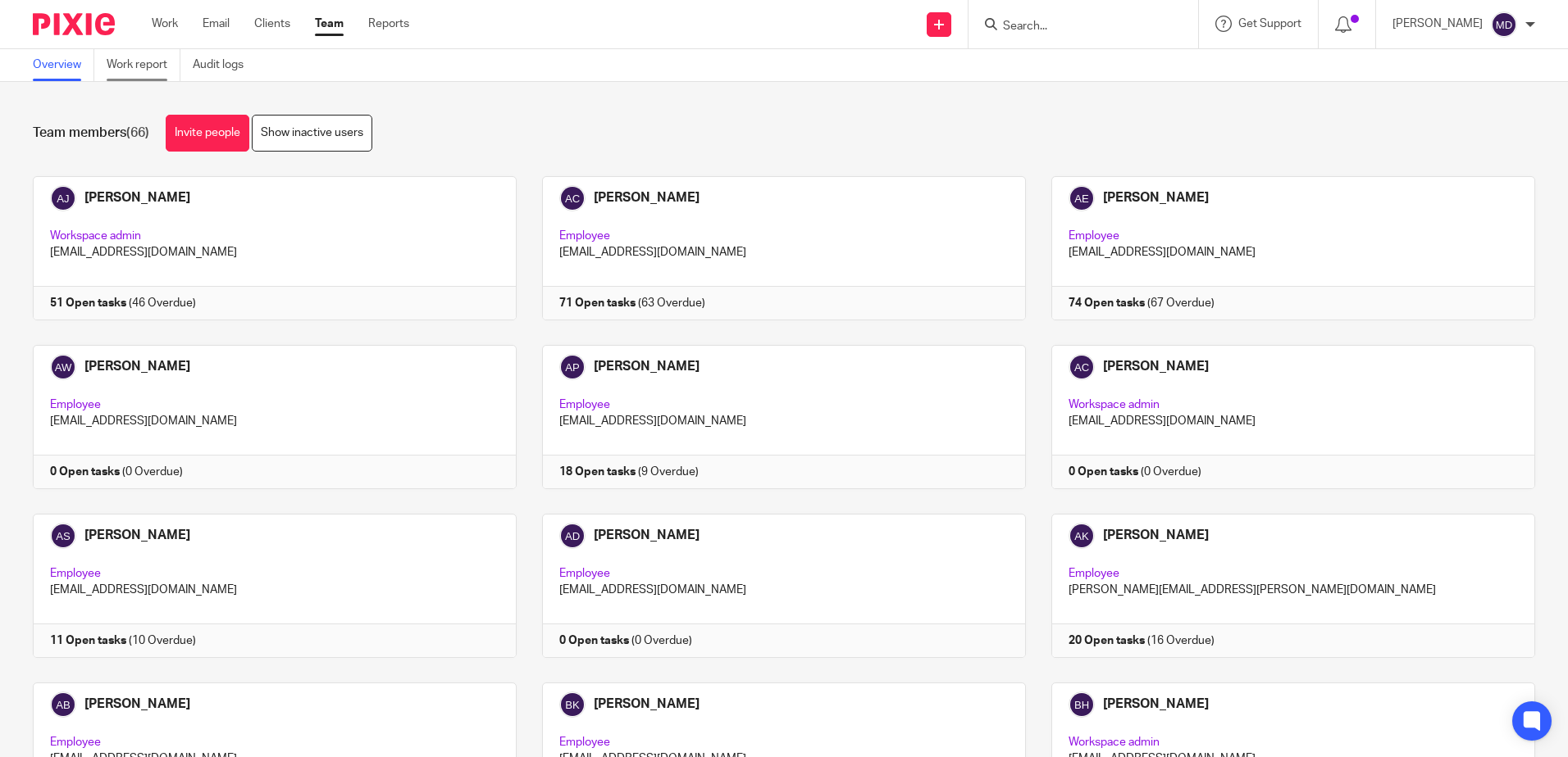
click at [150, 61] on link "Work report" at bounding box center [144, 65] width 73 height 32
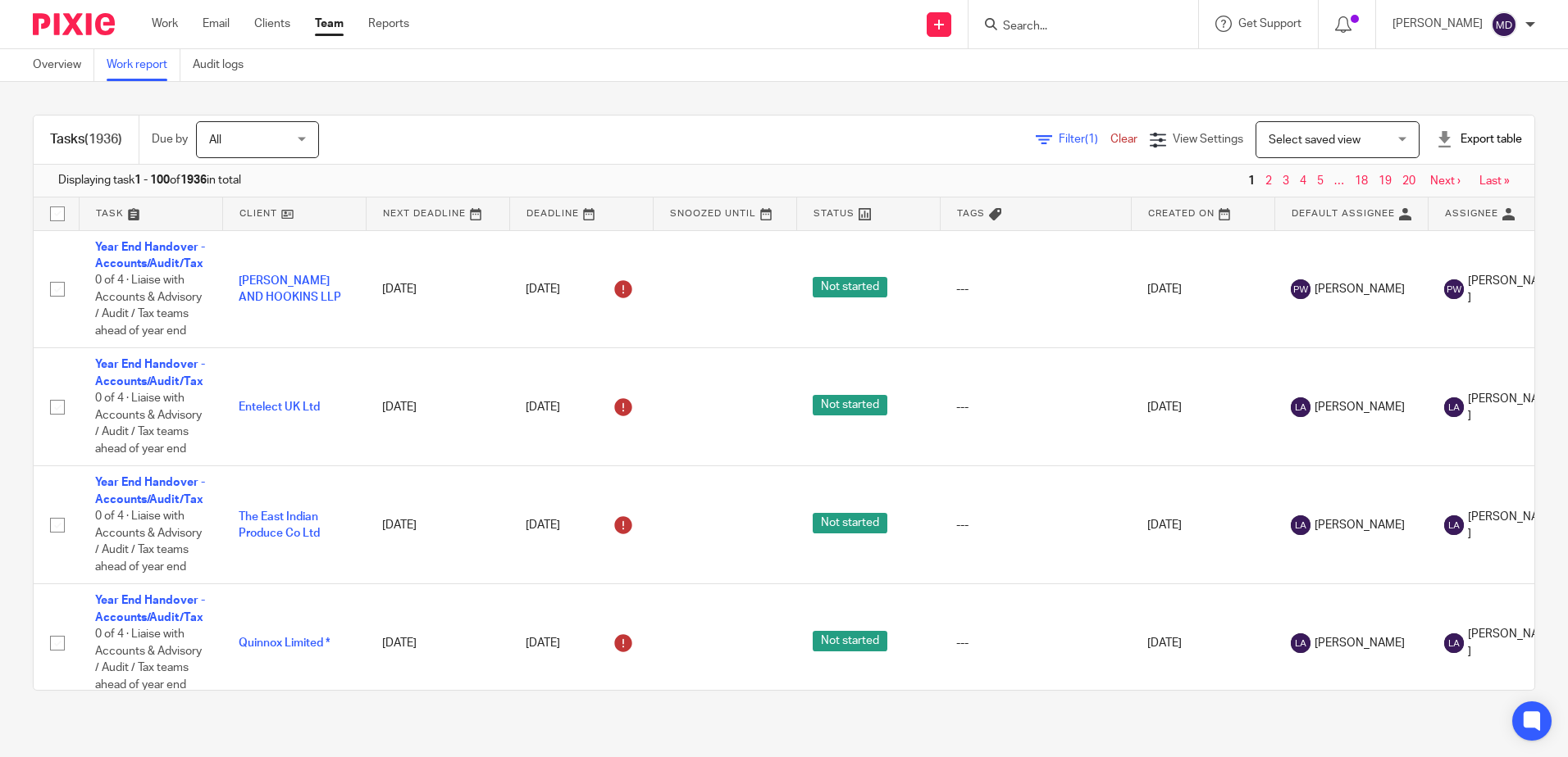
click at [1361, 141] on span "Select saved view" at bounding box center [1328, 139] width 119 height 34
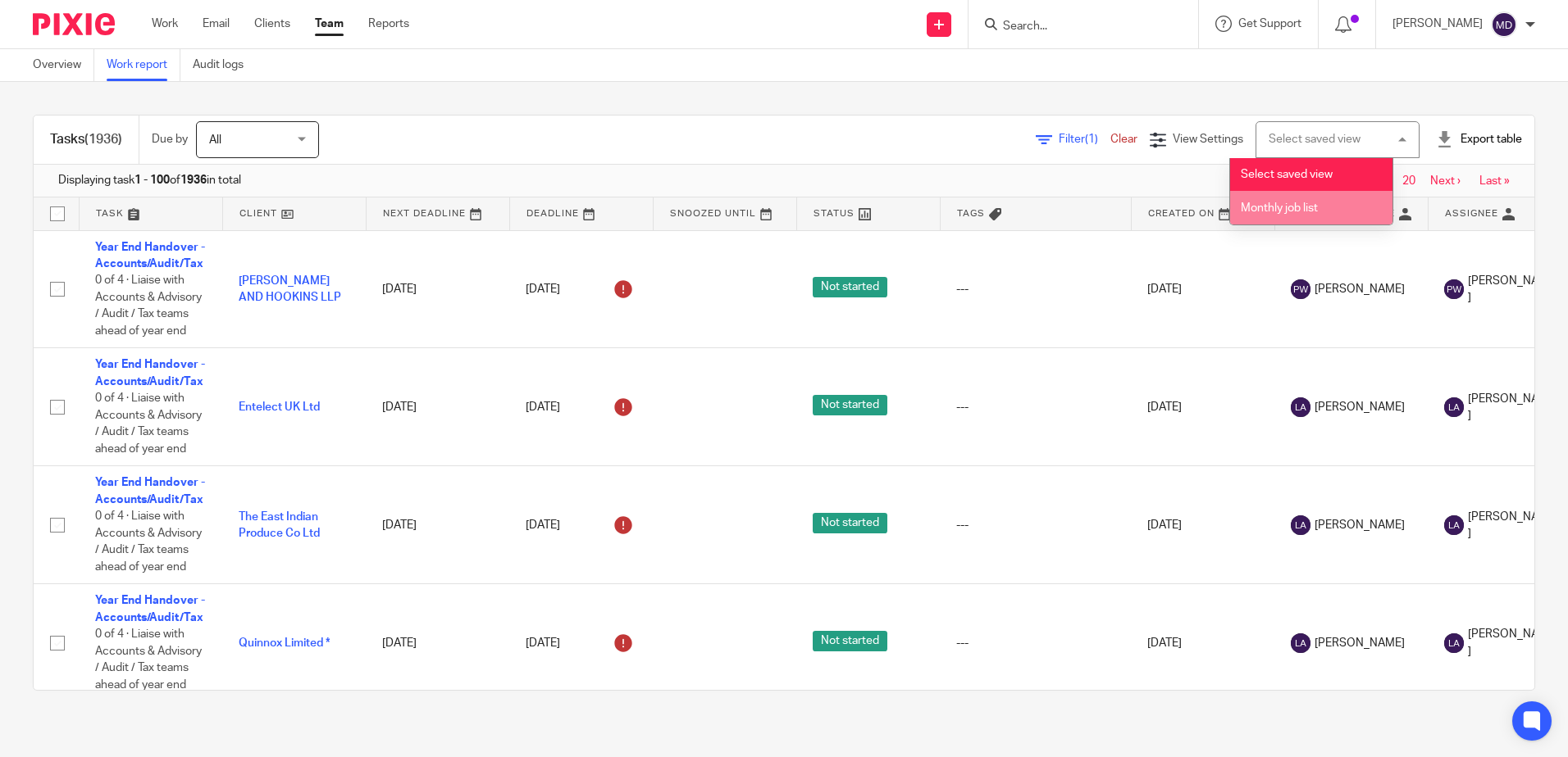
click at [1302, 209] on span "Monthly job list" at bounding box center [1279, 209] width 77 height 12
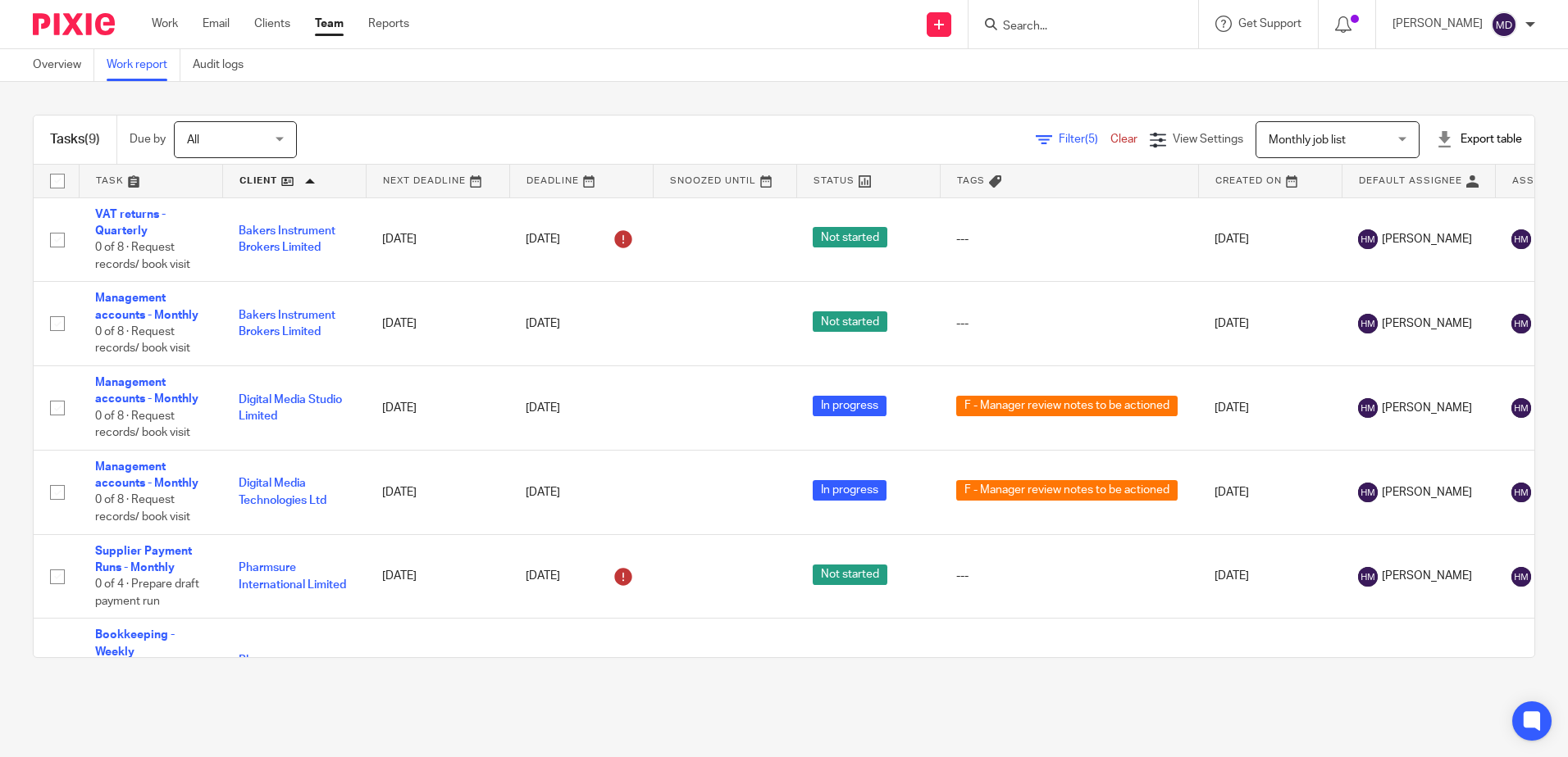
click at [1343, 135] on span "Monthly job list" at bounding box center [1328, 139] width 119 height 34
drag, startPoint x: 1307, startPoint y: 202, endPoint x: 1049, endPoint y: 138, distance: 265.8
click at [1059, 138] on span "Filter (5)" at bounding box center [1085, 139] width 52 height 12
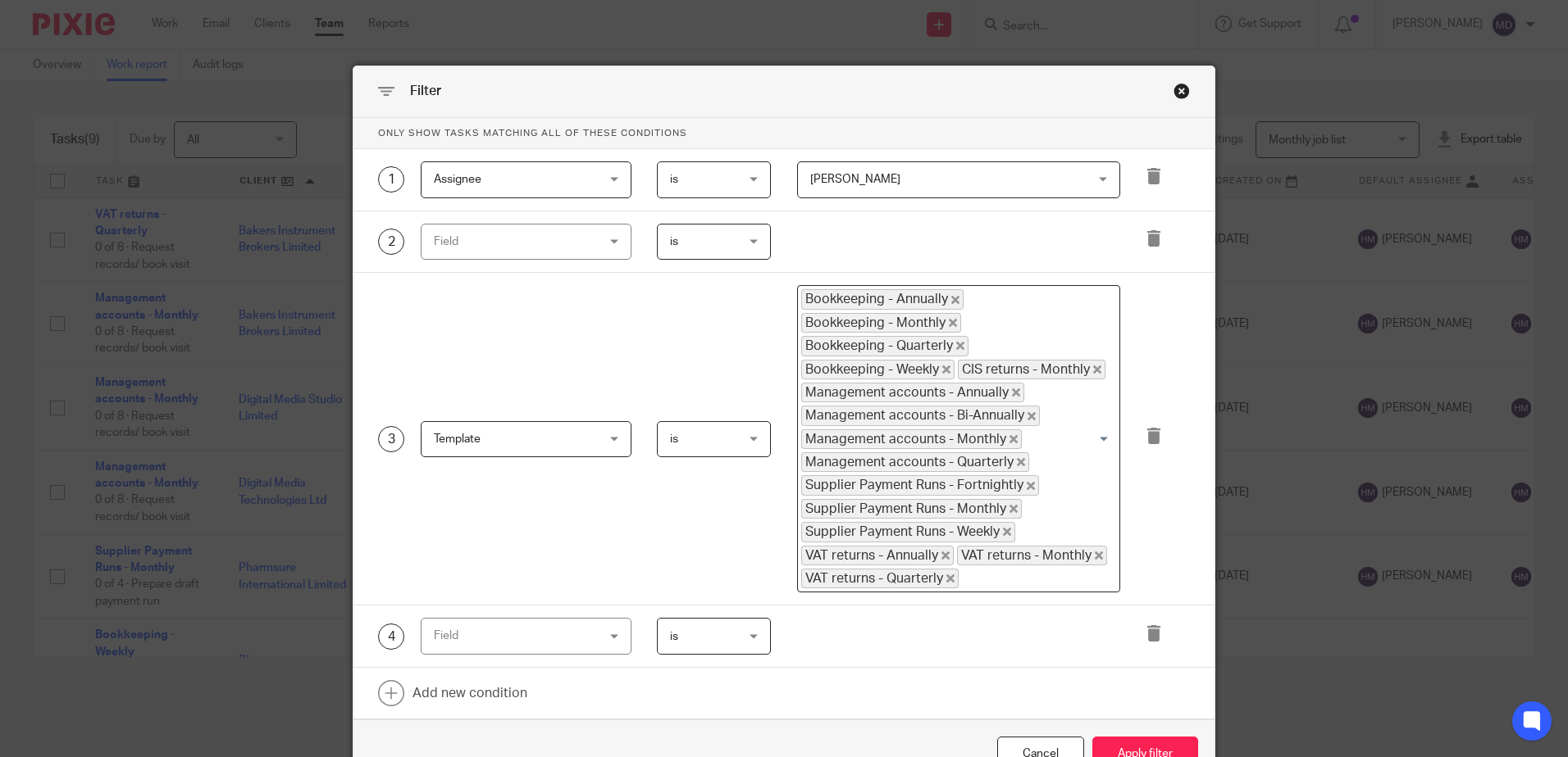
scroll to position [98, 0]
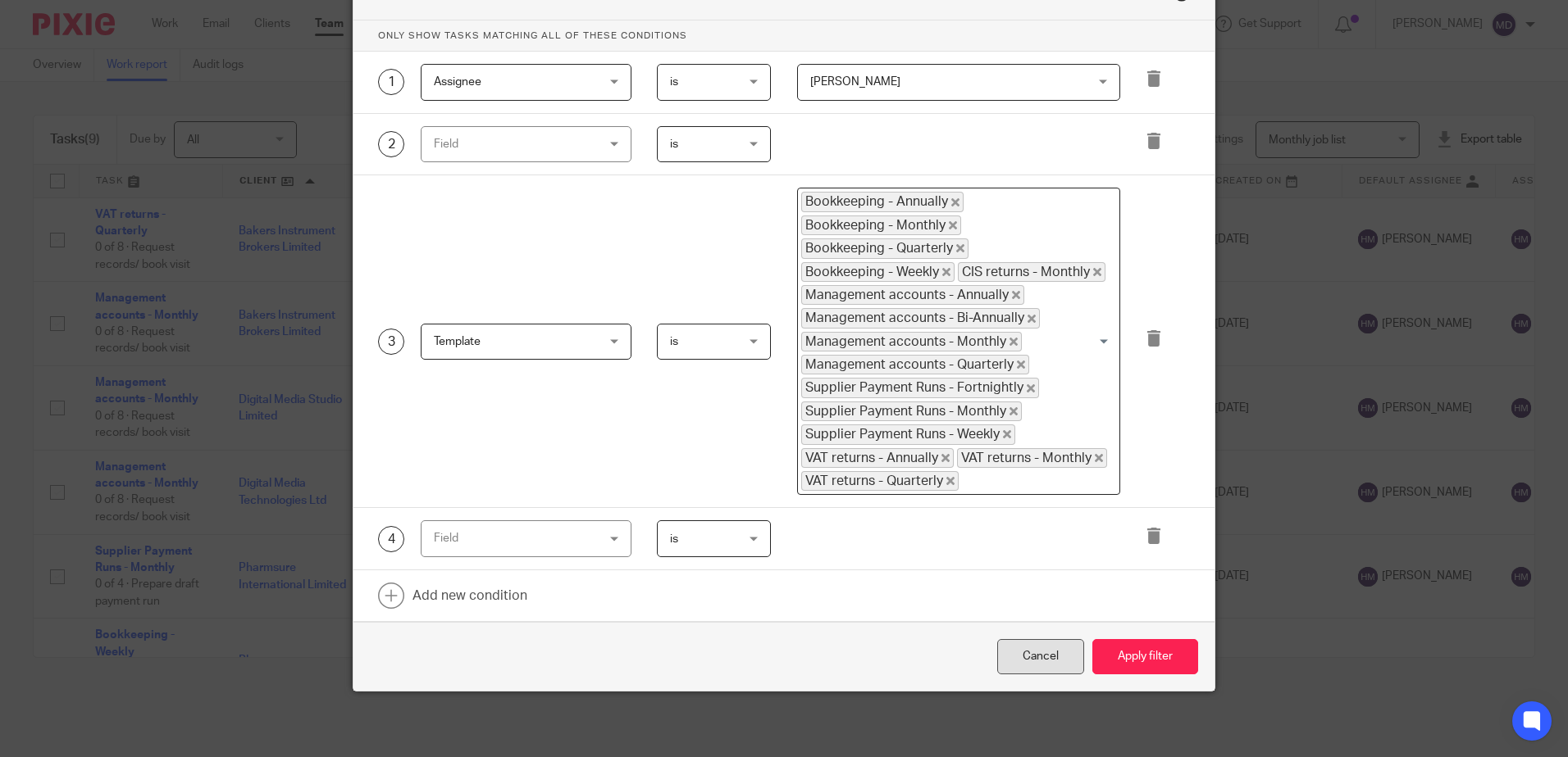
click at [1022, 659] on div "Cancel" at bounding box center [1040, 657] width 87 height 35
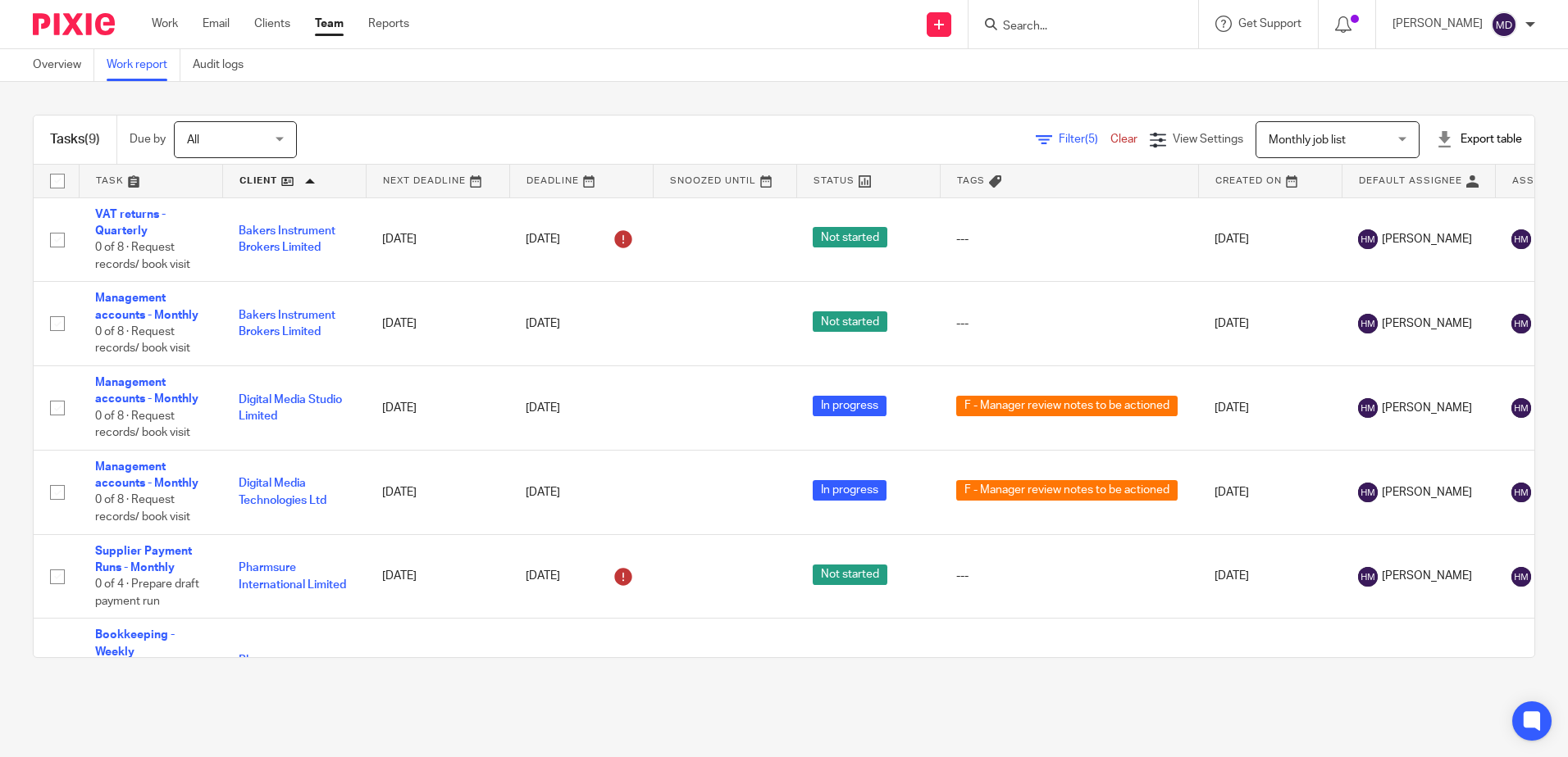
click at [1059, 135] on span "Filter (5)" at bounding box center [1085, 139] width 52 height 12
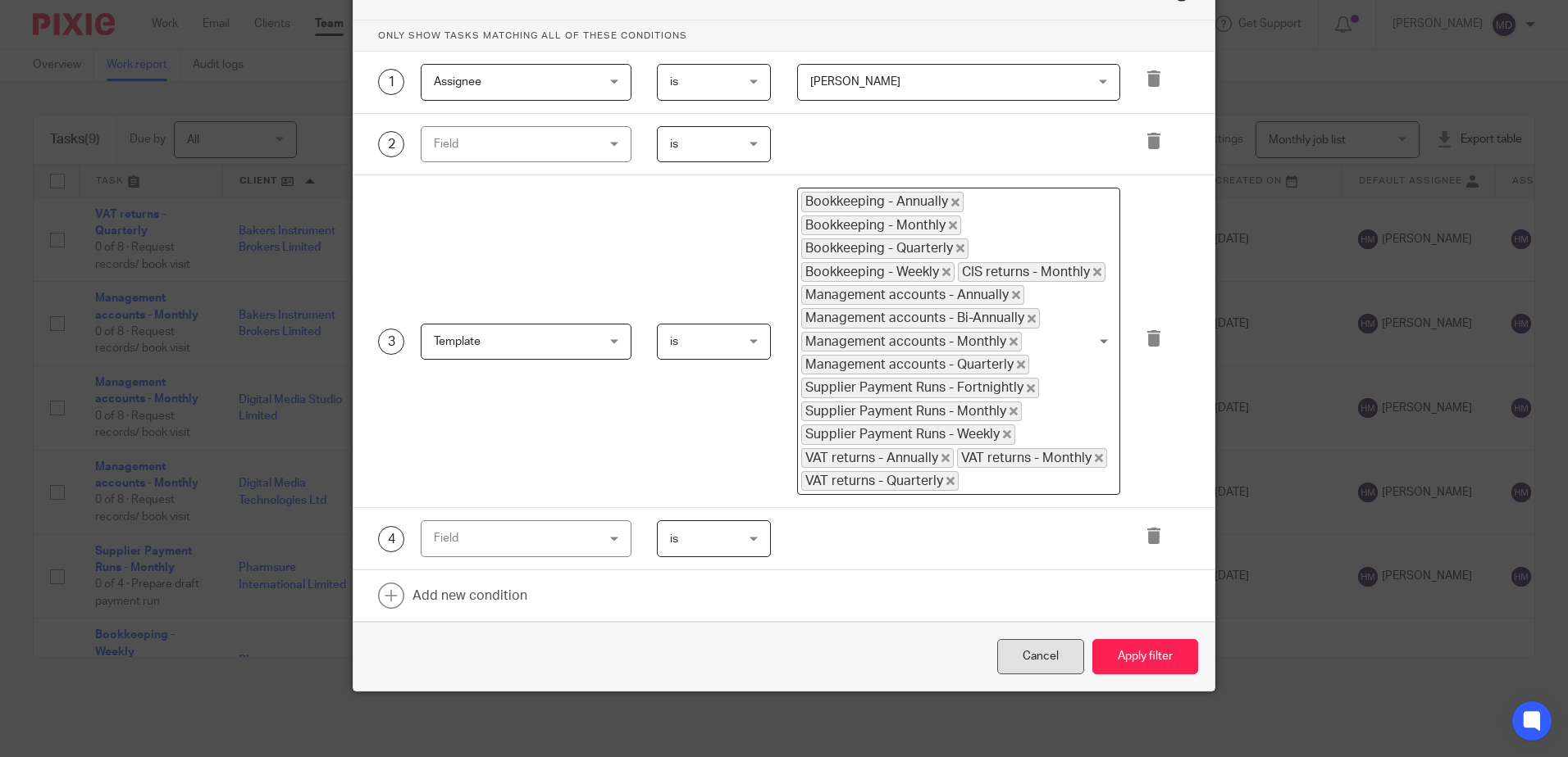
click at [1053, 654] on div "Cancel" at bounding box center [1040, 657] width 87 height 35
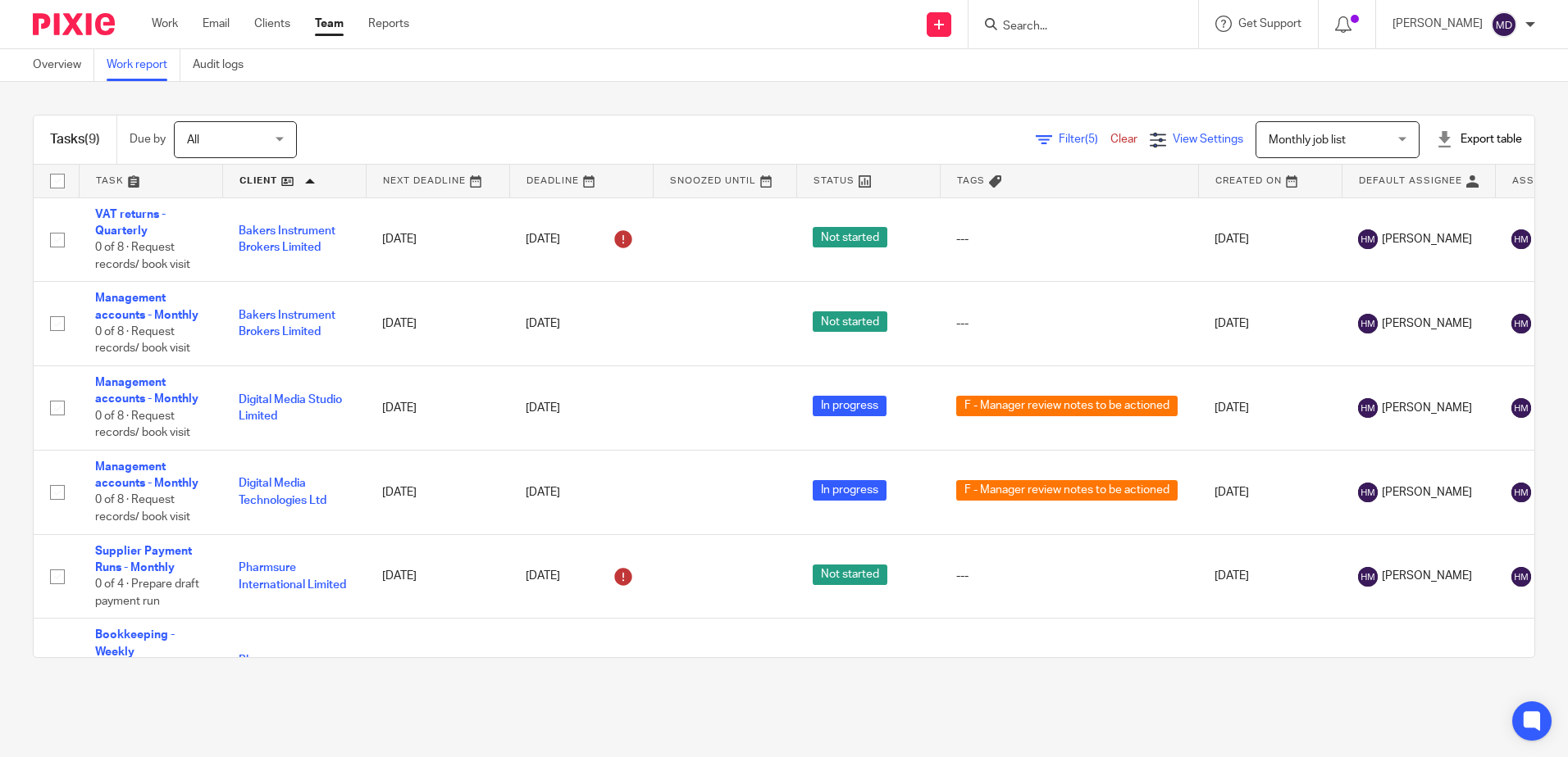
click at [1172, 136] on span "View Settings" at bounding box center [1207, 139] width 70 height 12
click at [1085, 250] on span "Manage saved views" at bounding box center [1105, 250] width 105 height 12
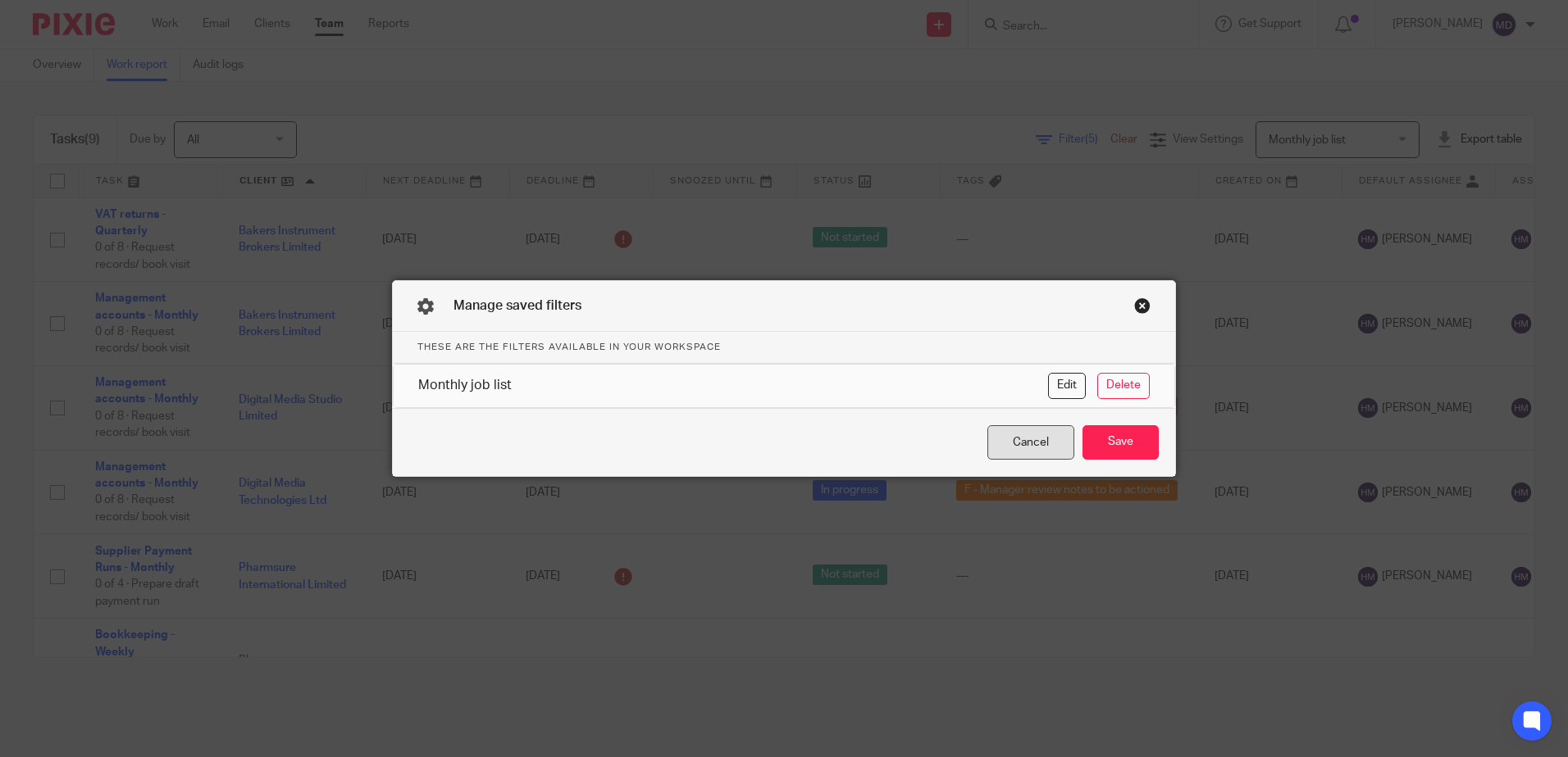
click at [1022, 448] on div "Cancel" at bounding box center [1030, 443] width 87 height 35
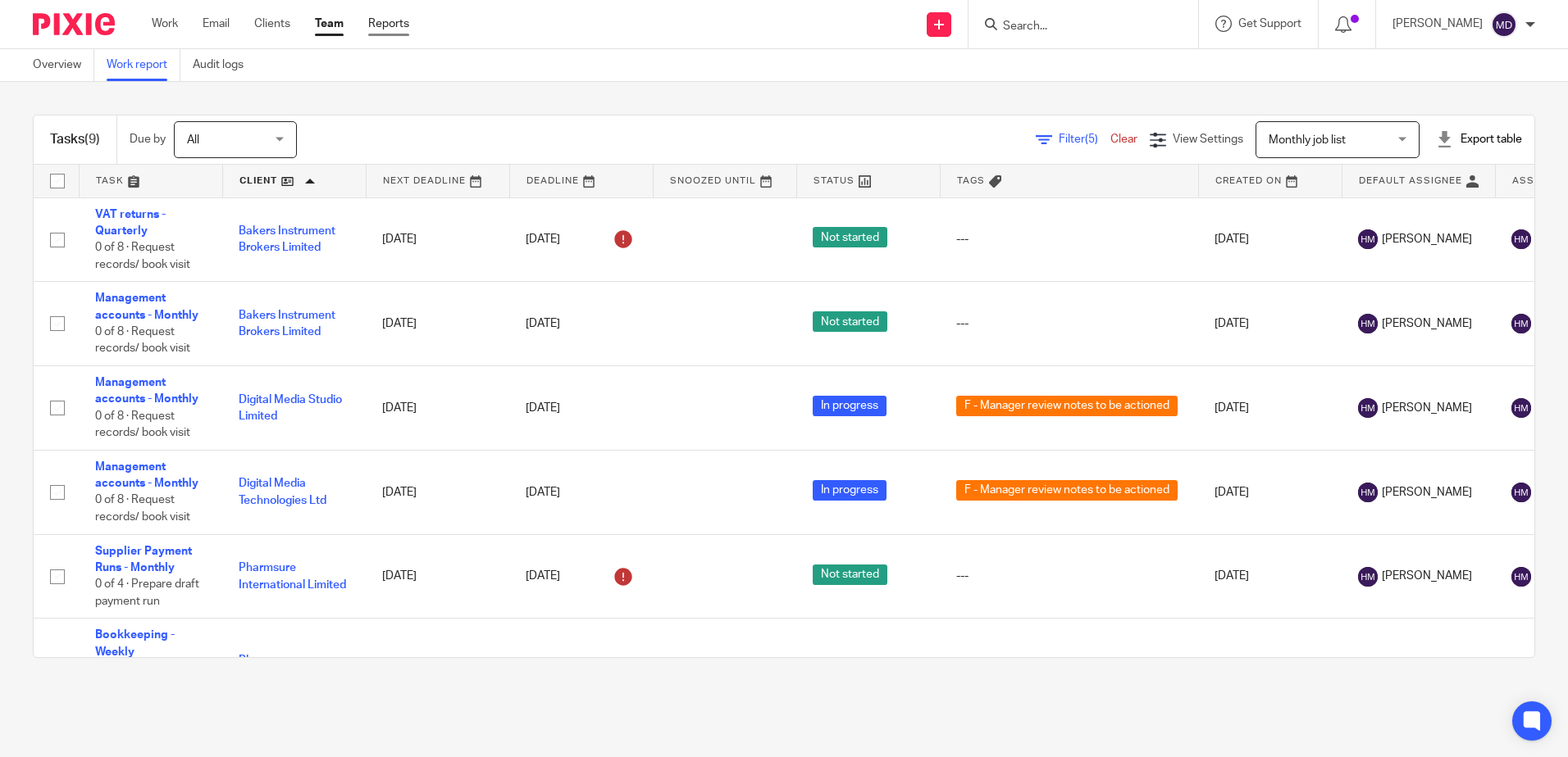
click at [387, 23] on link "Reports" at bounding box center [388, 24] width 41 height 17
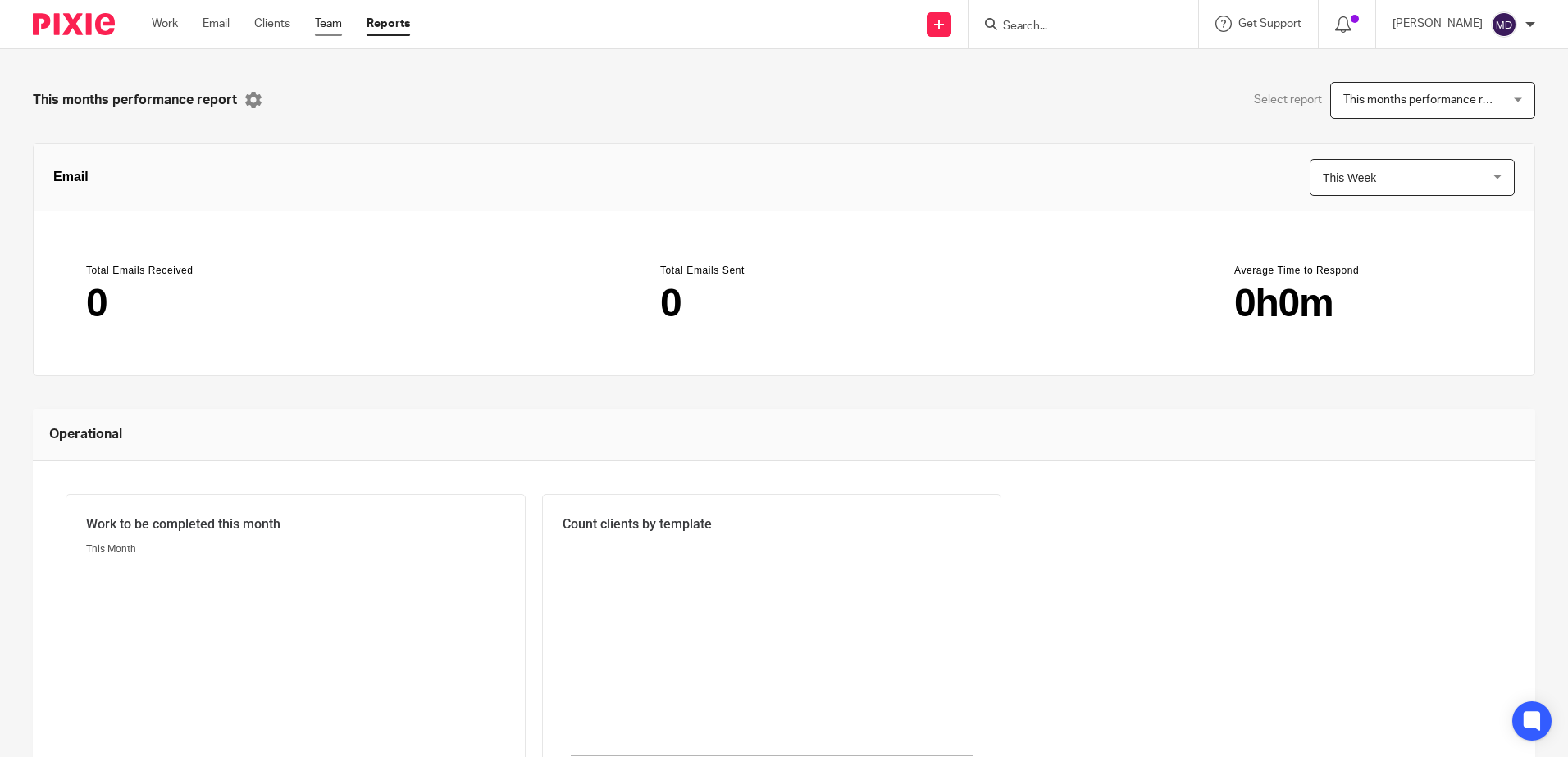
click at [330, 28] on link "Team" at bounding box center [328, 24] width 27 height 17
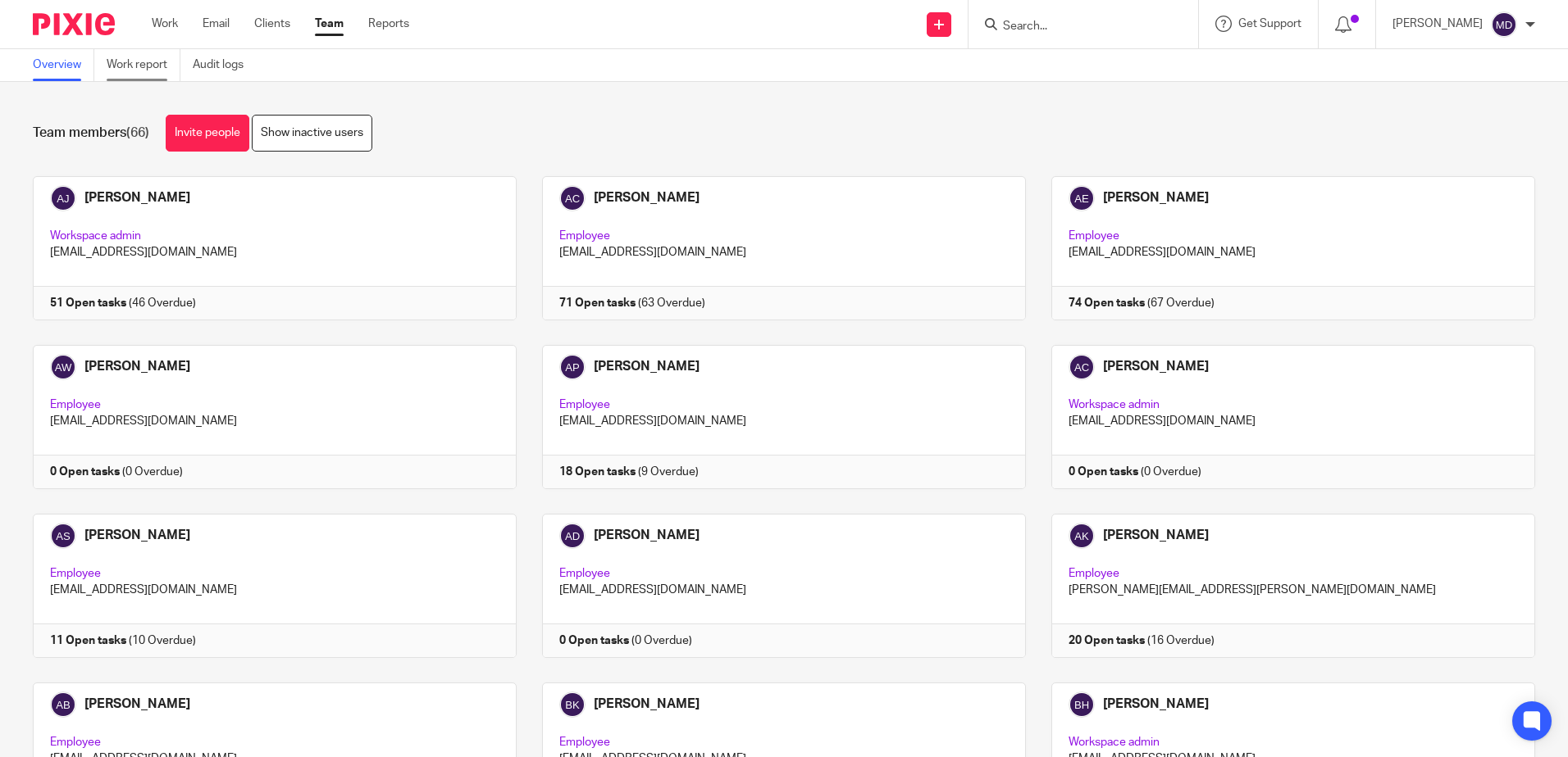
click at [153, 63] on link "Work report" at bounding box center [144, 65] width 73 height 32
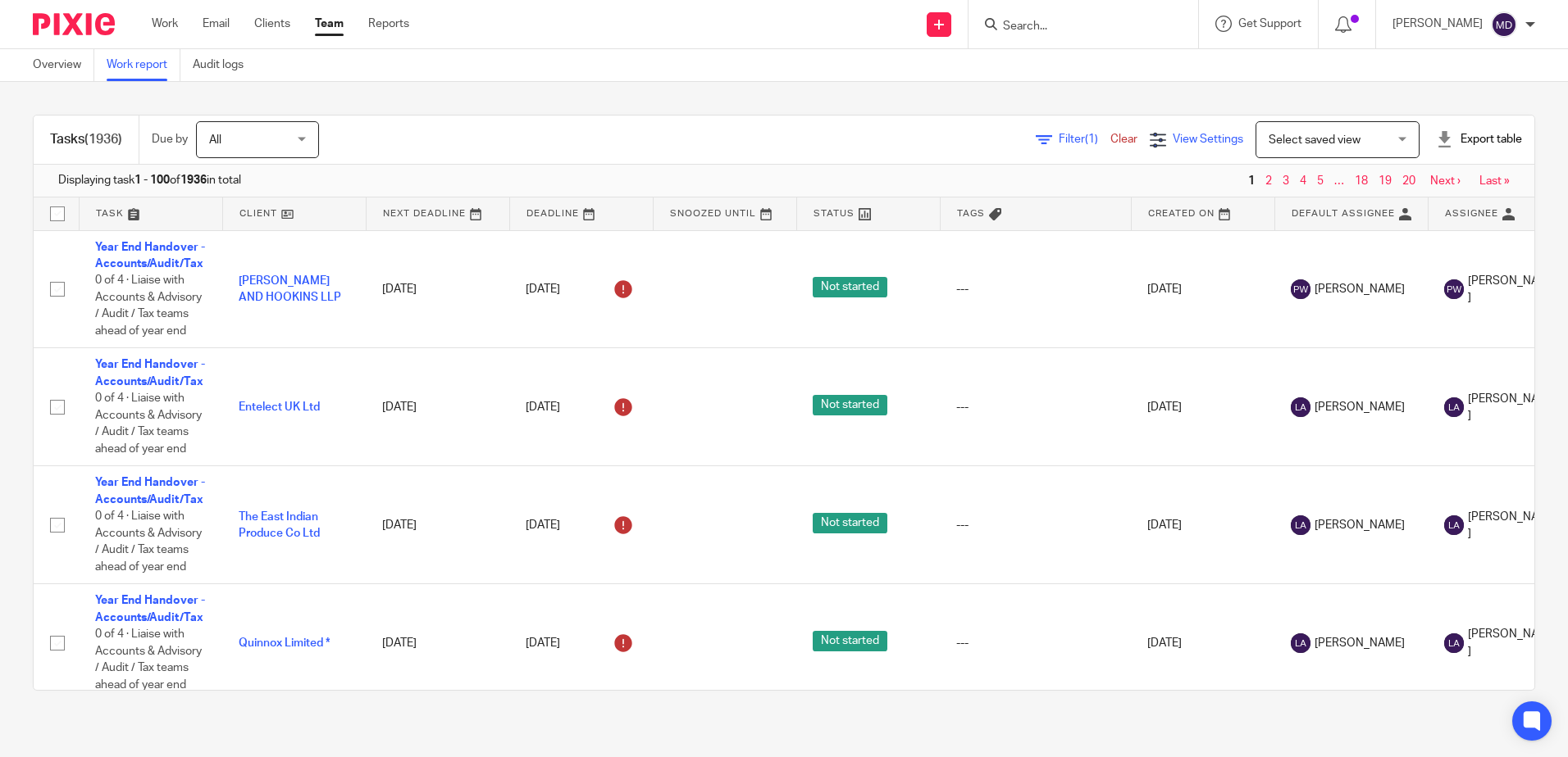
click at [1172, 143] on span "View Settings" at bounding box center [1207, 139] width 70 height 12
click at [1109, 251] on span "Manage saved views" at bounding box center [1105, 250] width 105 height 12
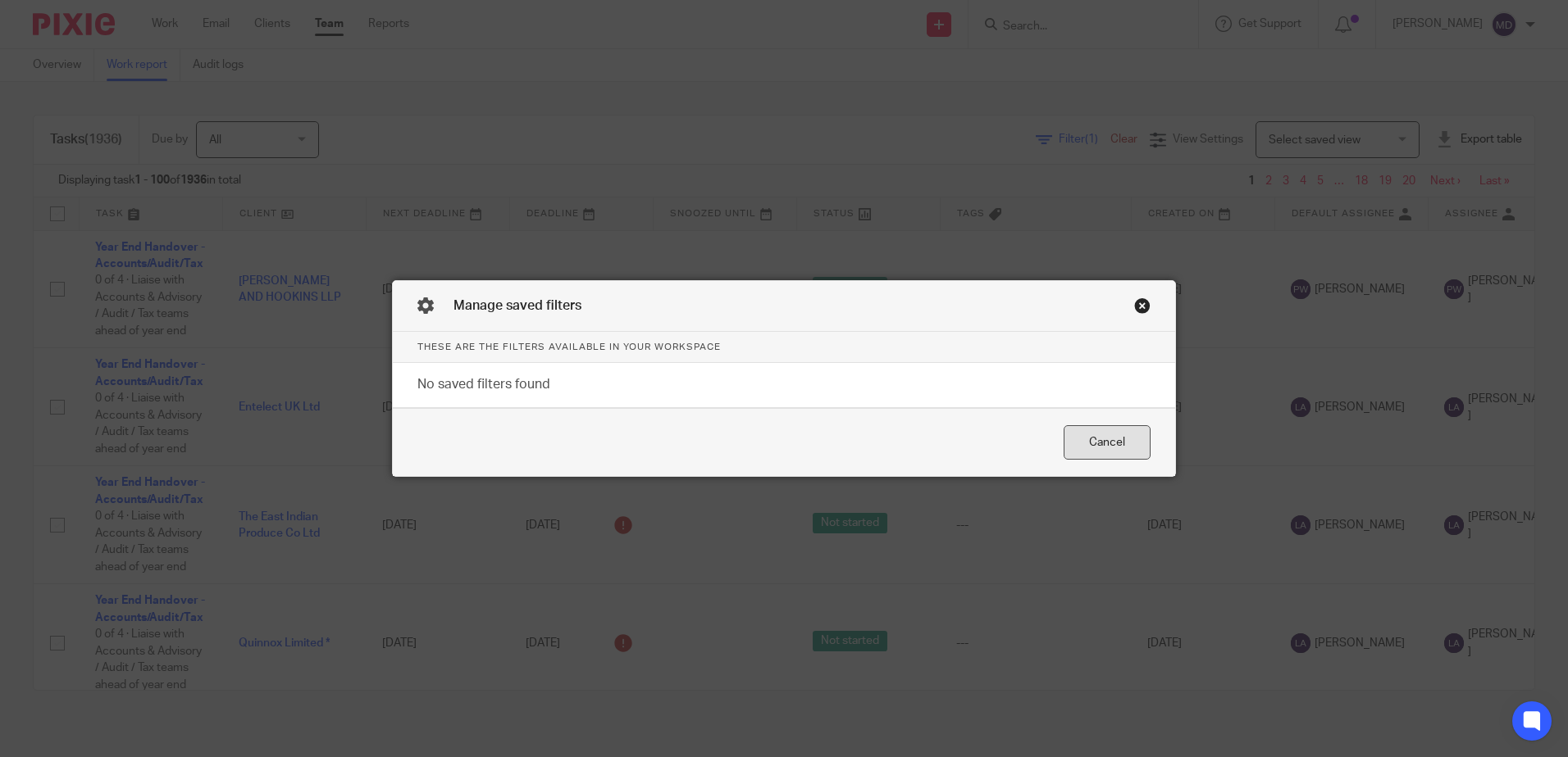
click at [1100, 433] on div "Cancel" at bounding box center [1107, 443] width 87 height 35
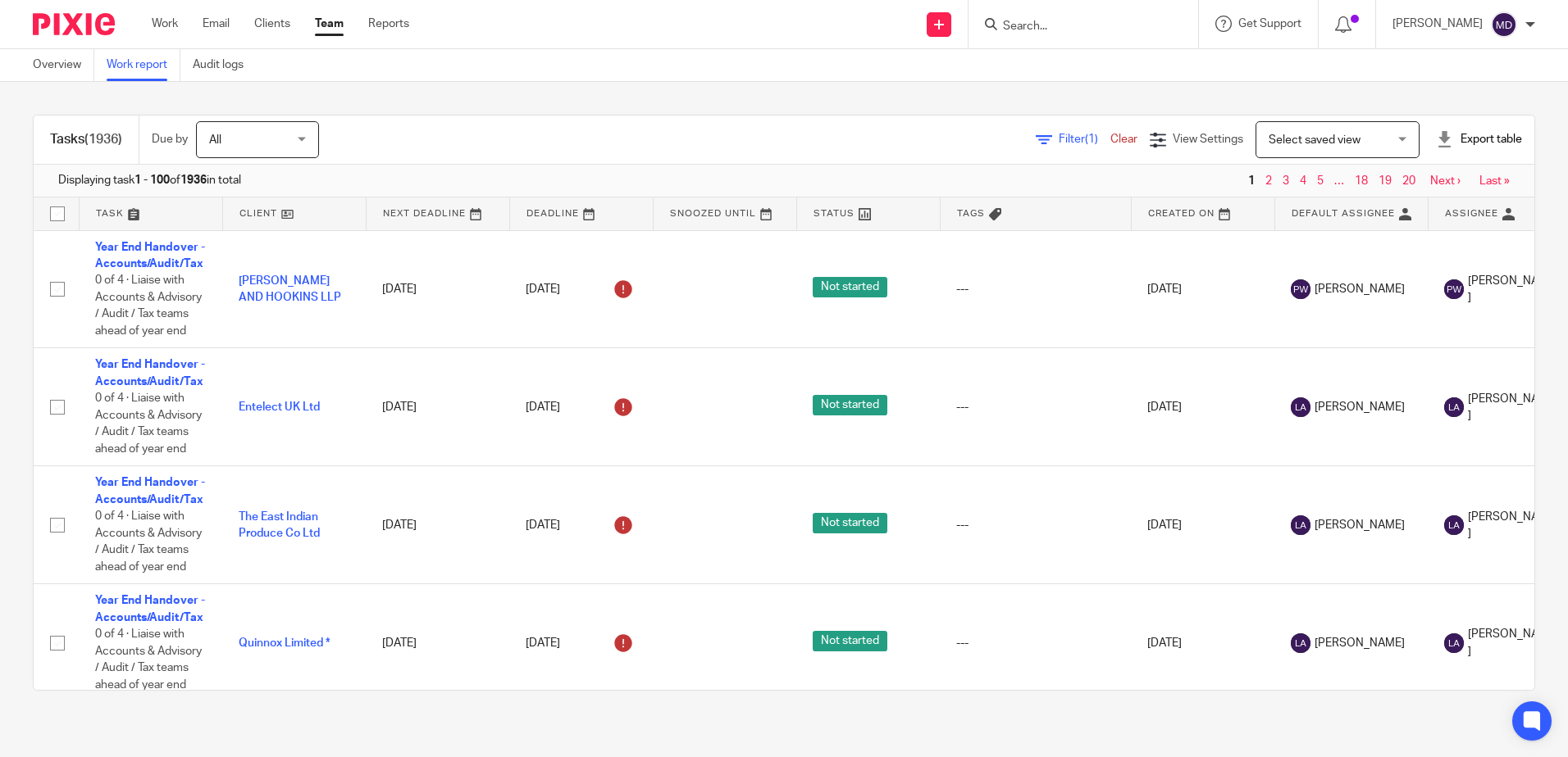
click at [1338, 137] on span "Select saved view" at bounding box center [1328, 139] width 119 height 34
click at [1337, 138] on div "Select saved view Select saved view" at bounding box center [1337, 139] width 164 height 37
click at [1186, 141] on span "View Settings" at bounding box center [1207, 139] width 70 height 12
click at [1198, 191] on icon at bounding box center [1194, 189] width 17 height 17
click at [1197, 191] on icon at bounding box center [1194, 189] width 17 height 17
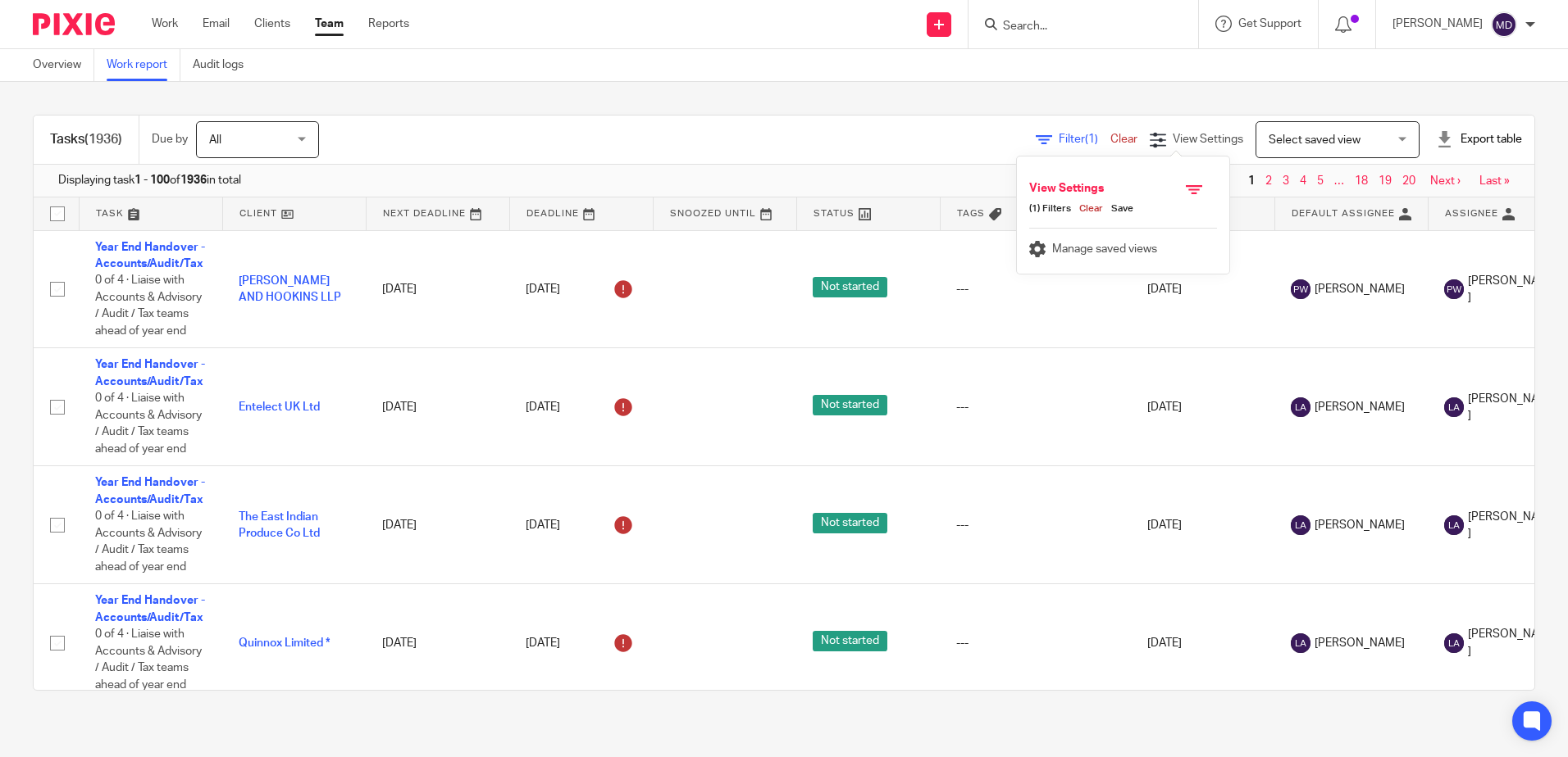
click at [866, 122] on div "Filter (1) Clear View Settings View Settings (1) Filters Clear Save Manage save…" at bounding box center [940, 139] width 1186 height 37
click at [311, 144] on div "All All" at bounding box center [257, 139] width 123 height 37
click at [425, 135] on div "Filter (1) Clear View Settings View Settings (1) Filters Clear Save Manage save…" at bounding box center [940, 139] width 1186 height 37
click at [1059, 137] on span "Filter (1)" at bounding box center [1085, 139] width 52 height 12
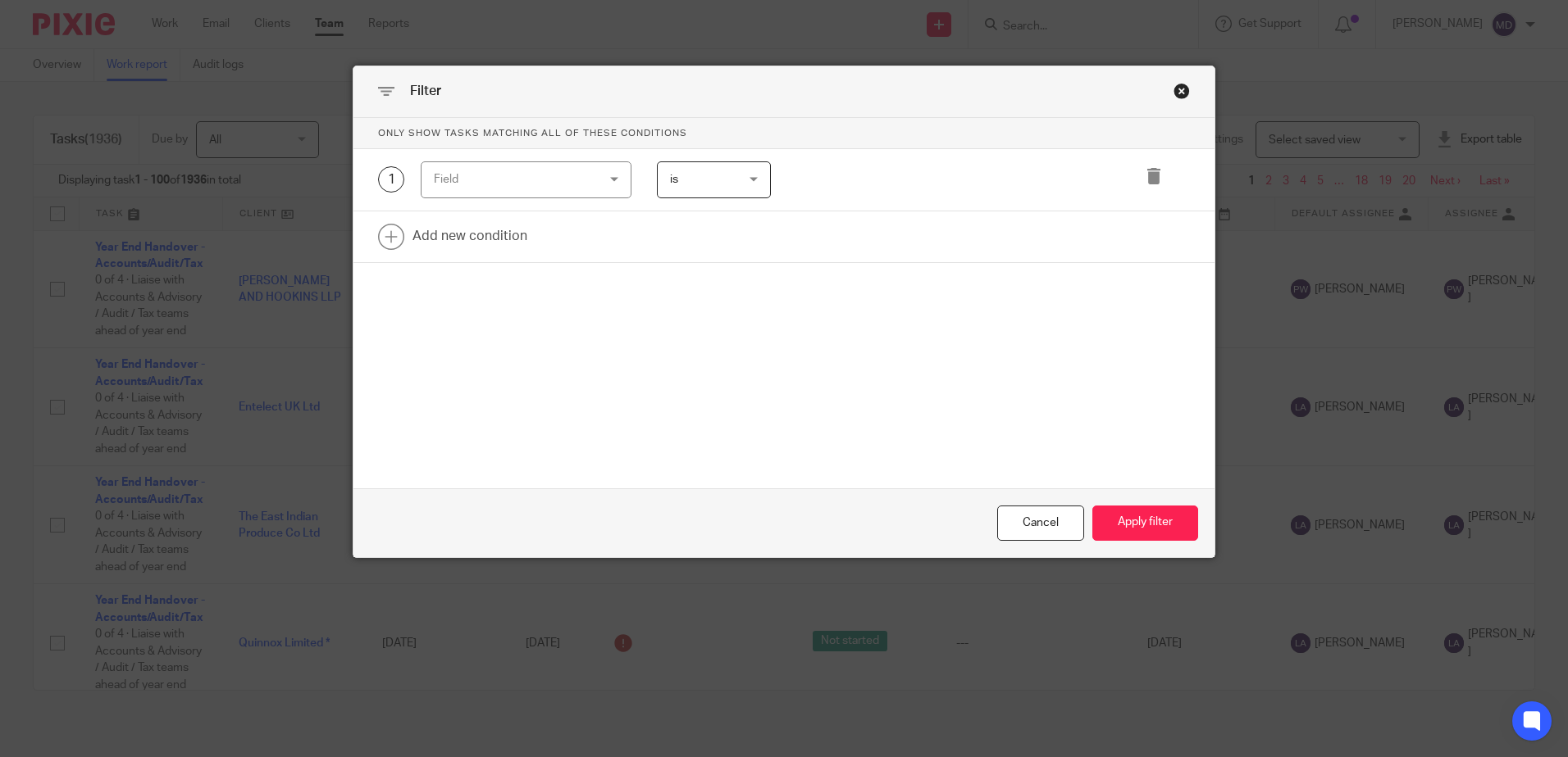
click at [479, 183] on div "Field" at bounding box center [512, 179] width 158 height 34
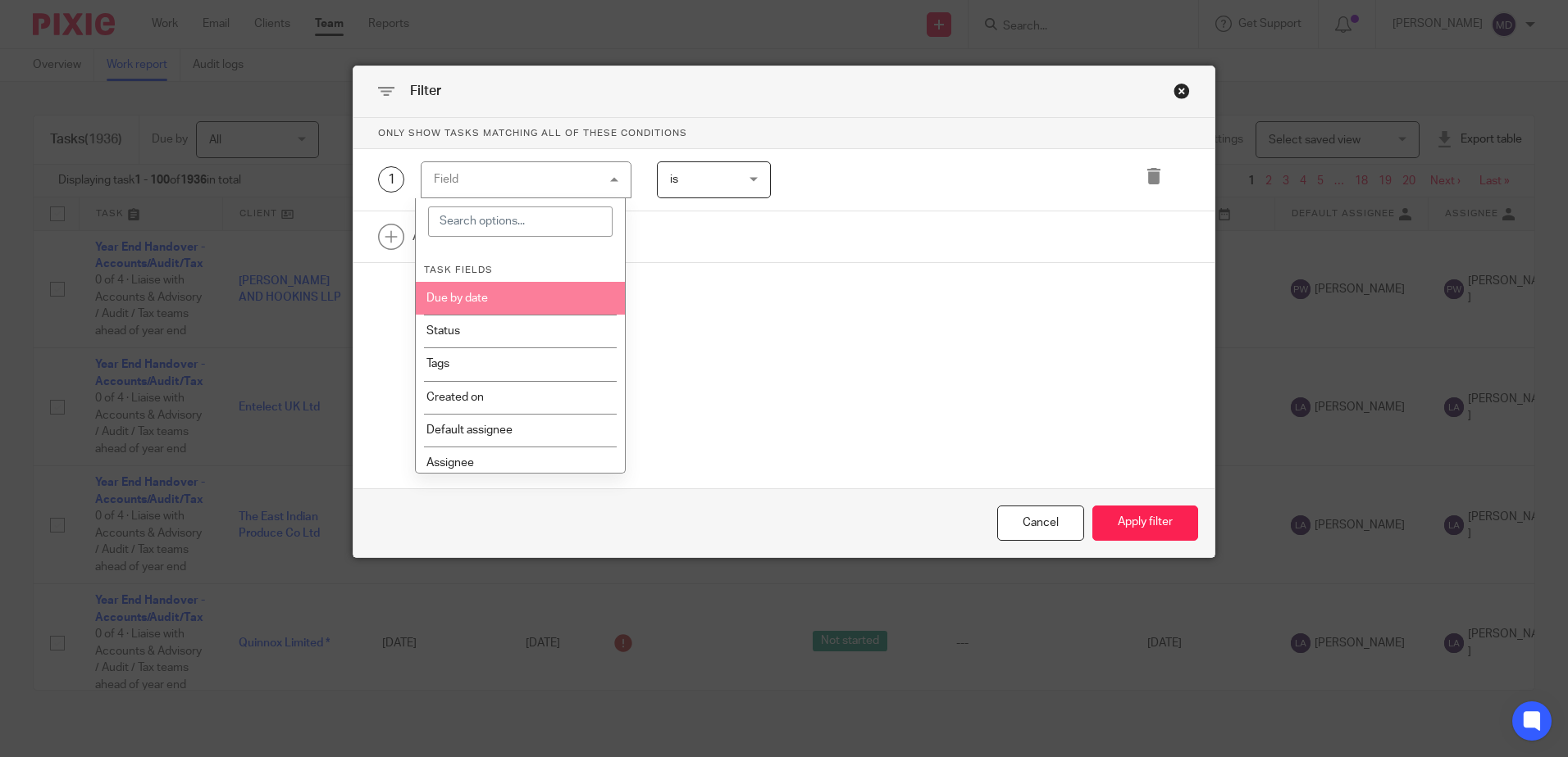
click at [474, 299] on li "Due by date" at bounding box center [520, 298] width 209 height 33
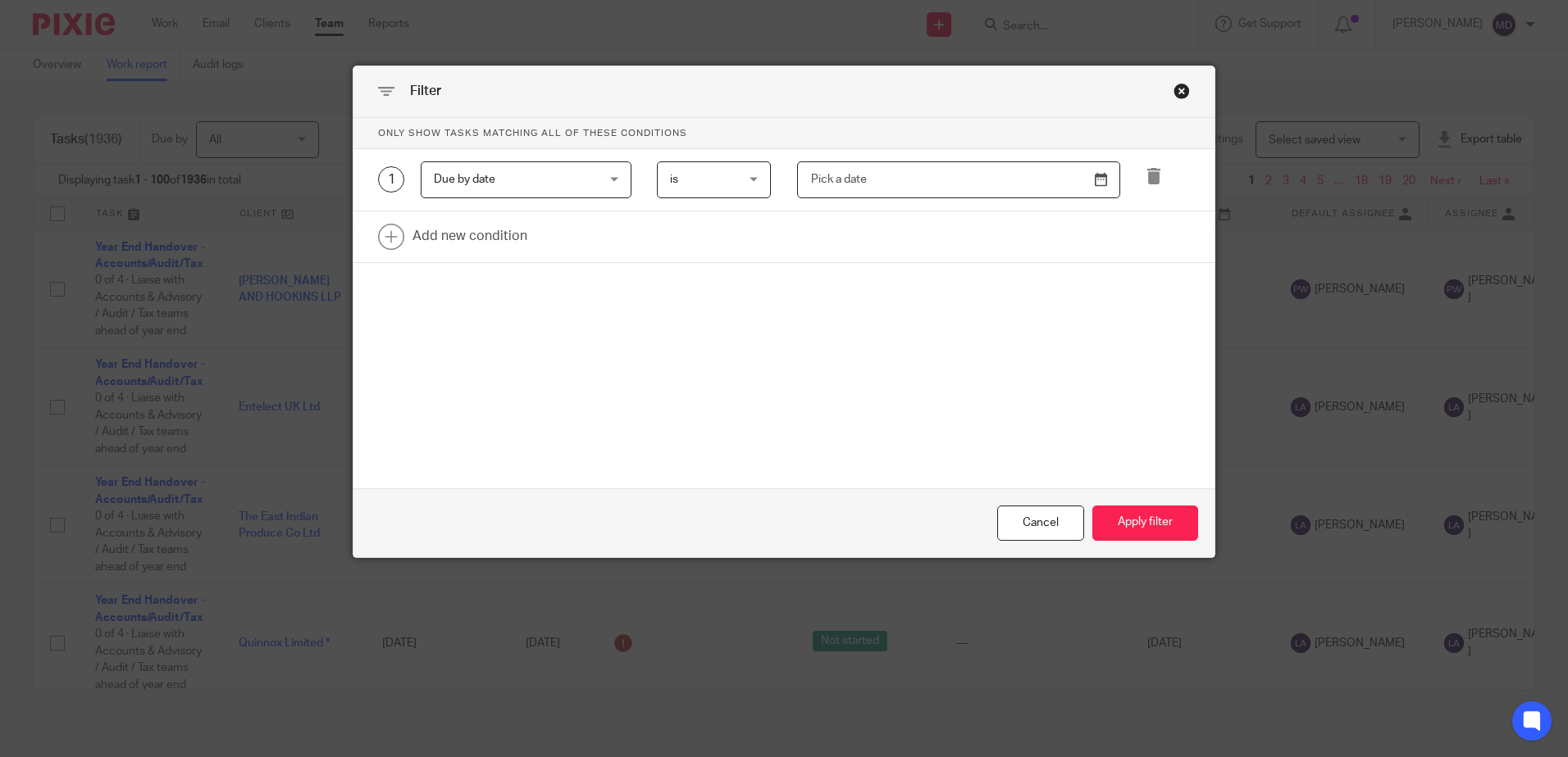
click at [831, 183] on input "text" at bounding box center [959, 179] width 323 height 37
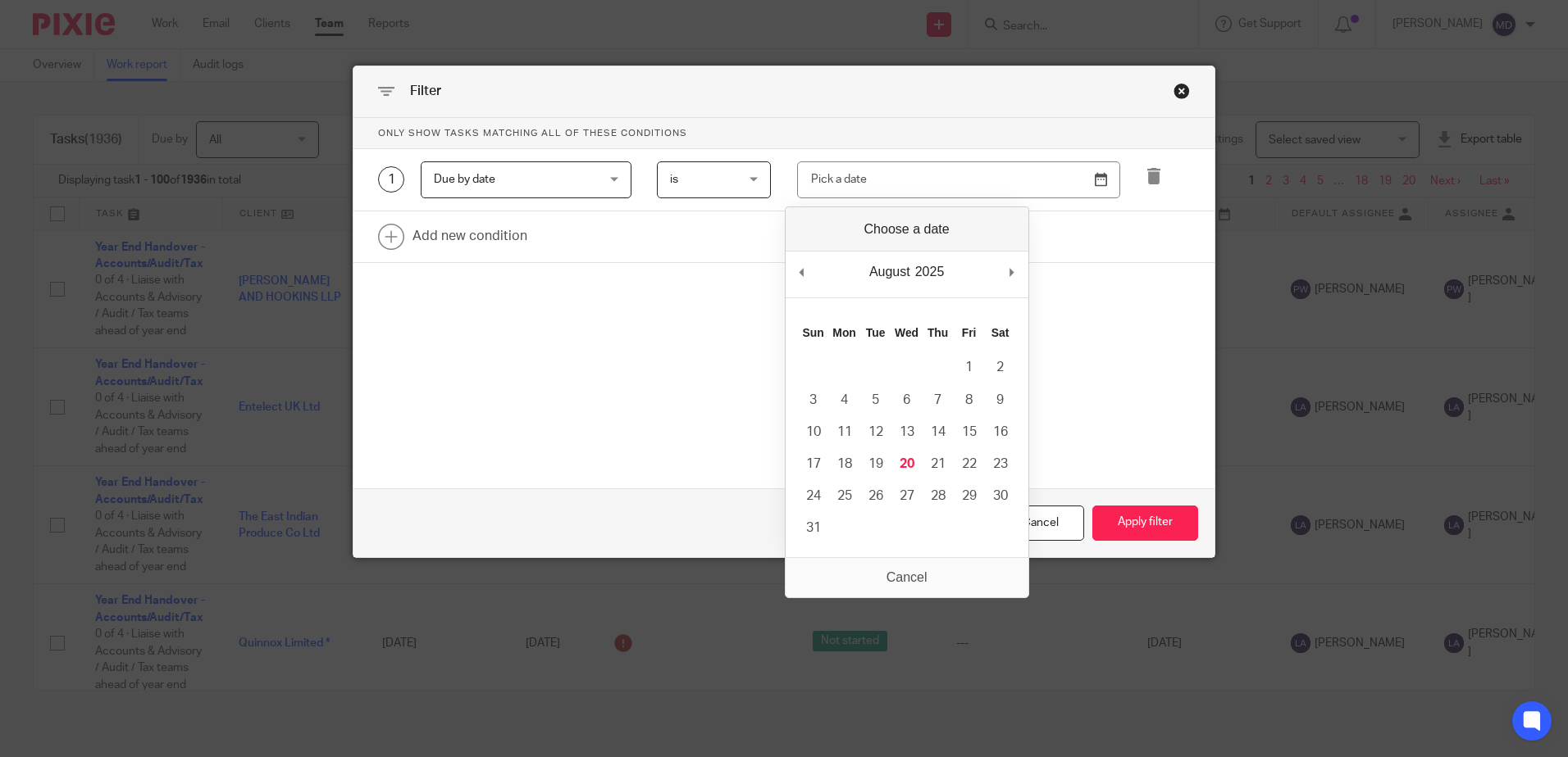
click at [509, 184] on span "Due by date" at bounding box center [512, 179] width 158 height 34
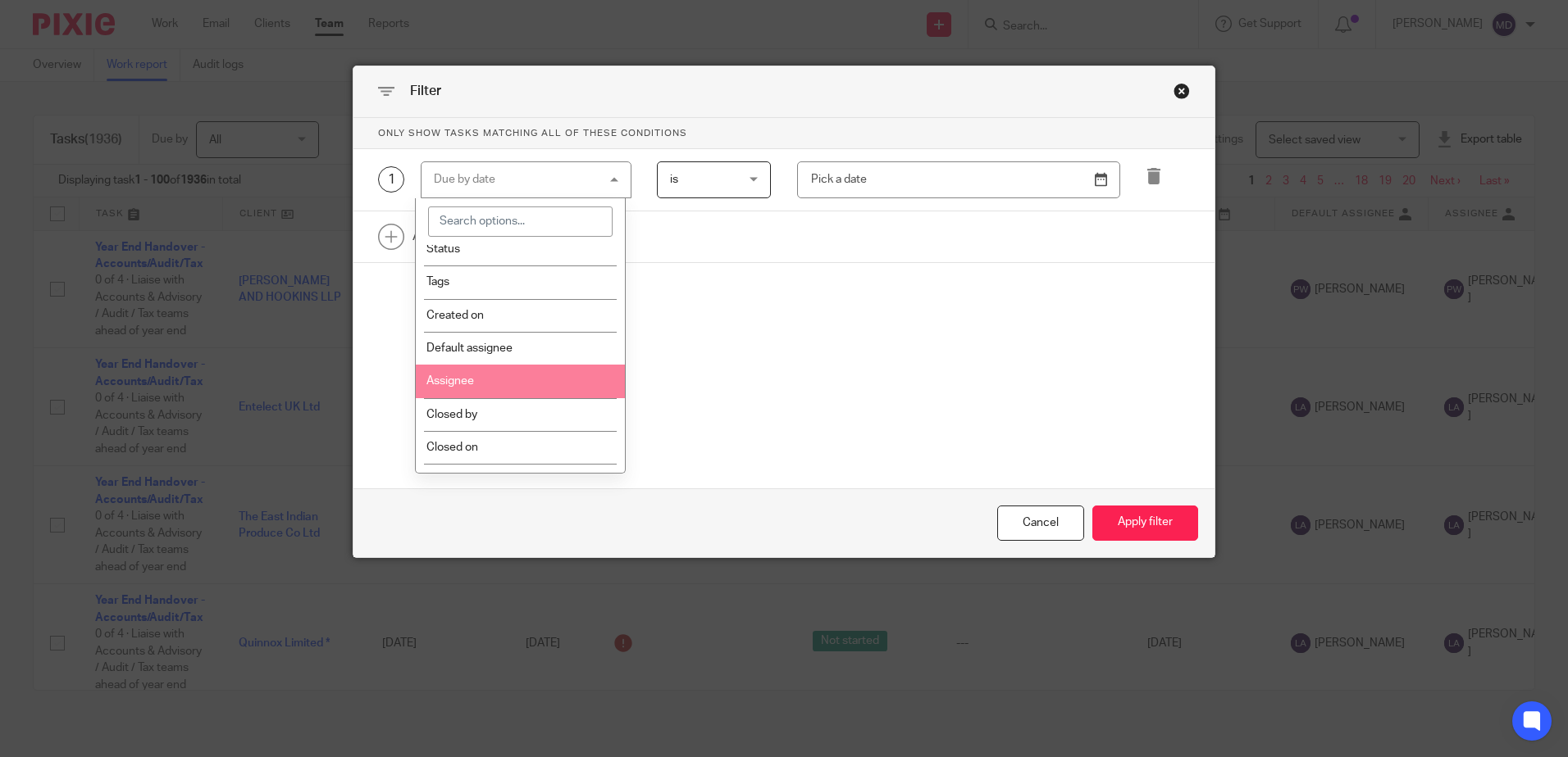
scroll to position [164, 0]
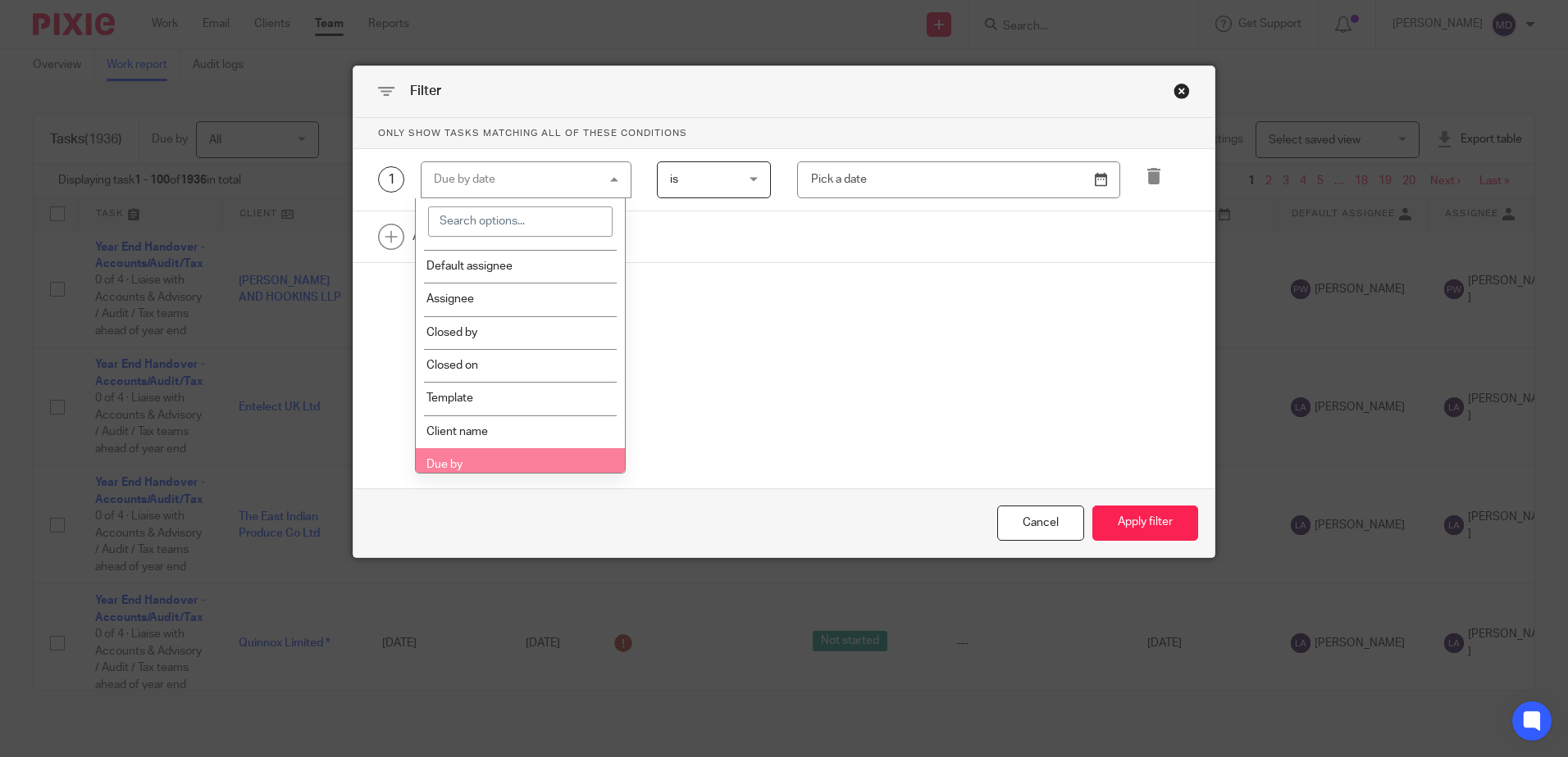
click at [500, 453] on li "Due by" at bounding box center [520, 464] width 209 height 33
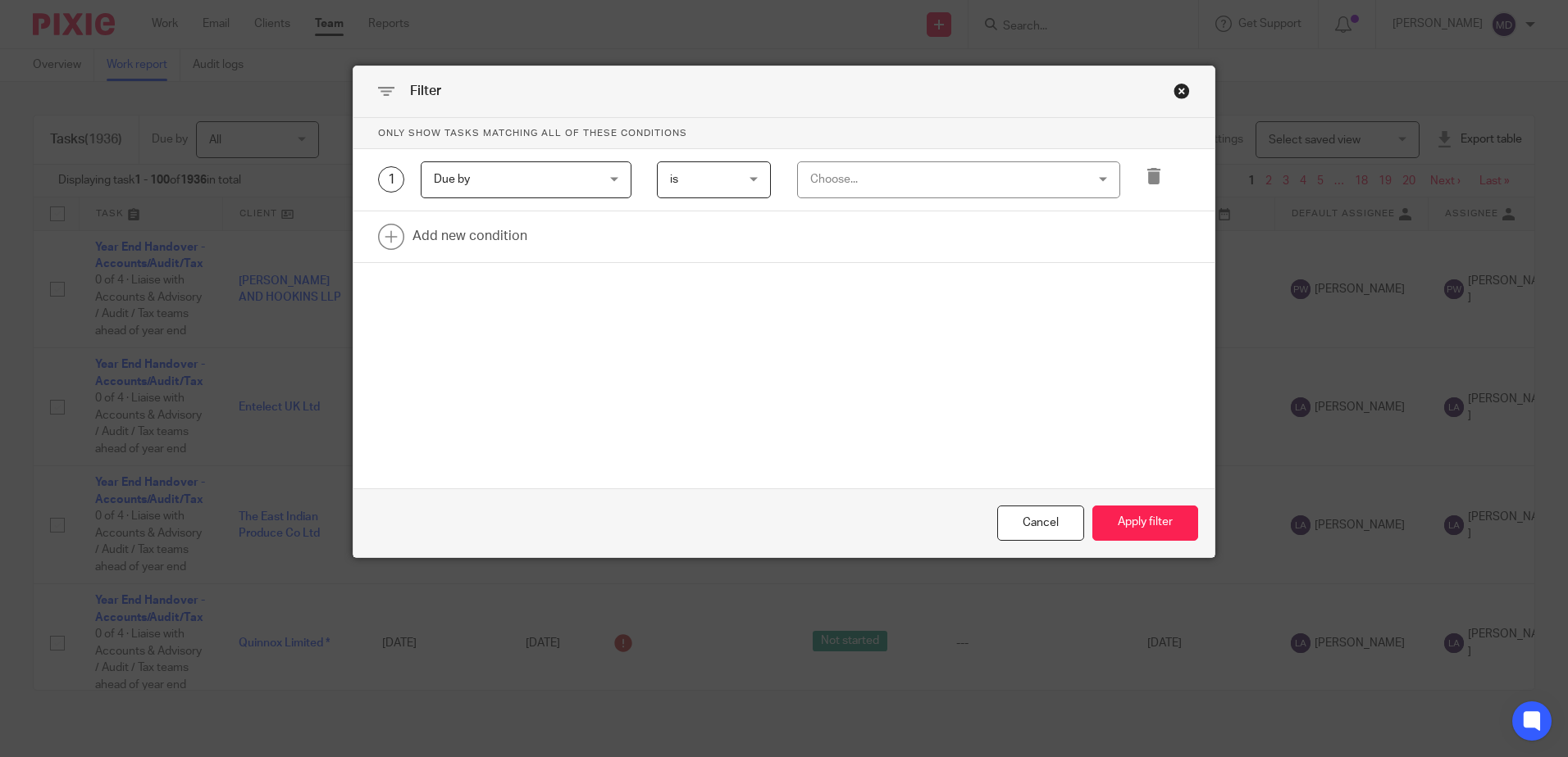
click at [873, 180] on div "Choose..." at bounding box center [933, 179] width 248 height 34
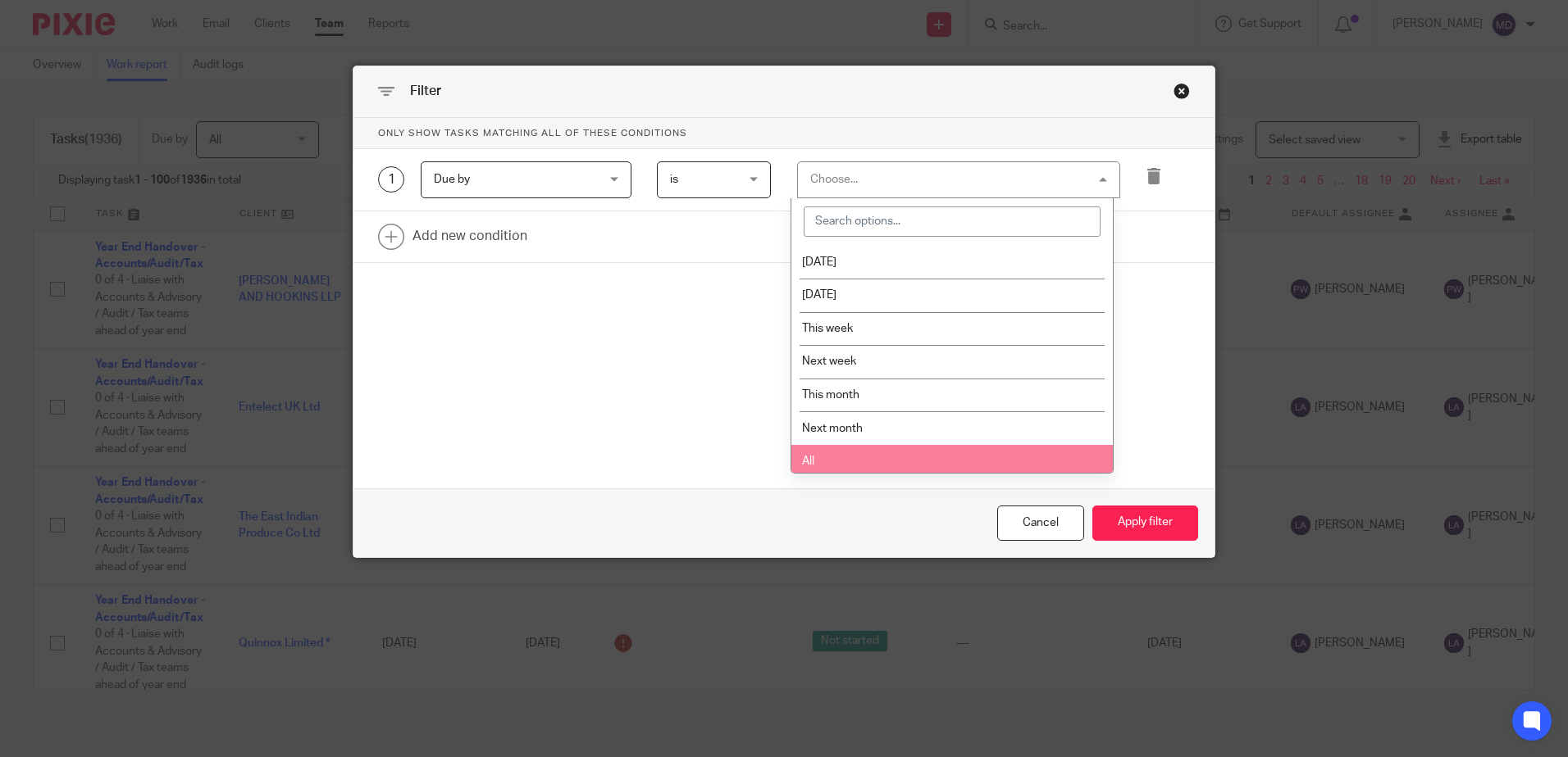
click at [844, 462] on li "All" at bounding box center [952, 462] width 321 height 33
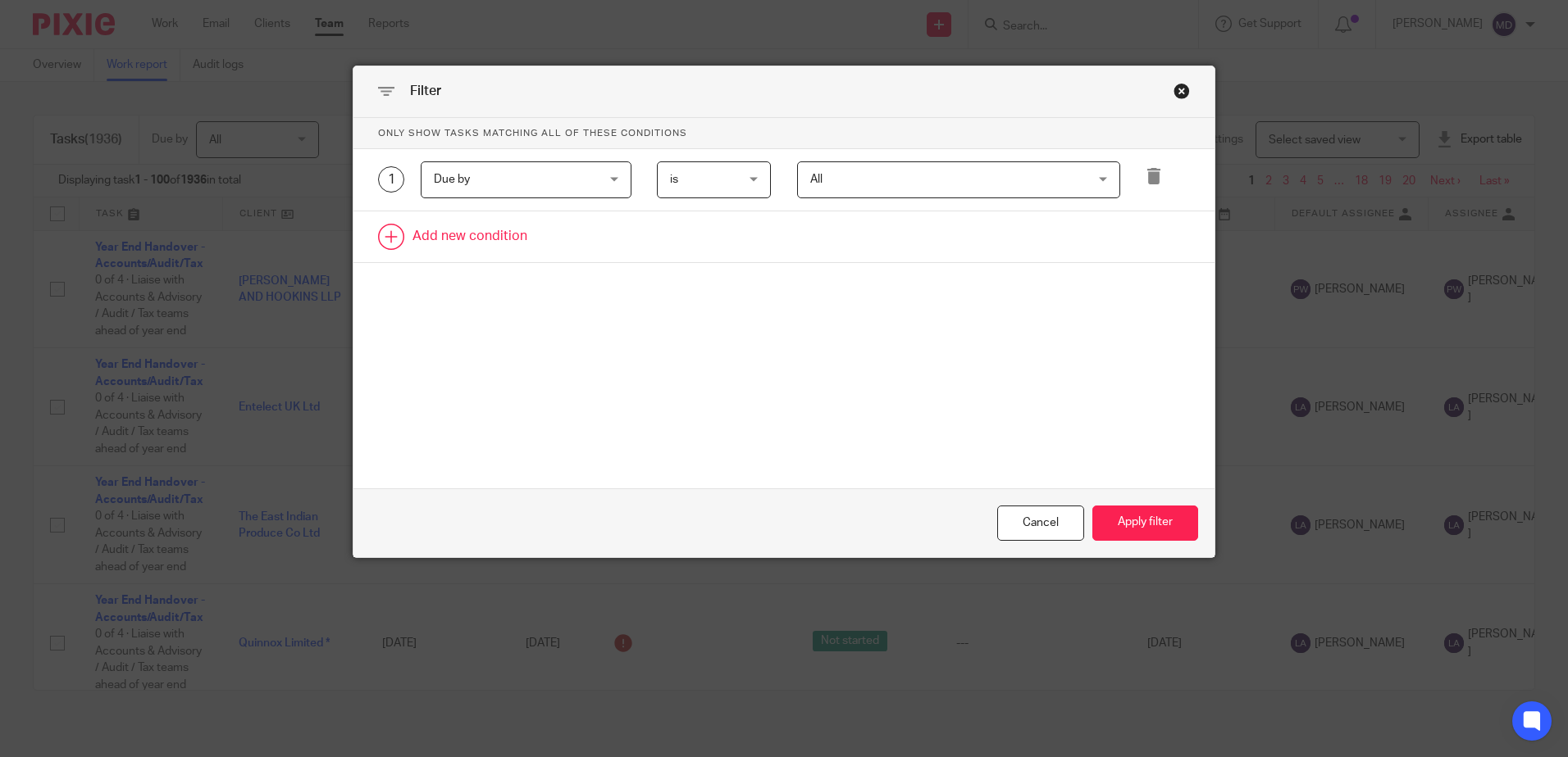
click at [492, 234] on link at bounding box center [783, 236] width 861 height 51
click at [488, 239] on div "Field" at bounding box center [512, 241] width 158 height 34
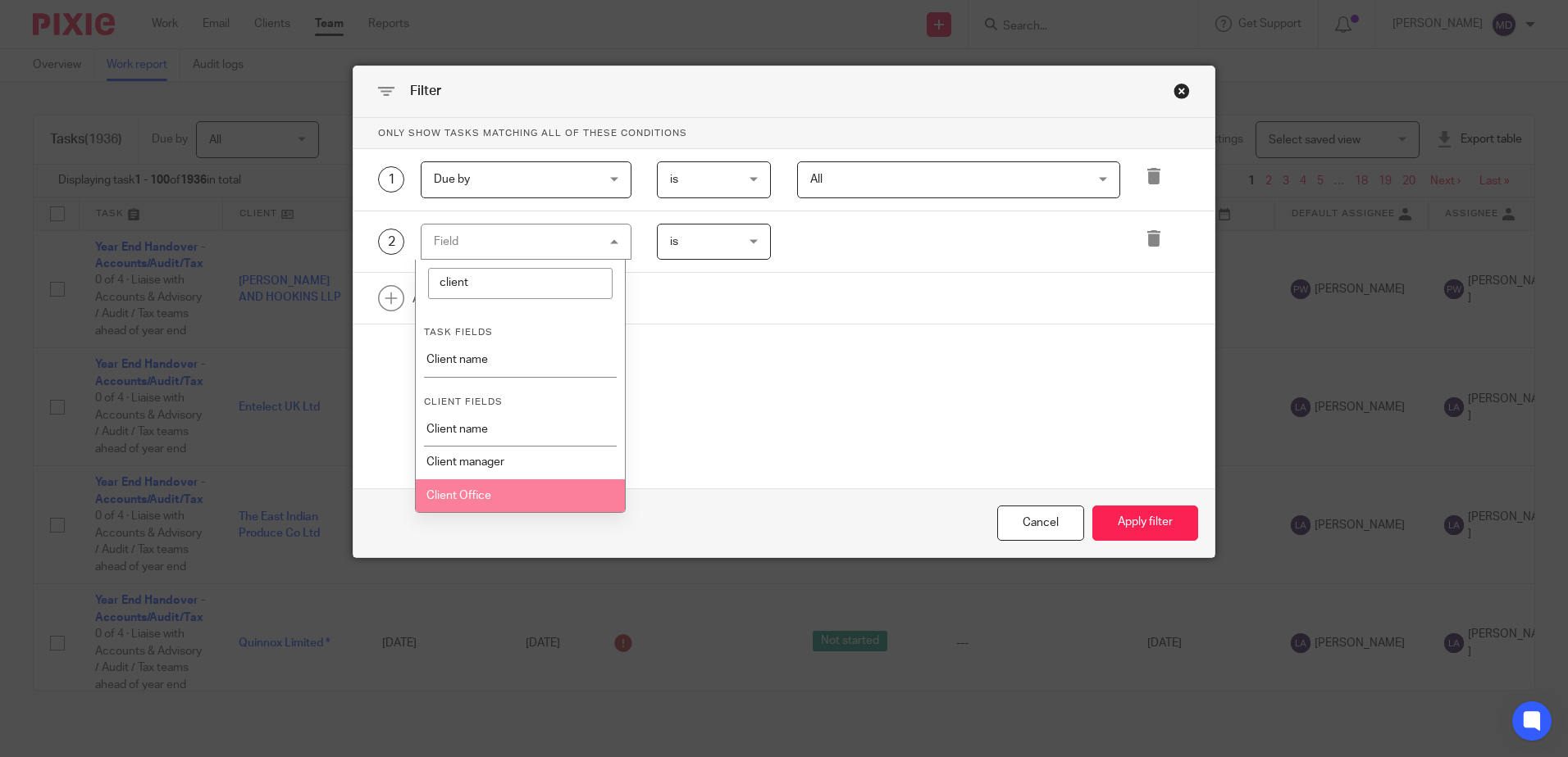
type input "client"
click at [465, 506] on li "Client Office" at bounding box center [520, 495] width 209 height 33
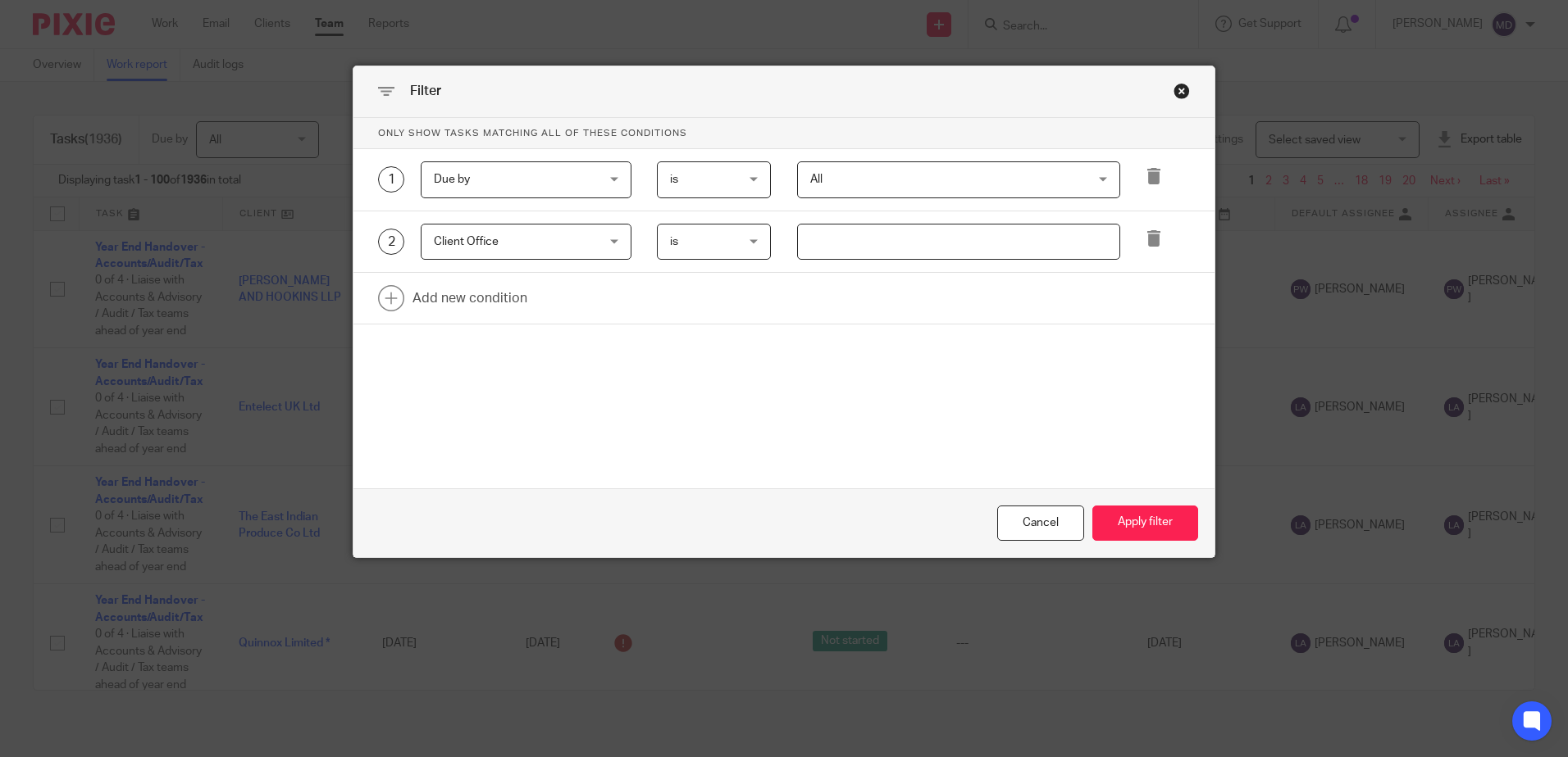
click at [881, 247] on input "text" at bounding box center [959, 242] width 323 height 37
type input "Stevenage"
click at [474, 297] on link at bounding box center [783, 298] width 861 height 51
click at [483, 305] on div "Field" at bounding box center [512, 303] width 158 height 34
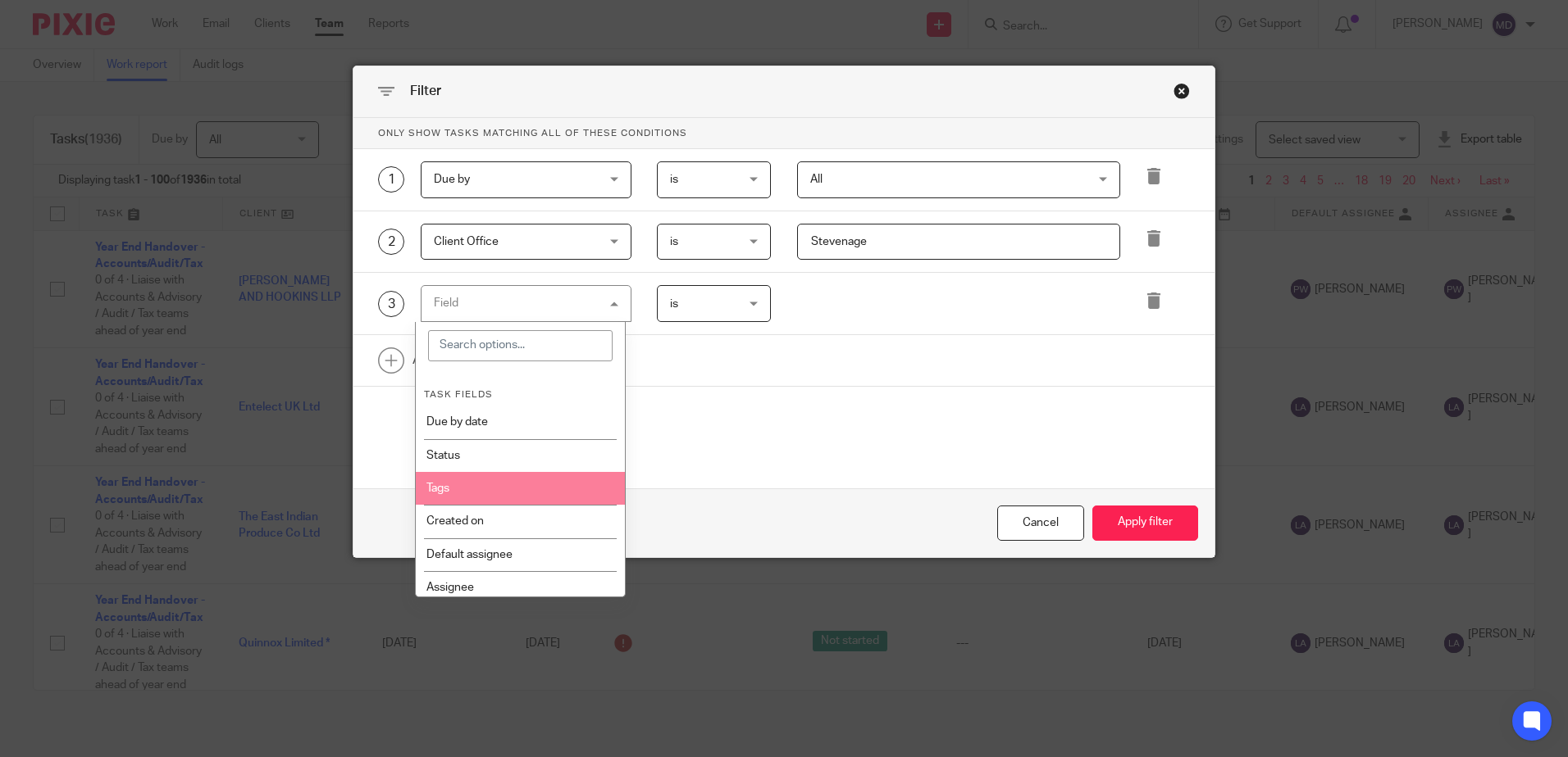
click at [467, 487] on li "Tags" at bounding box center [520, 488] width 209 height 33
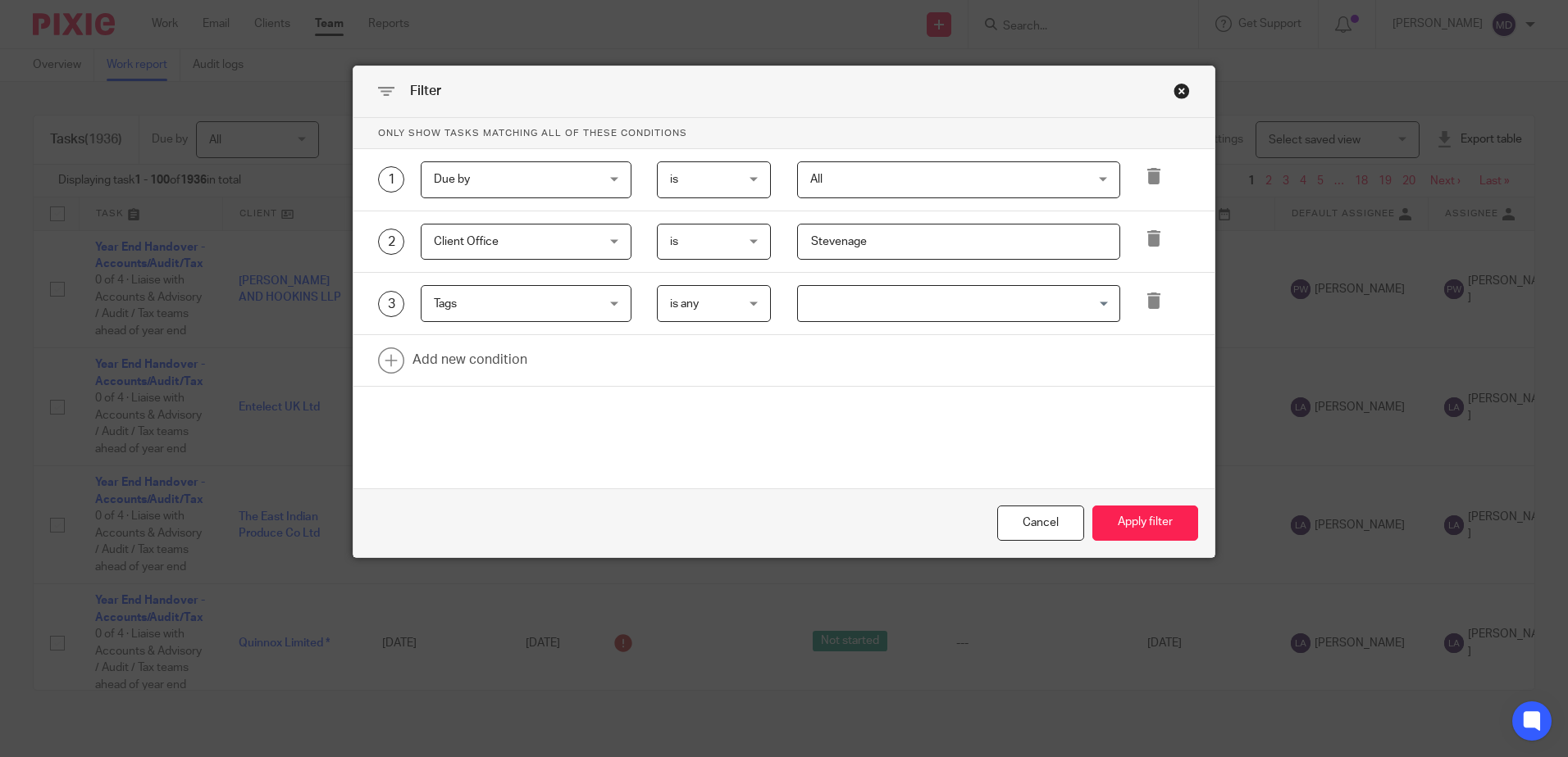
click at [821, 300] on input "Search for option" at bounding box center [954, 304] width 311 height 28
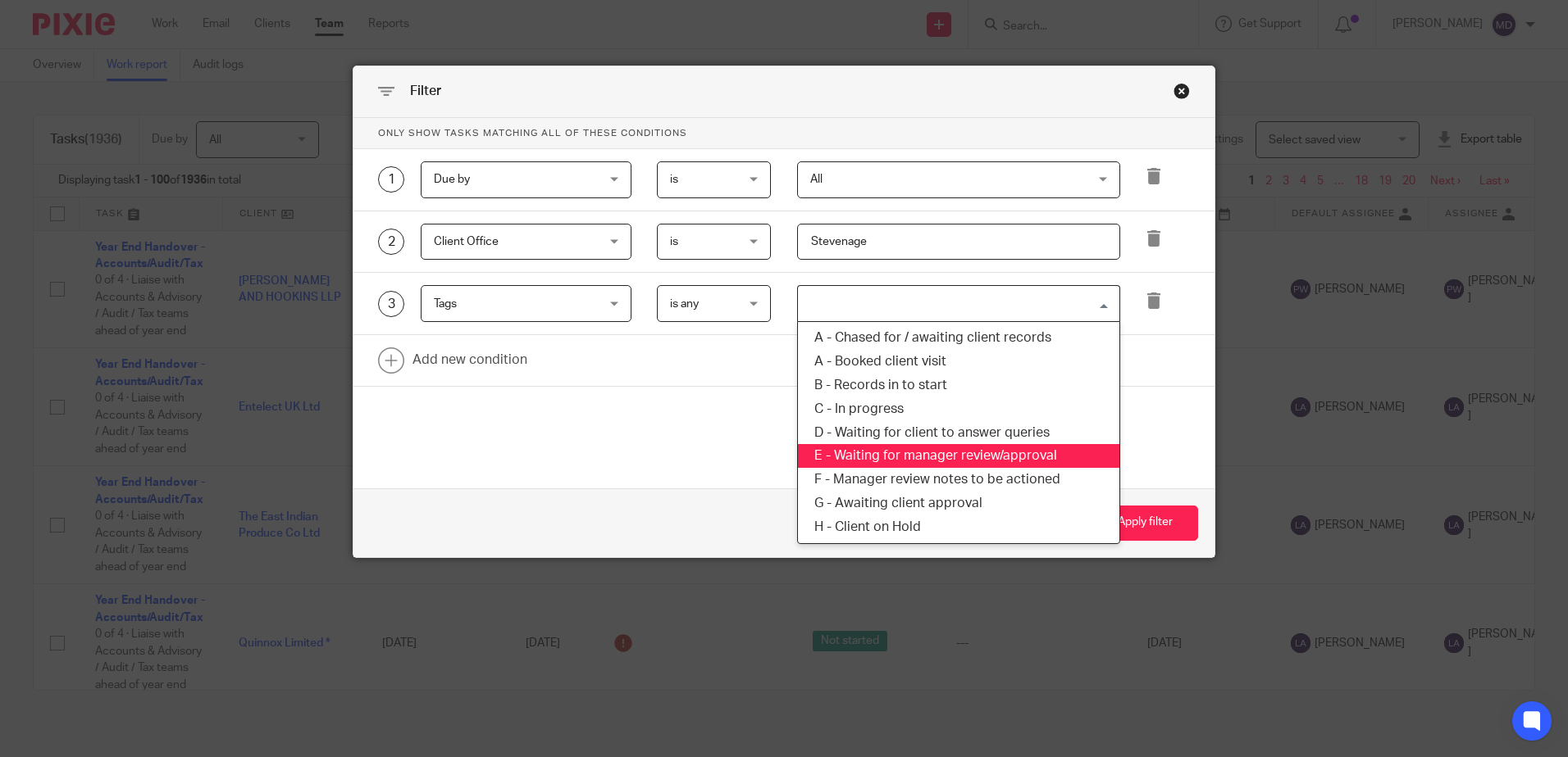
click at [900, 452] on li "E - Waiting for manager review/approval" at bounding box center [959, 456] width 321 height 23
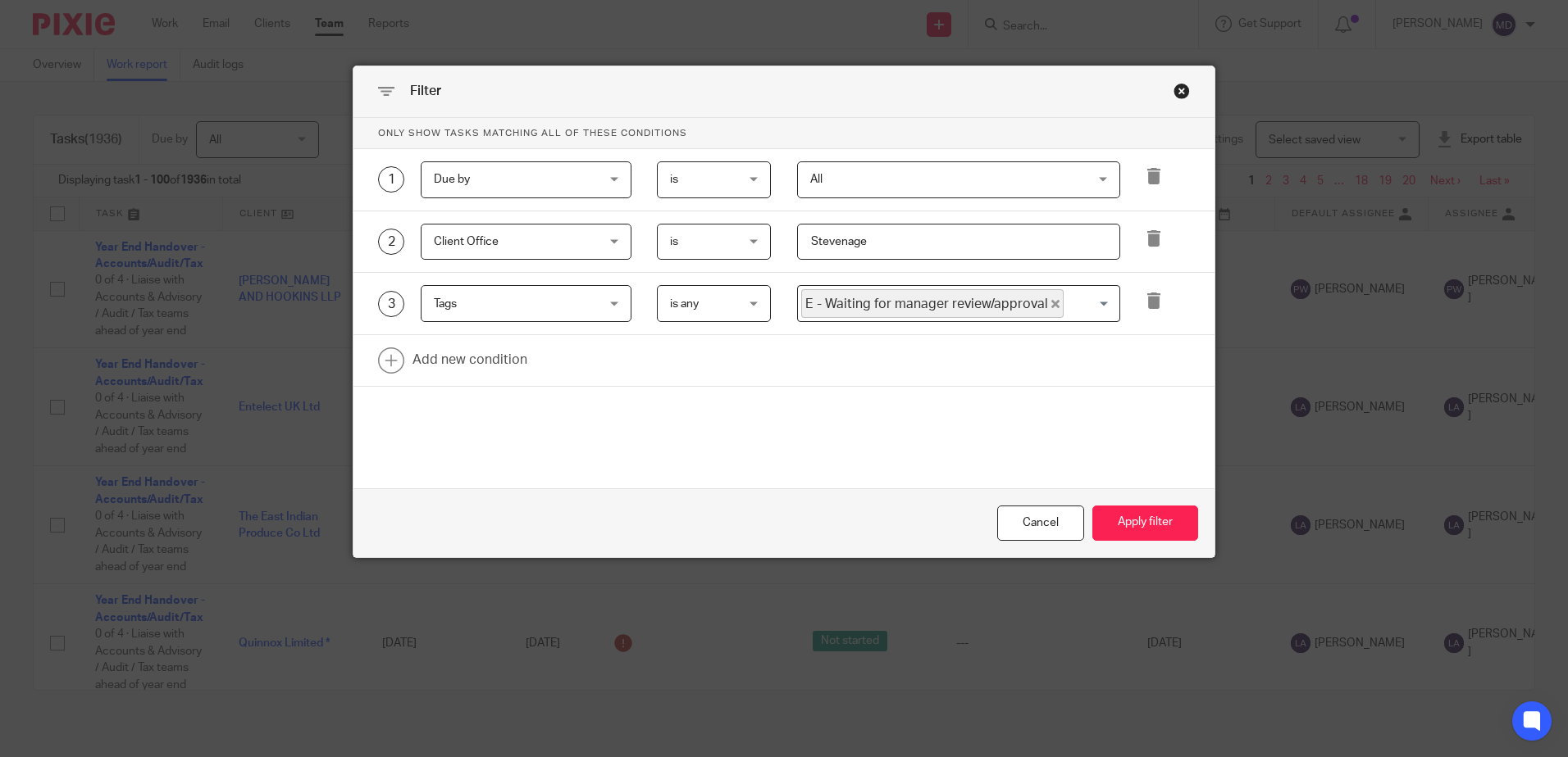
click at [723, 307] on span "is any" at bounding box center [710, 303] width 80 height 34
click at [716, 338] on li "is any" at bounding box center [708, 339] width 113 height 33
click at [1166, 527] on button "Apply filter" at bounding box center [1145, 523] width 106 height 35
